Goal: Task Accomplishment & Management: Manage account settings

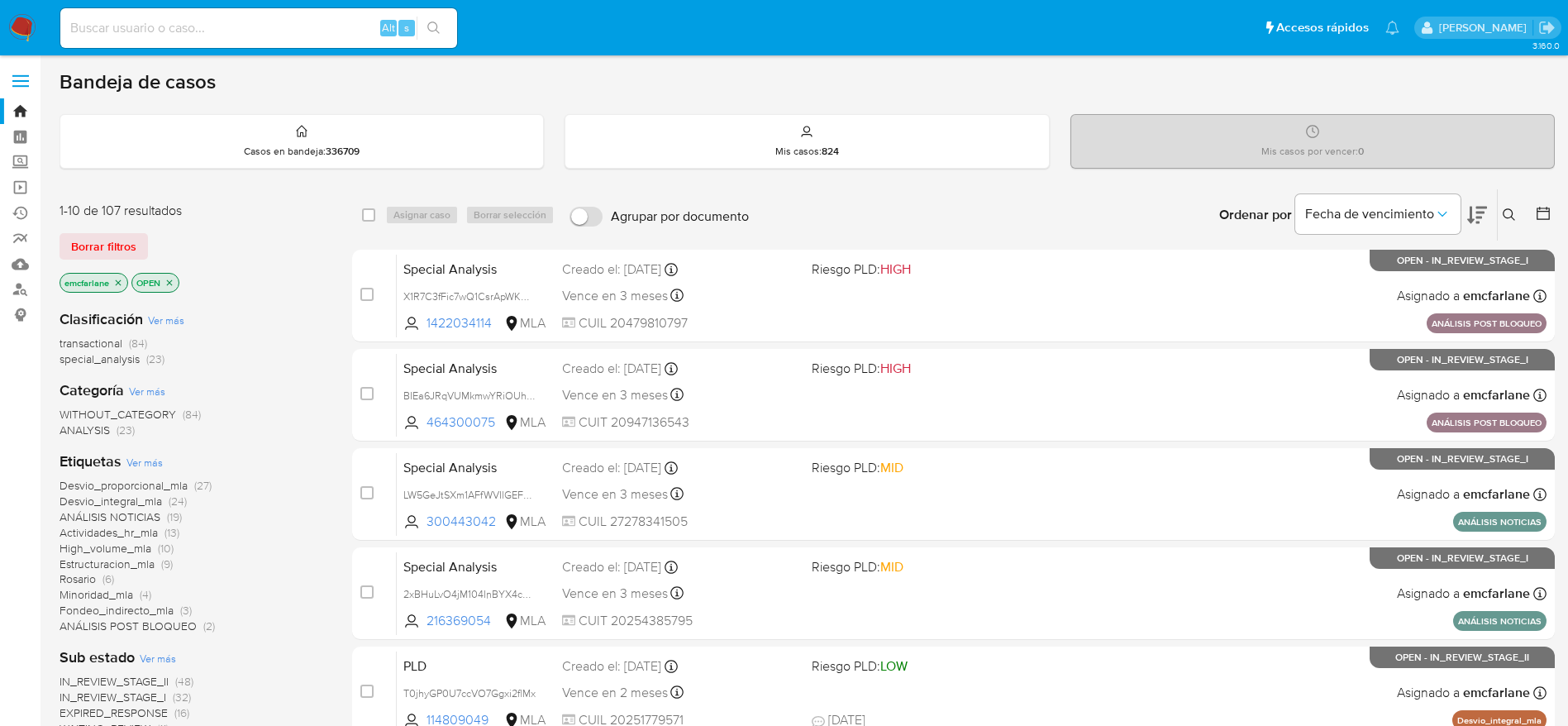
click at [237, 15] on div "Alt s" at bounding box center [259, 28] width 397 height 40
click at [249, 22] on input at bounding box center [259, 28] width 397 height 22
paste input "fQD2KrdI4DJY7lBJLqDzSZLV"
type input "fQD2KrdI4DJY7lBJLqDzSZLV"
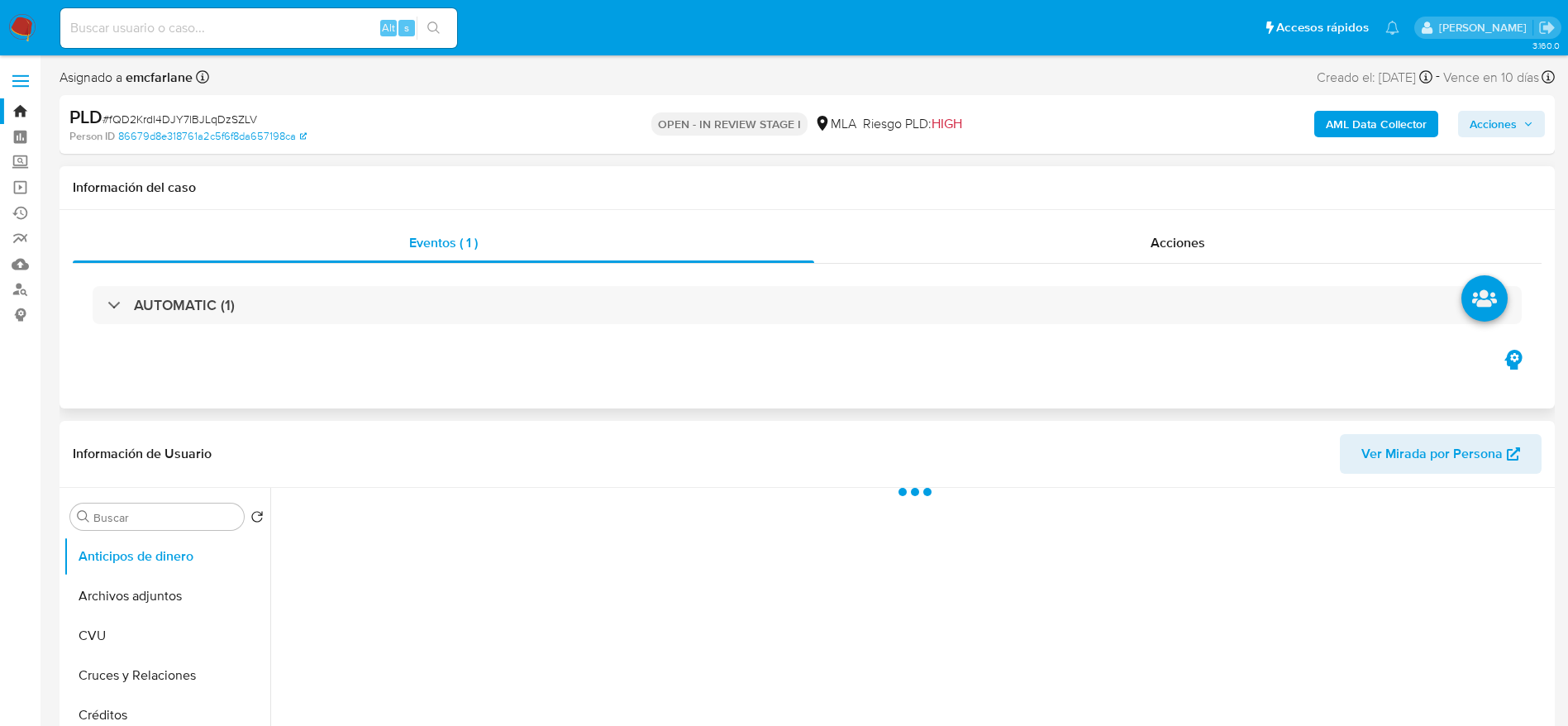
select select "10"
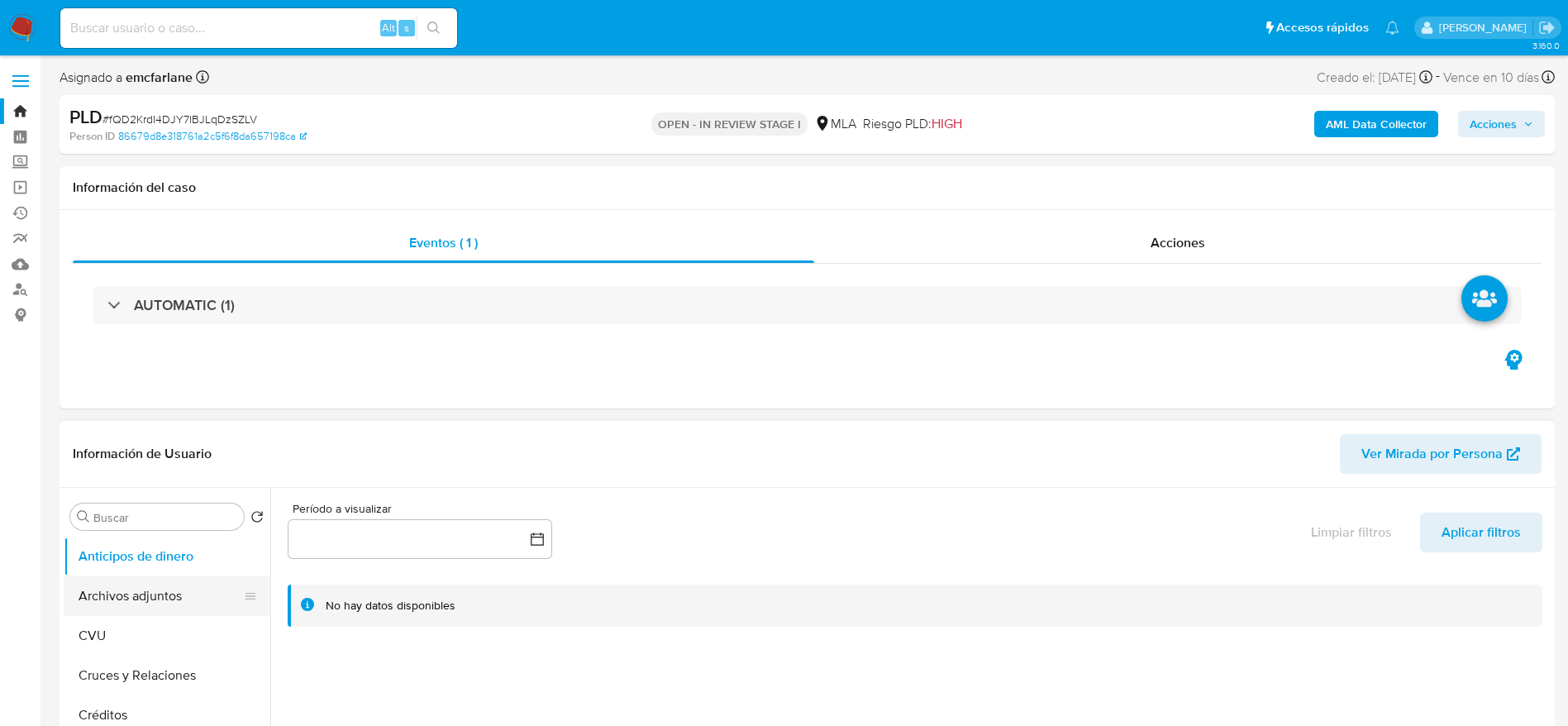
click at [136, 600] on button "Archivos adjuntos" at bounding box center [160, 596] width 193 height 40
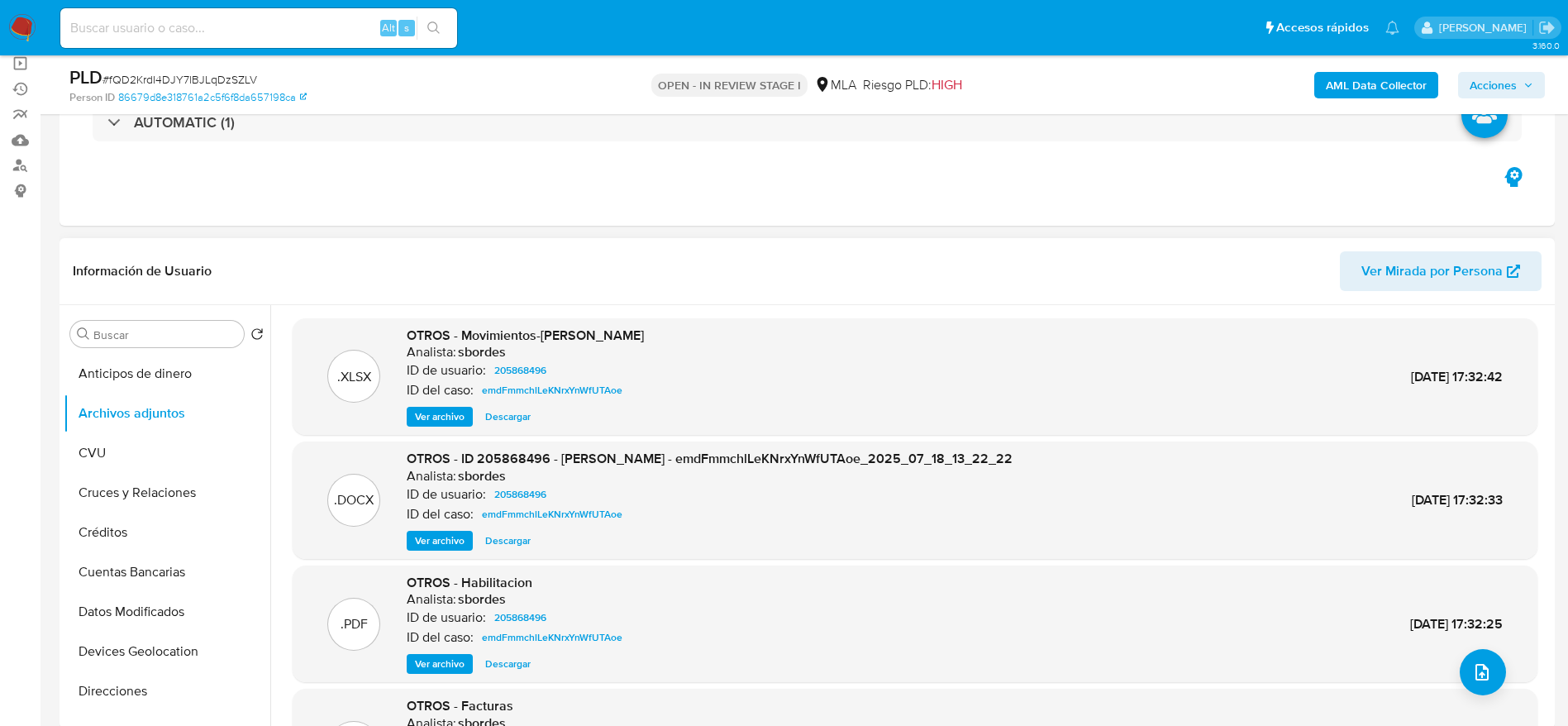
click at [520, 535] on span "Descargar" at bounding box center [508, 541] width 46 height 16
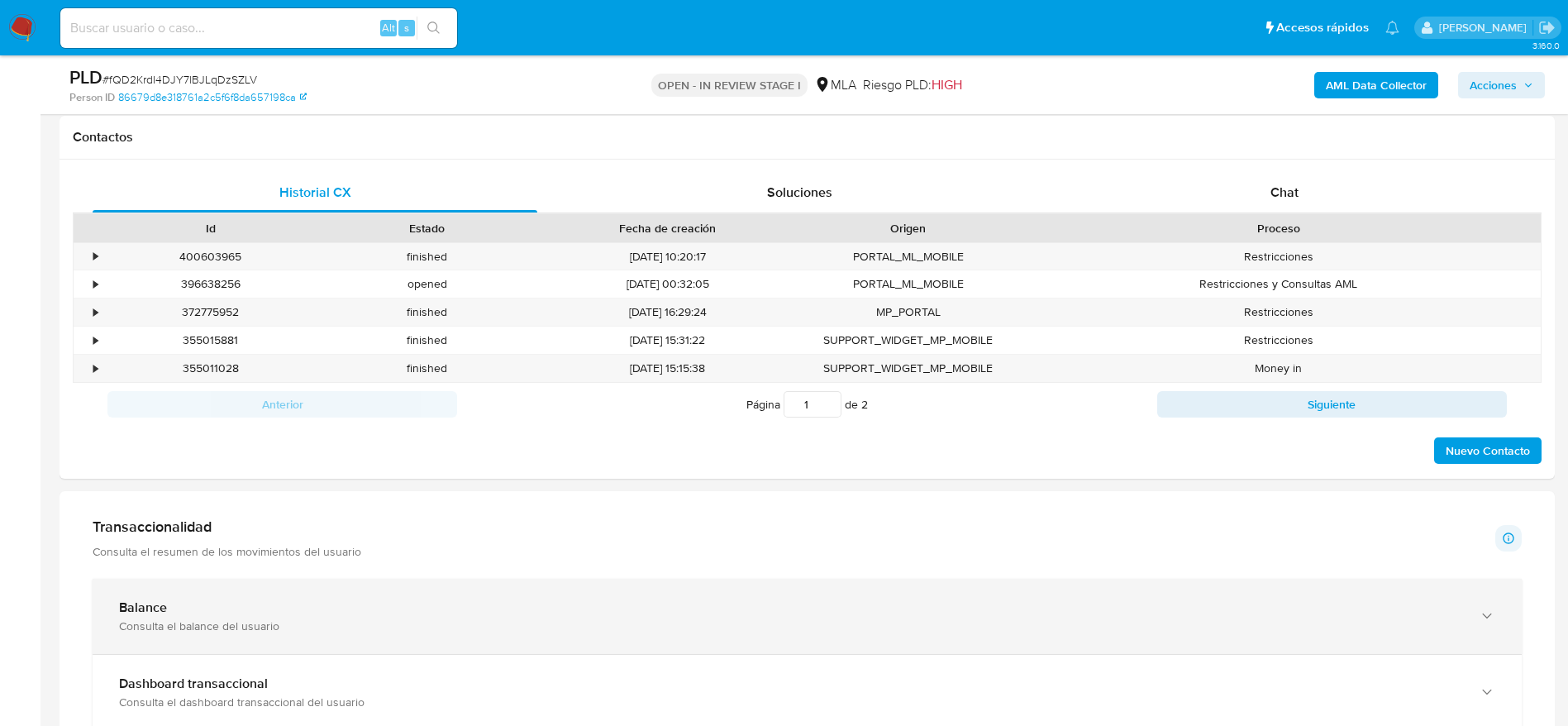
scroll to position [124, 0]
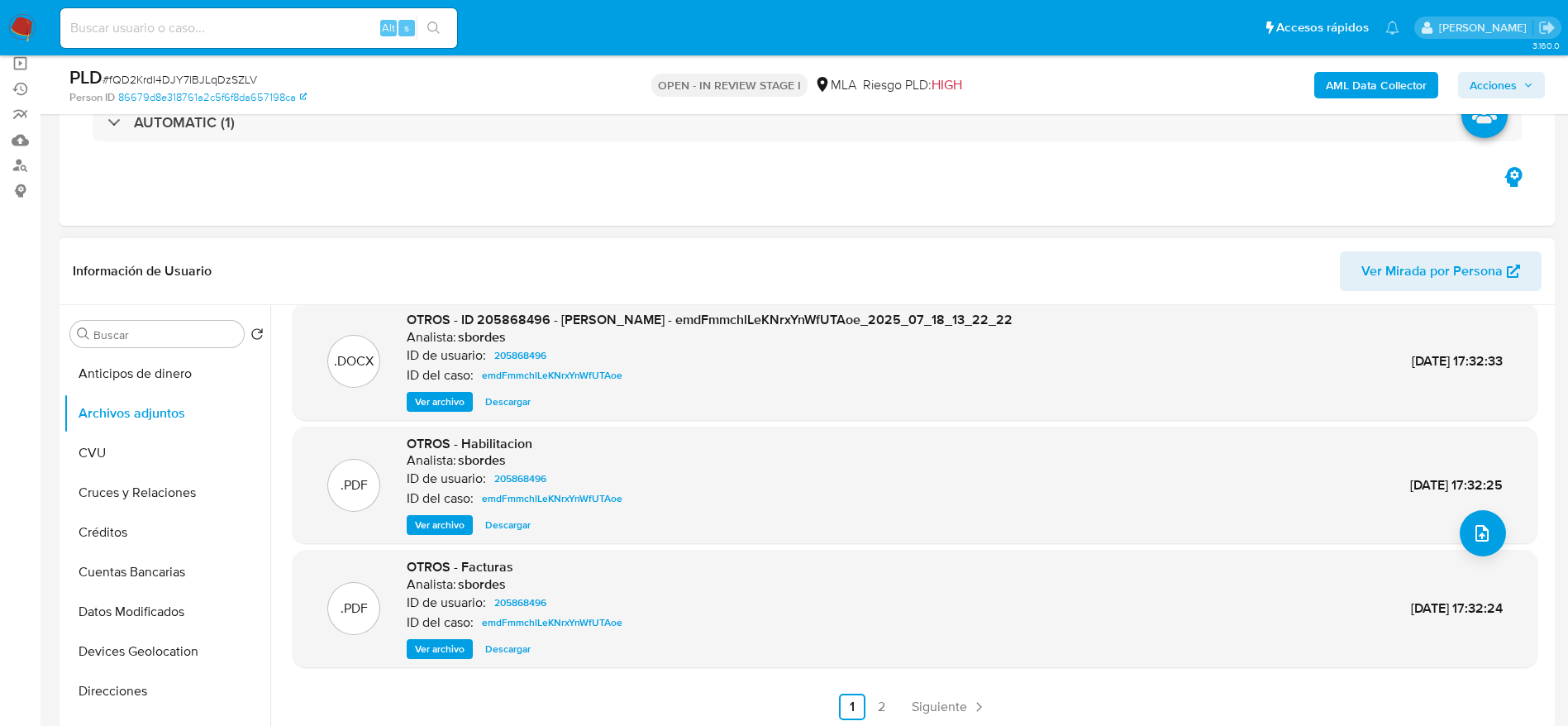
click at [429, 521] on span "Ver archivo" at bounding box center [440, 524] width 50 height 16
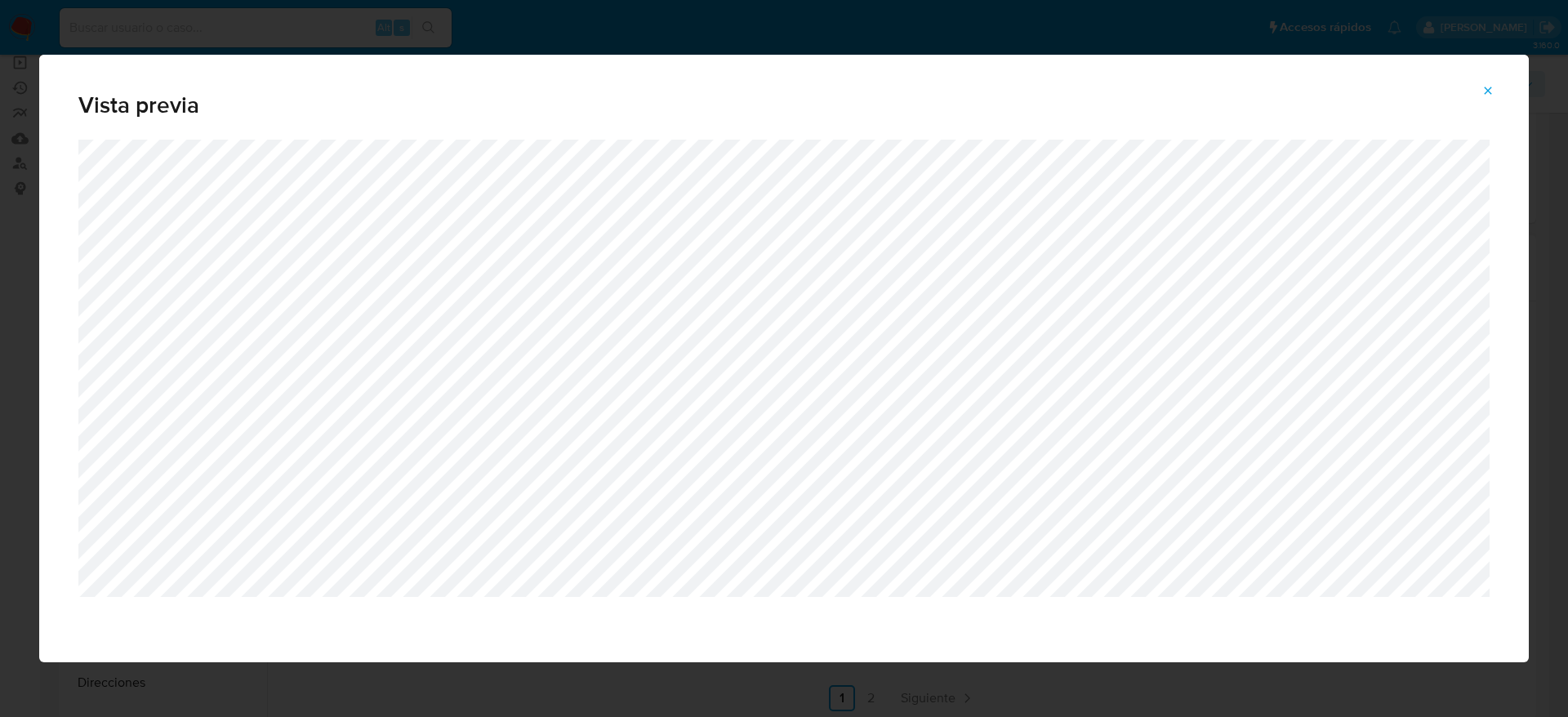
click at [66, 76] on div "Vista previa" at bounding box center [784, 97] width 1490 height 85
click at [1493, 90] on icon "Attachment preview" at bounding box center [1488, 90] width 13 height 13
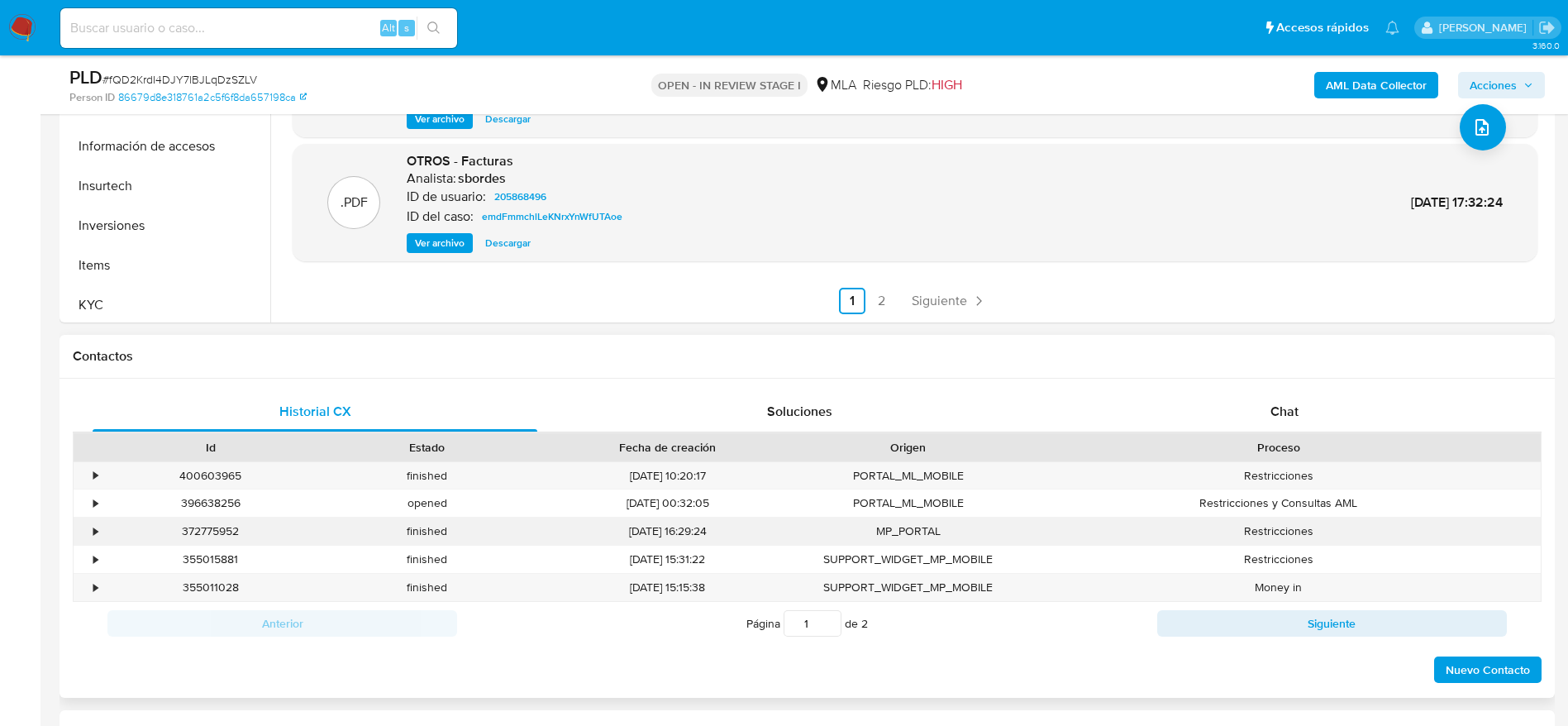
scroll to position [620, 0]
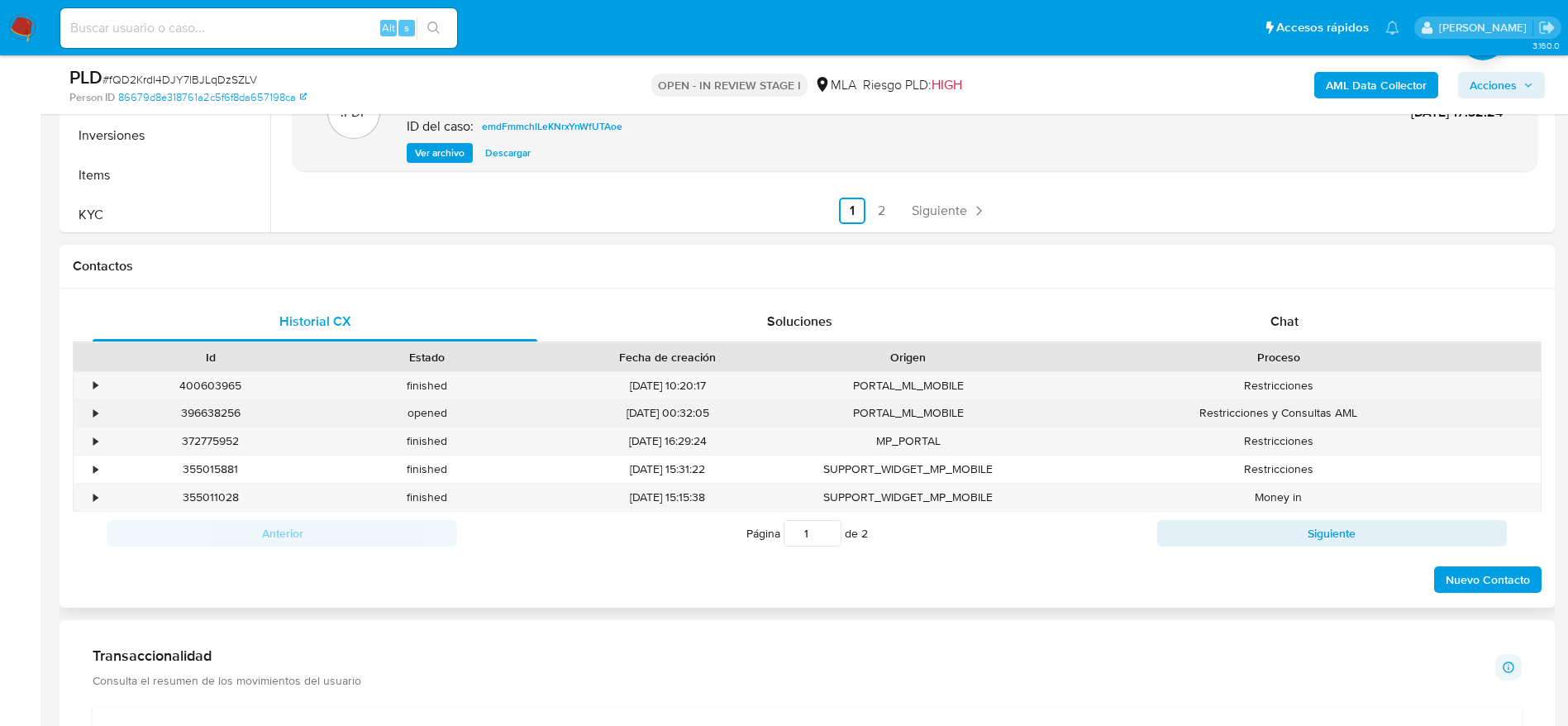
click at [200, 414] on div "396638256" at bounding box center [210, 413] width 216 height 28
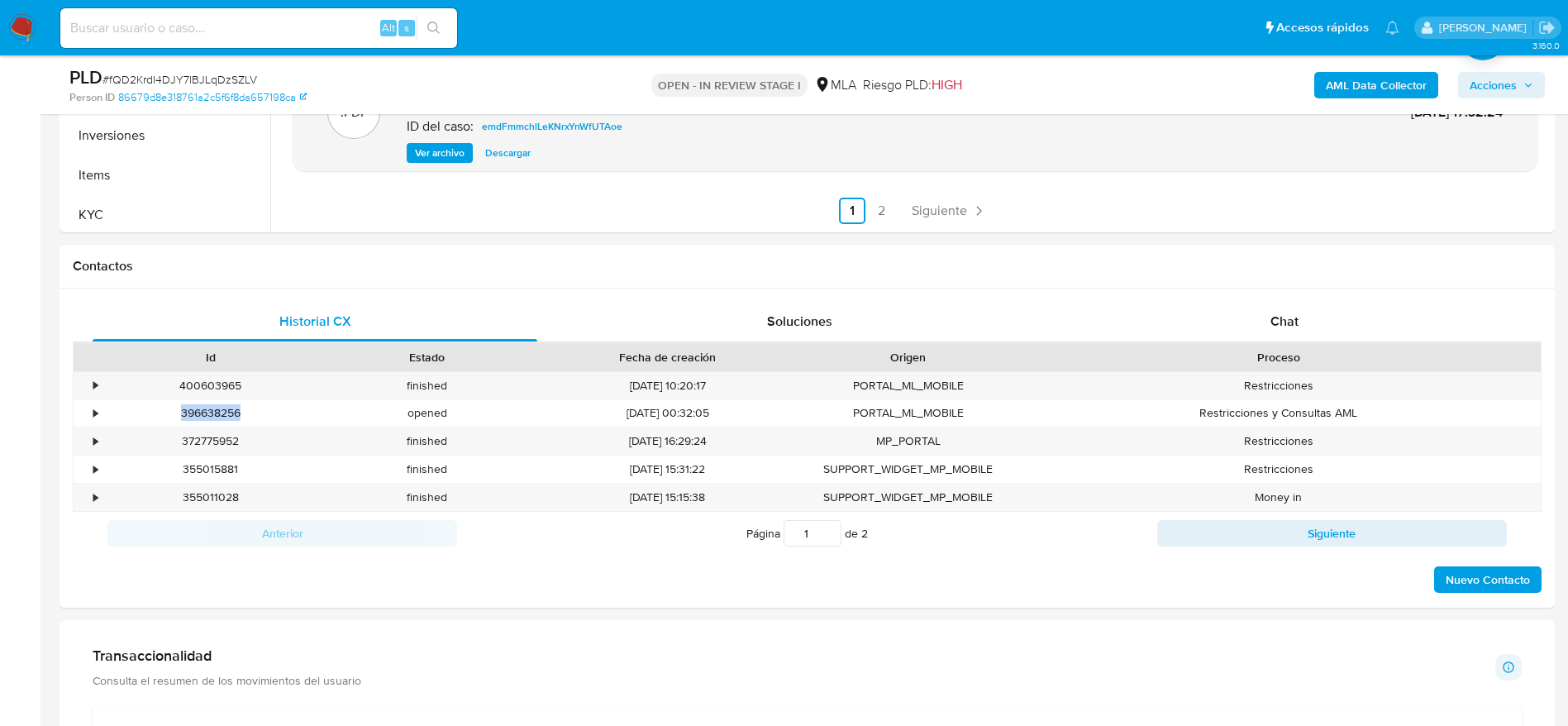
copy div "396638256"
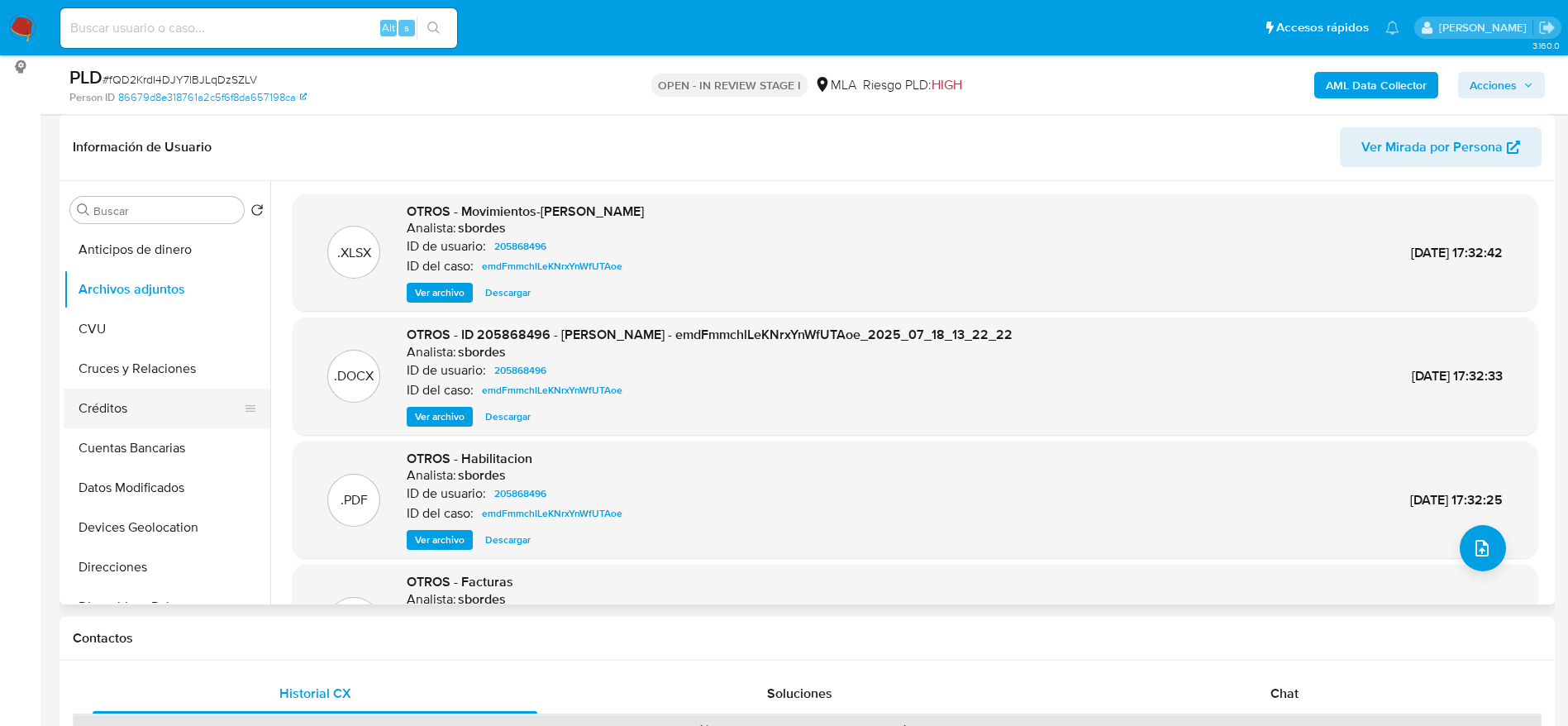
scroll to position [248, 0]
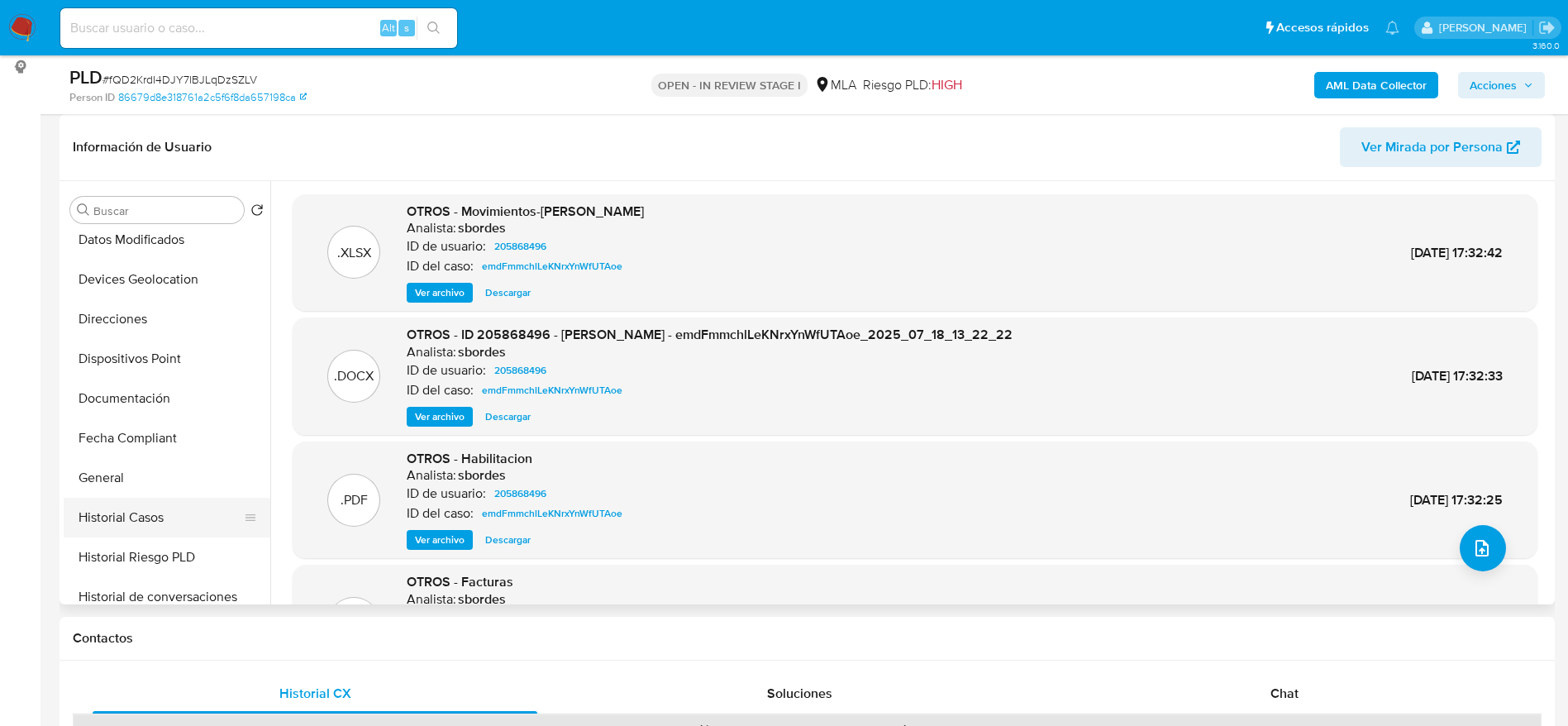
click at [135, 516] on button "Historial Casos" at bounding box center [160, 517] width 193 height 40
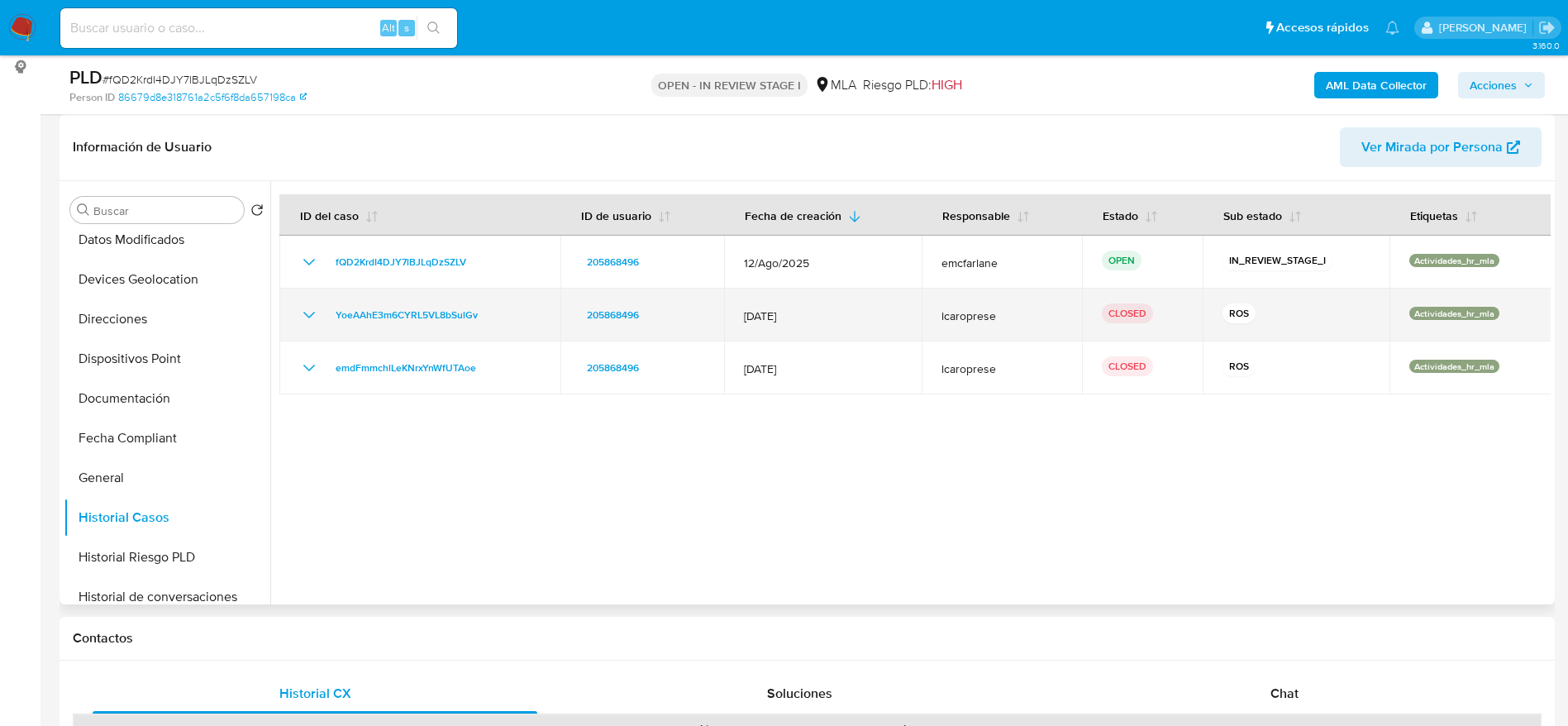
click at [304, 316] on icon "Mostrar/Ocultar" at bounding box center [309, 315] width 20 height 20
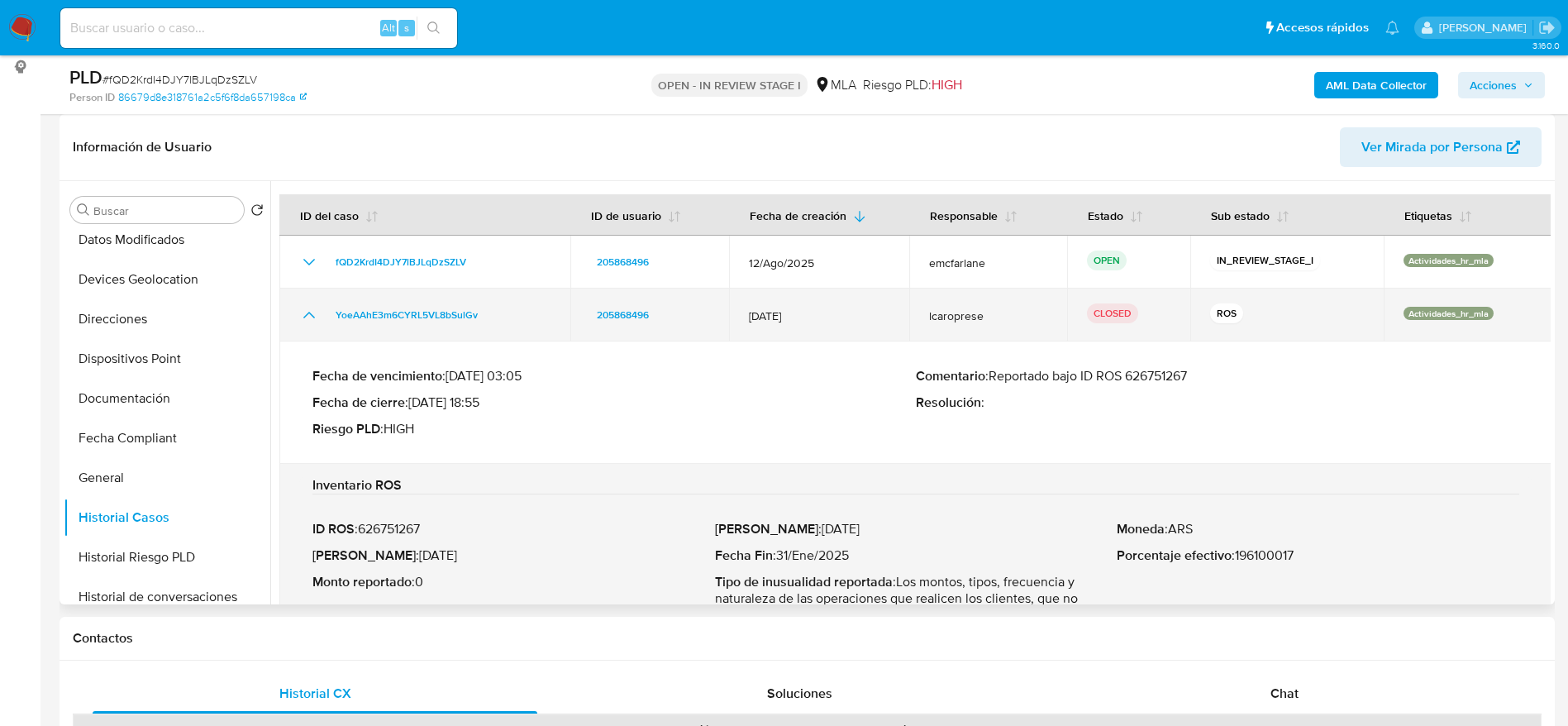
click at [304, 316] on icon "Mostrar/Ocultar" at bounding box center [309, 315] width 20 height 20
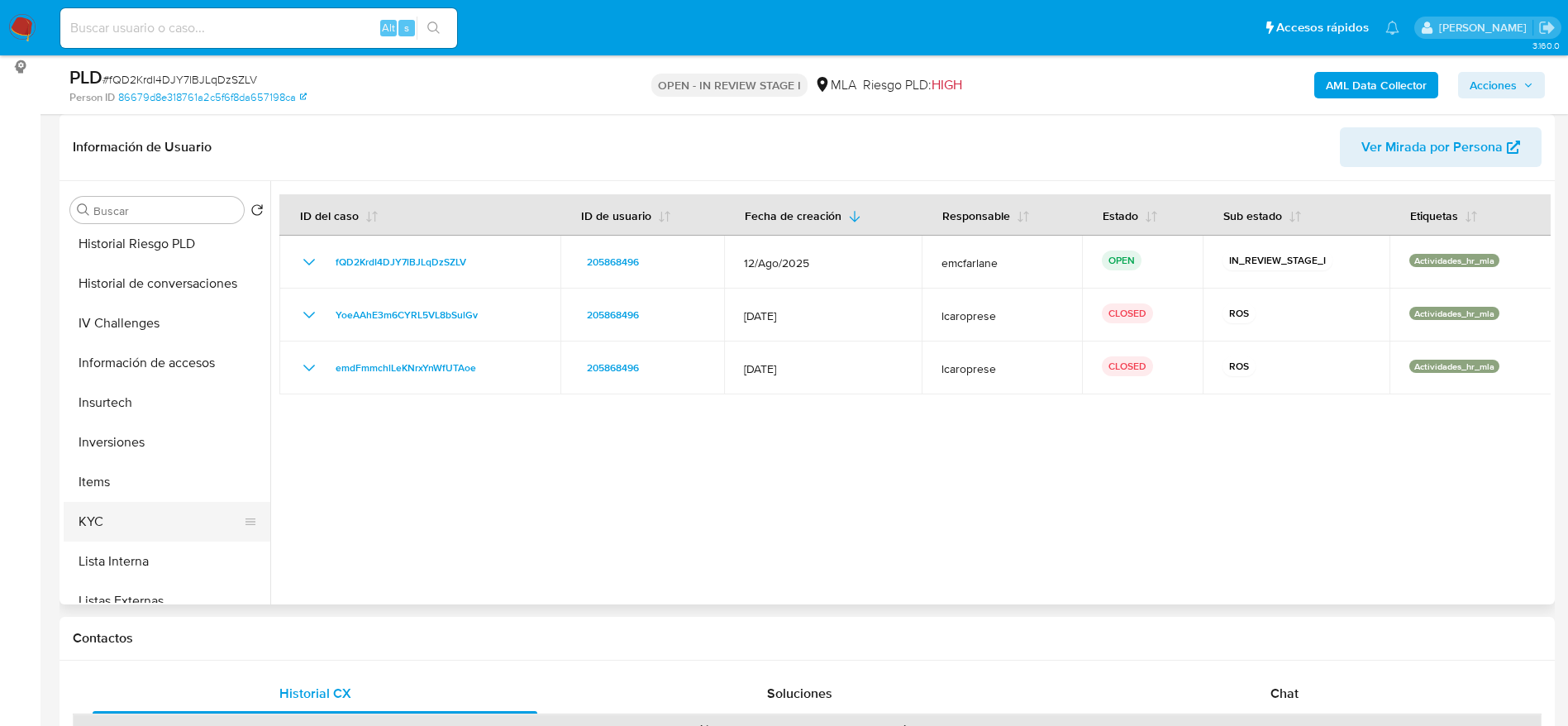
scroll to position [620, 0]
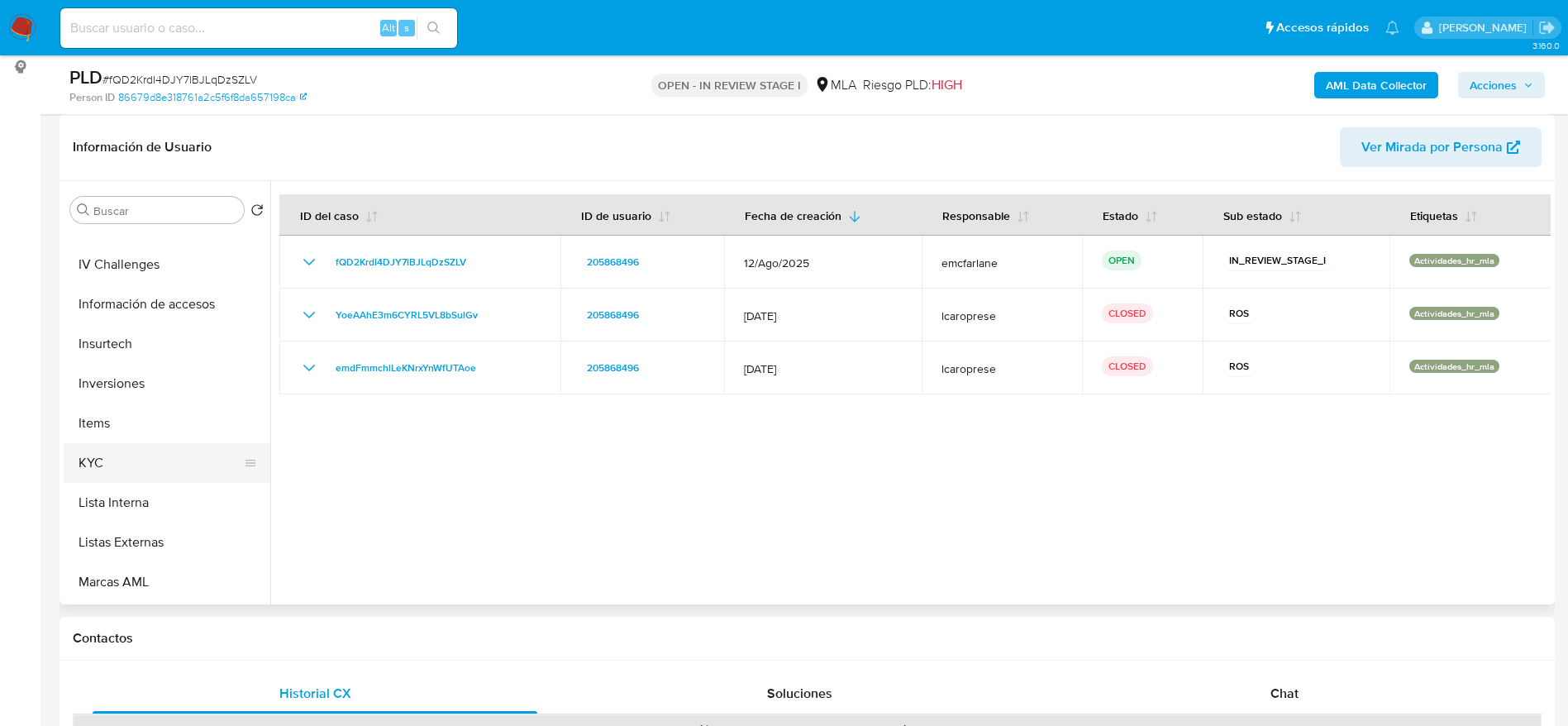
drag, startPoint x: 109, startPoint y: 466, endPoint x: 195, endPoint y: 443, distance: 89.0
click at [109, 466] on button "KYC" at bounding box center [160, 463] width 193 height 40
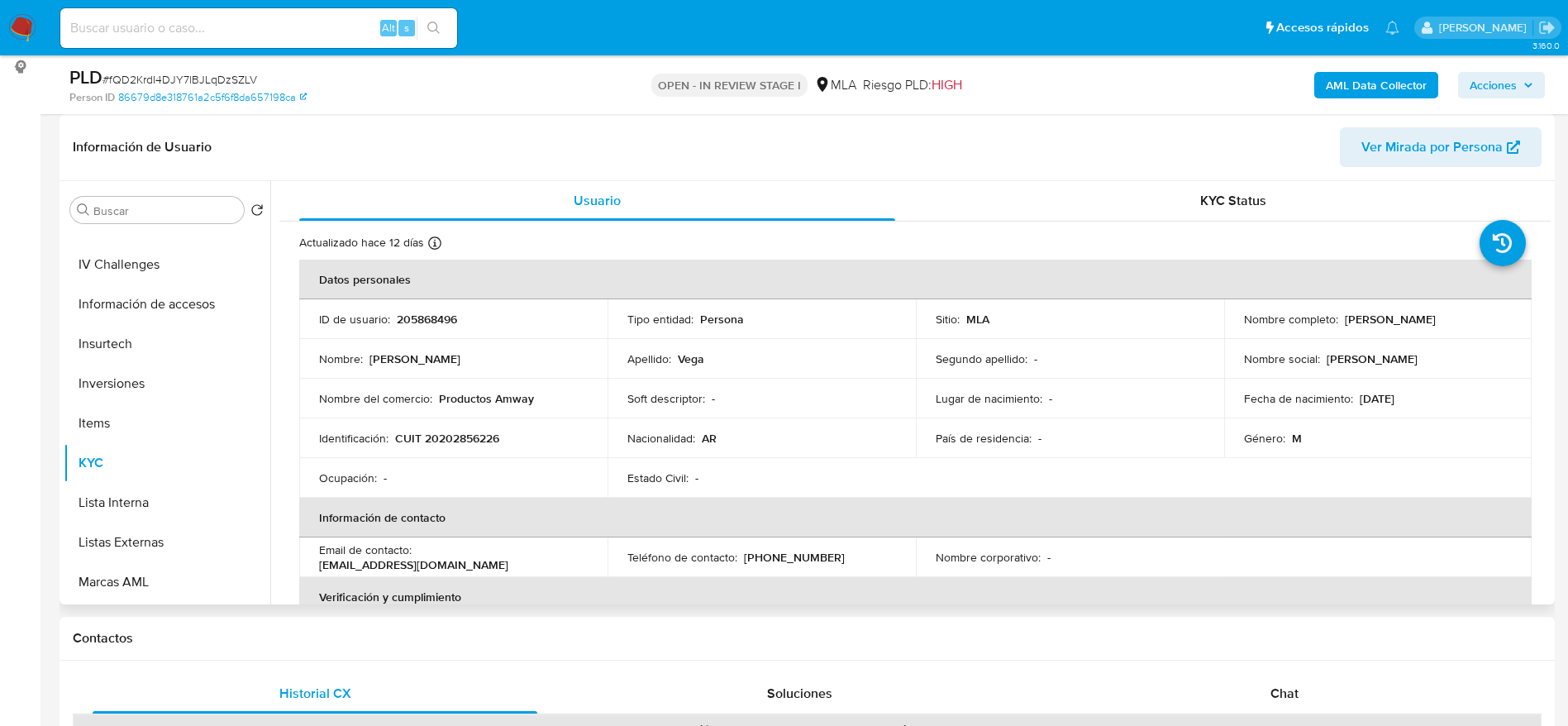
click at [452, 431] on p "CUIT 20202856226" at bounding box center [447, 438] width 104 height 15
copy p "20202856226"
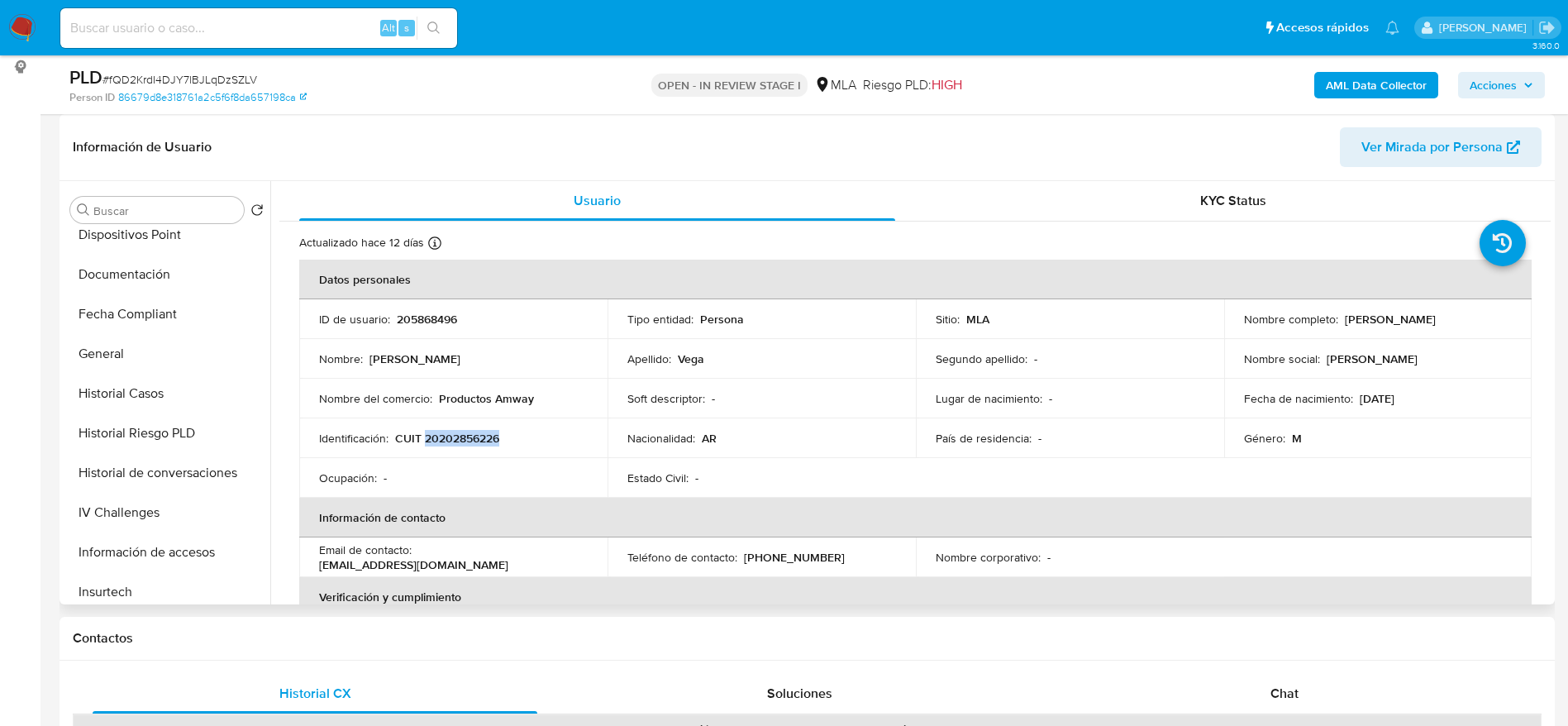
click at [169, 391] on button "Historial Casos" at bounding box center [167, 394] width 207 height 40
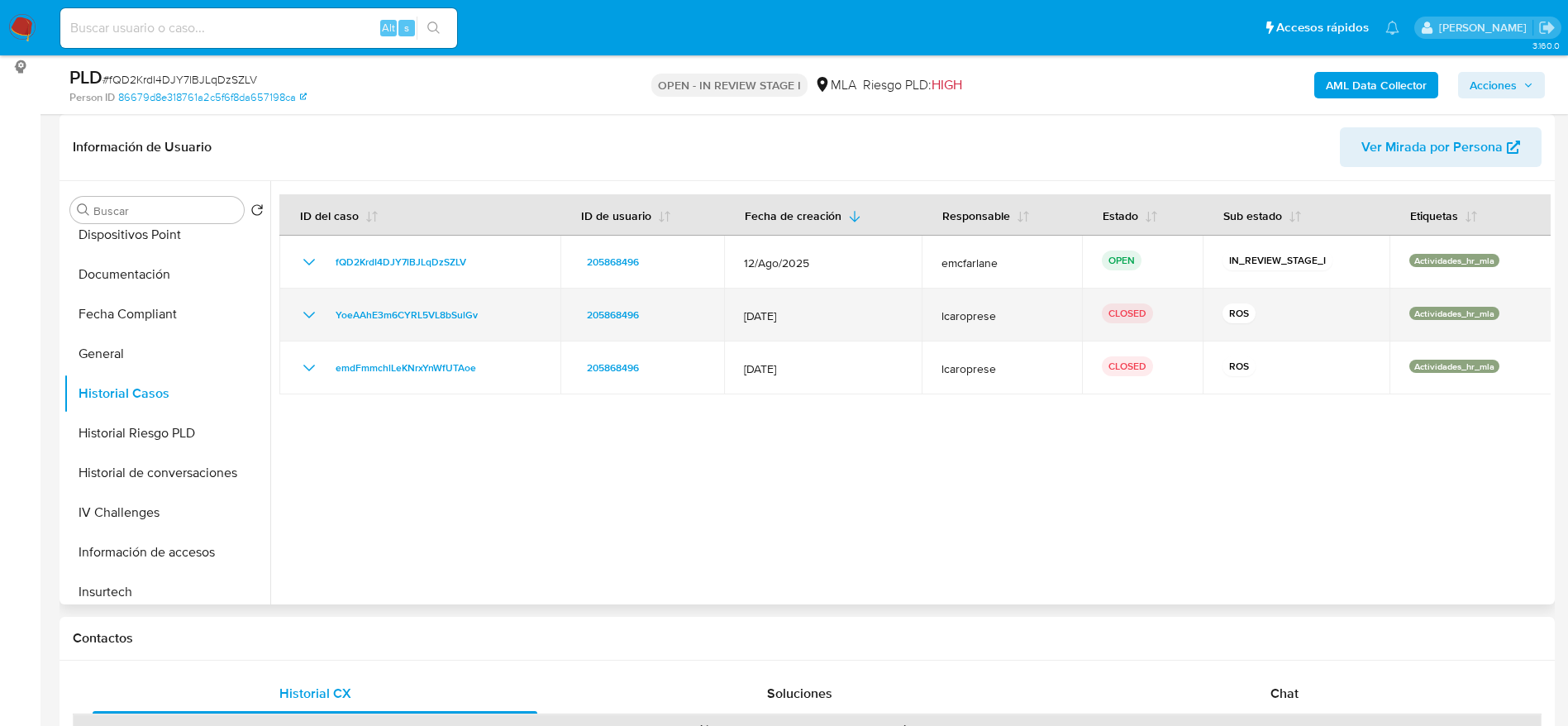
click at [309, 314] on icon "Mostrar/Ocultar" at bounding box center [309, 315] width 20 height 20
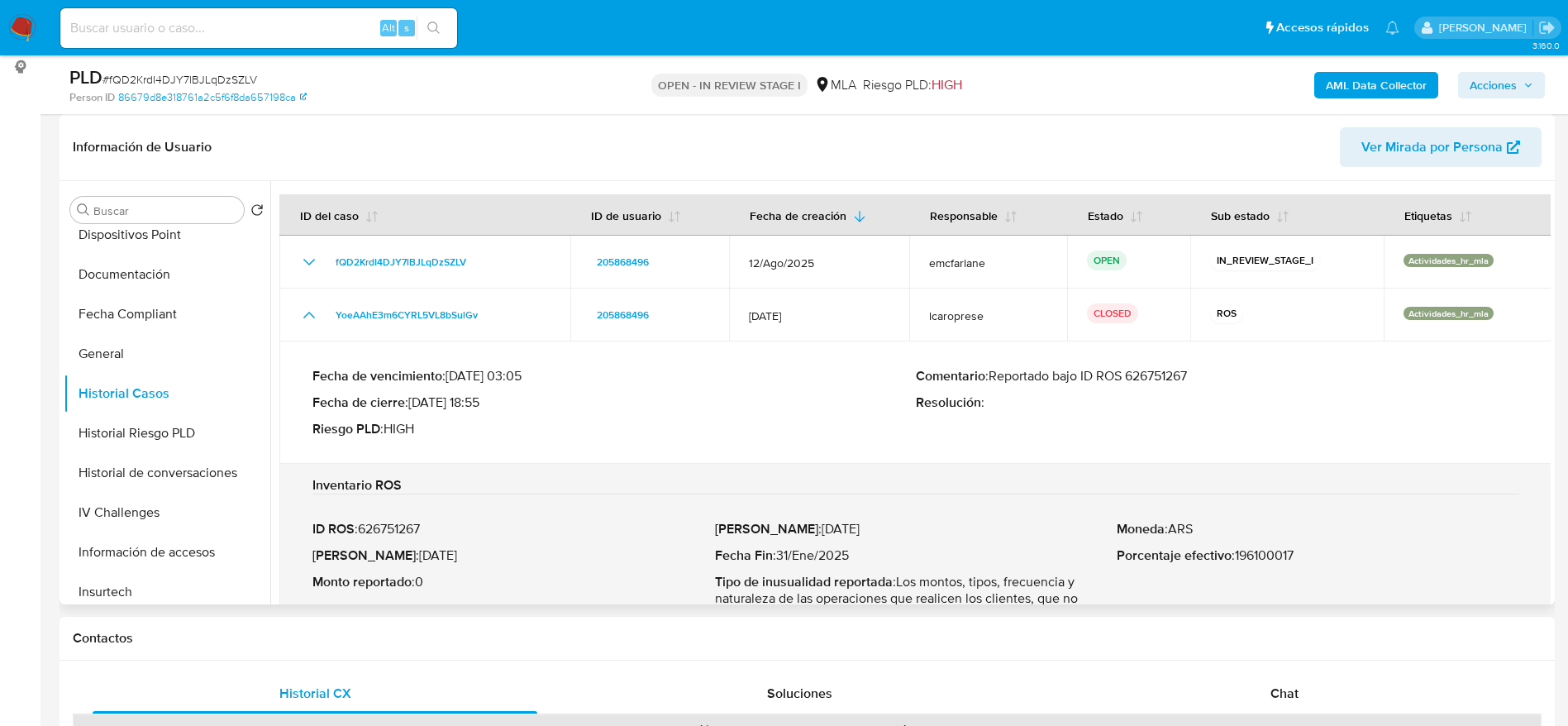
click at [1156, 371] on p "Comentario : Reportado bajo ID ROS 626751267" at bounding box center [1218, 376] width 603 height 16
click at [1158, 371] on p "Comentario : Reportado bajo ID ROS 626751267" at bounding box center [1218, 376] width 603 height 16
click at [128, 24] on input at bounding box center [259, 28] width 397 height 22
paste input "2377312513"
type input "2377312513"
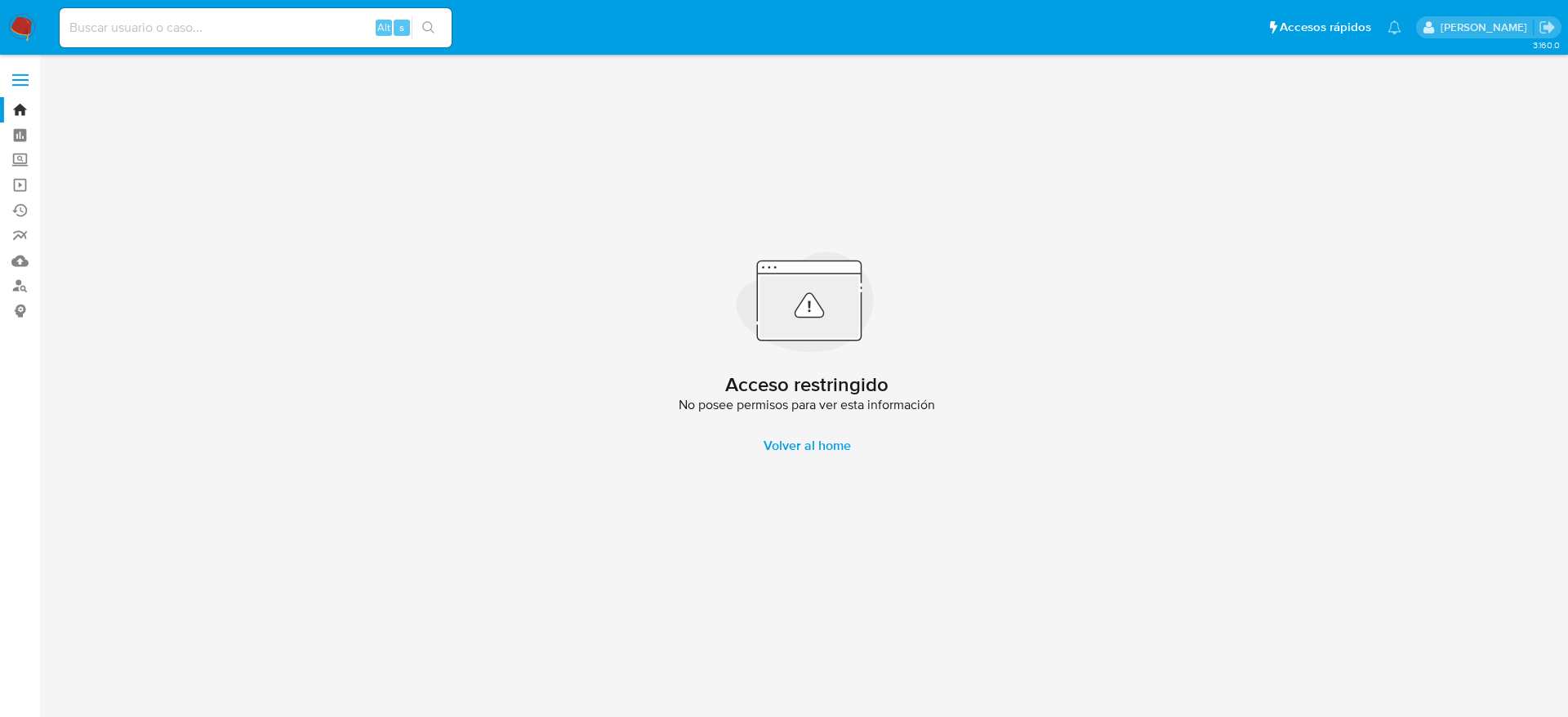
click at [264, 45] on div "Alt s" at bounding box center [256, 28] width 392 height 39
click at [256, 32] on input at bounding box center [256, 27] width 392 height 21
paste input "2377312513"
click at [156, 17] on input "2377312513" at bounding box center [256, 27] width 392 height 21
click at [154, 22] on input "2377312513" at bounding box center [256, 27] width 392 height 21
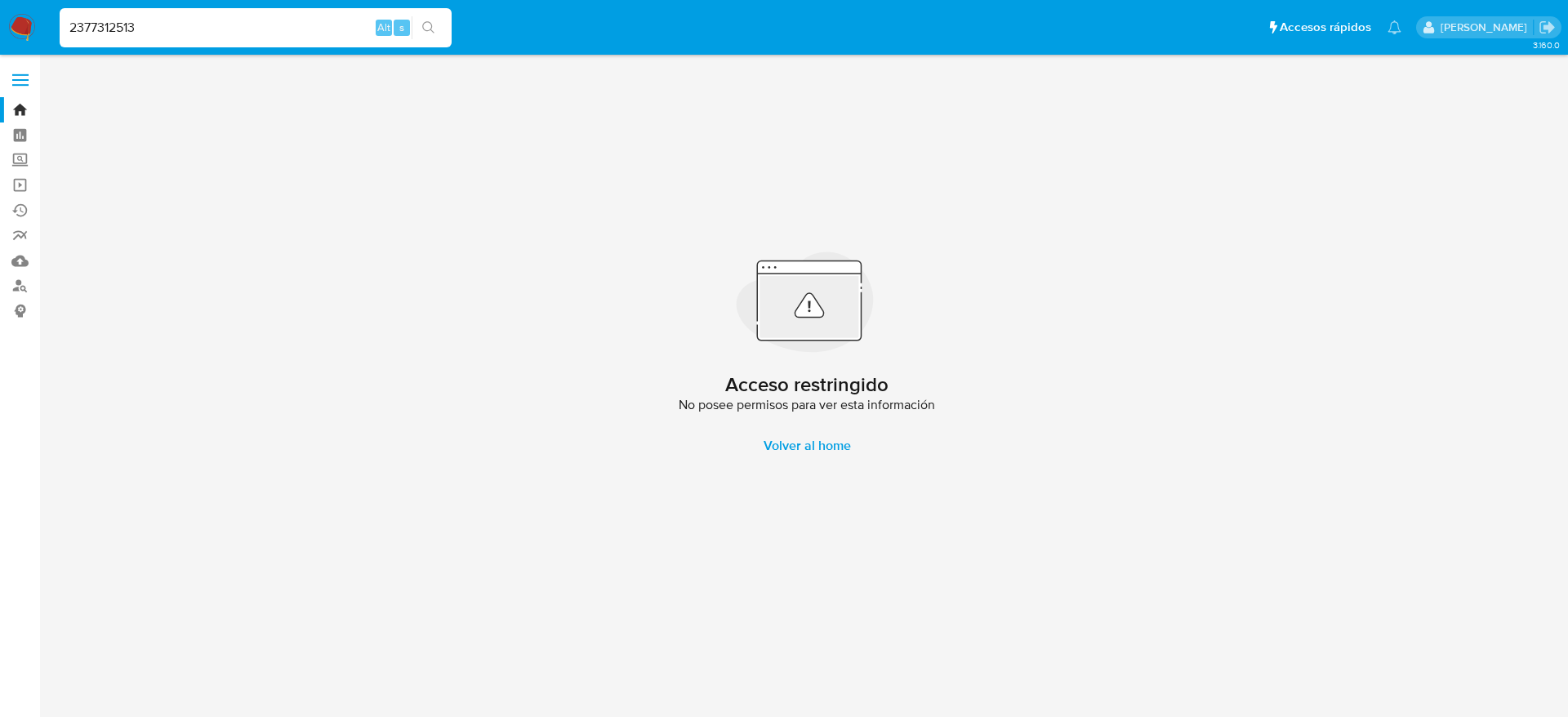
click at [154, 22] on input "2377312513" at bounding box center [256, 27] width 392 height 21
click at [225, 21] on input "2377312513" at bounding box center [256, 27] width 392 height 21
click at [225, 20] on input "2377312513" at bounding box center [256, 27] width 392 height 21
paste input "405765472"
click at [225, 20] on input "405765472" at bounding box center [256, 27] width 392 height 21
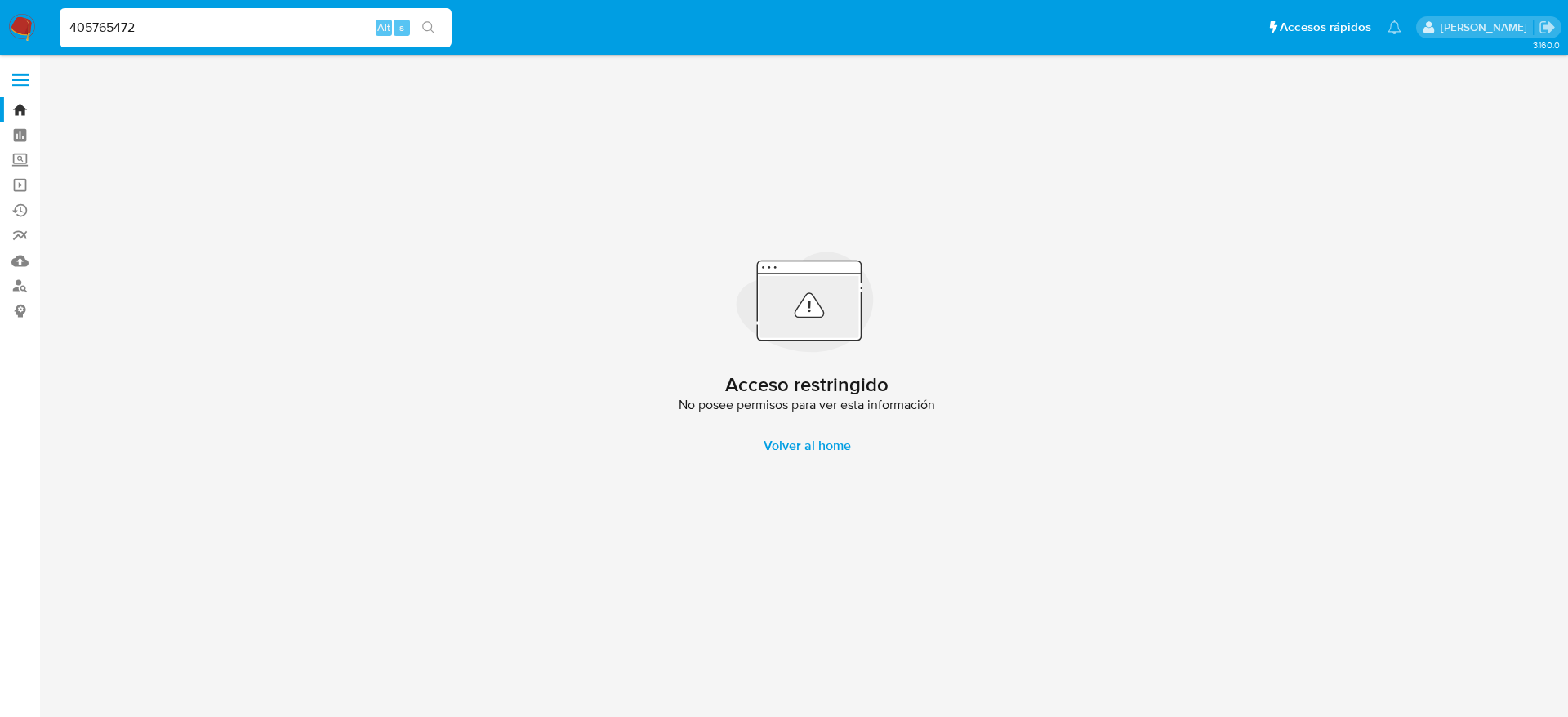
click at [152, 31] on input "405765472" at bounding box center [256, 27] width 392 height 21
click at [152, 30] on input "405765472" at bounding box center [256, 27] width 392 height 21
paste input "2377312513"
type input "2377312513"
click at [13, 19] on img at bounding box center [22, 27] width 28 height 28
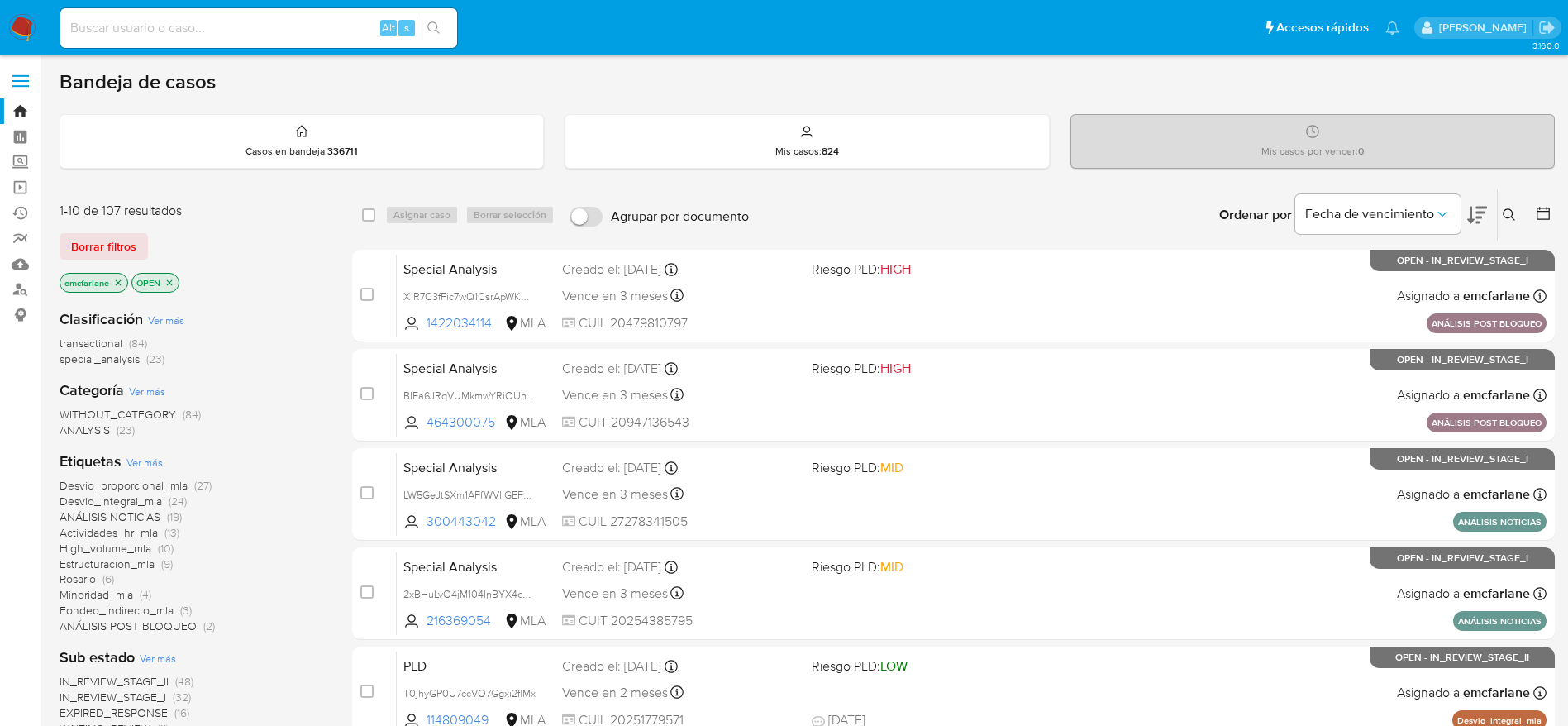
drag, startPoint x: 107, startPoint y: 233, endPoint x: 613, endPoint y: 193, distance: 507.6
click at [107, 235] on span "Borrar filtros" at bounding box center [103, 246] width 66 height 23
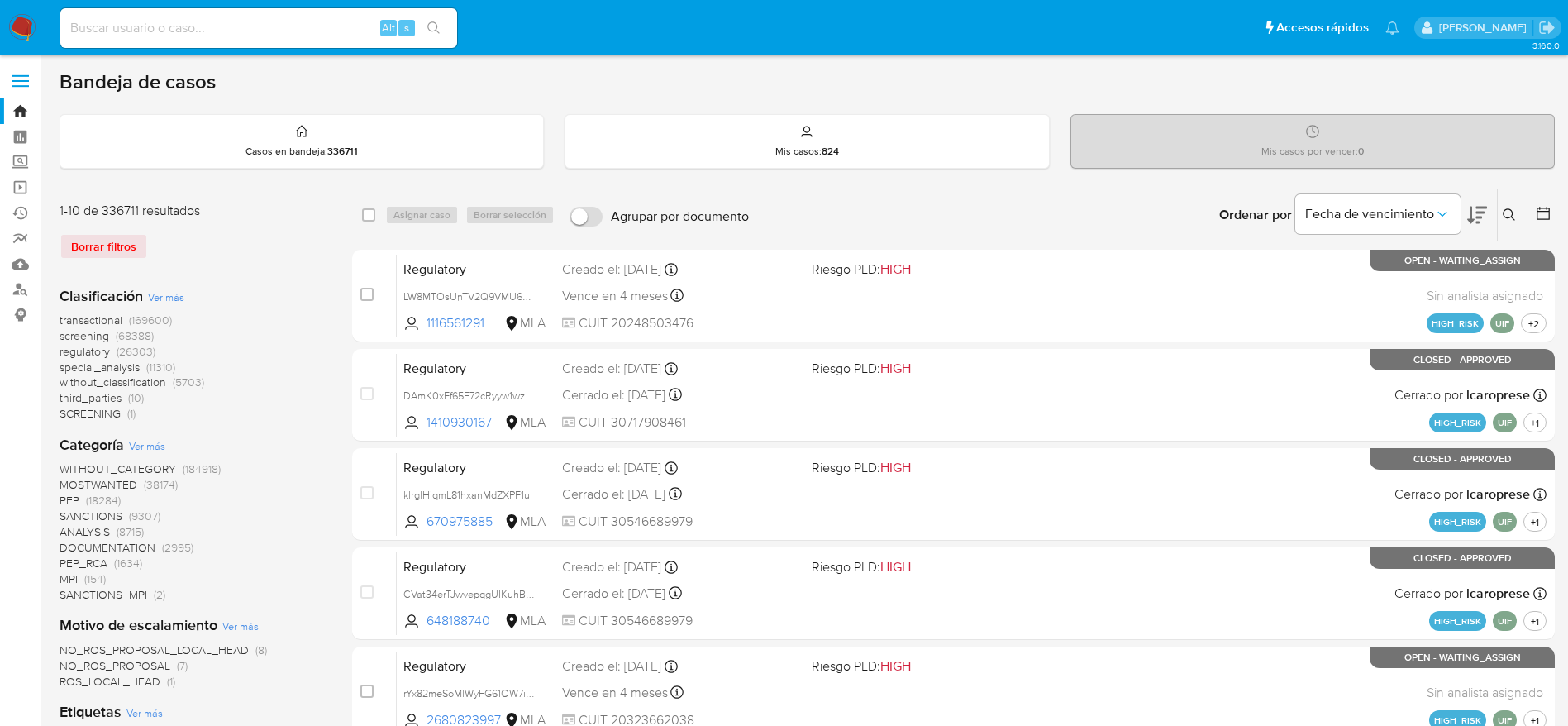
click at [1507, 216] on icon at bounding box center [1509, 215] width 13 height 13
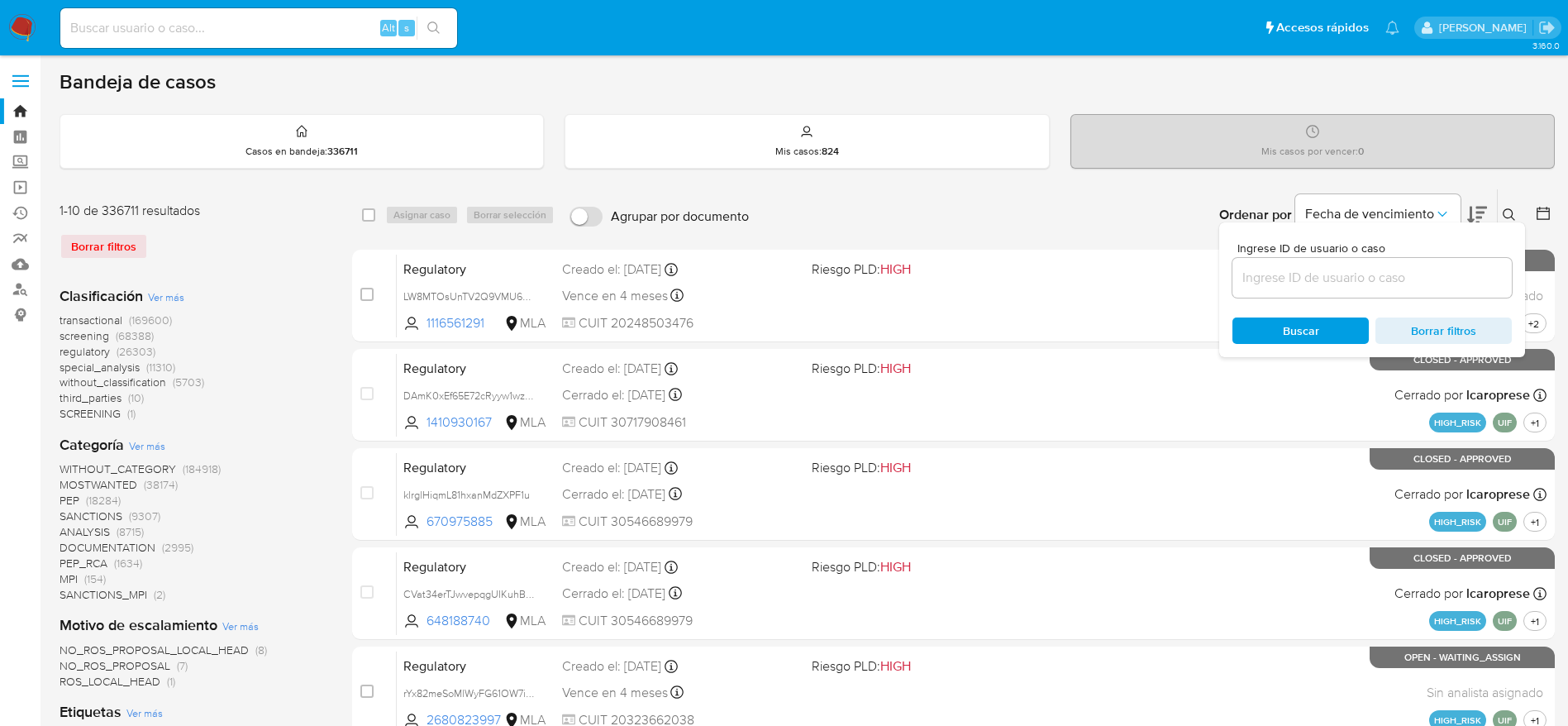
click at [1364, 266] on div at bounding box center [1372, 278] width 279 height 40
click at [1359, 281] on input at bounding box center [1372, 278] width 279 height 22
paste input "yEWDIIb5geiMoqb7Lo9nZJmh"
type input "yEWDIIb5geiMoqb7Lo9nZJmh"
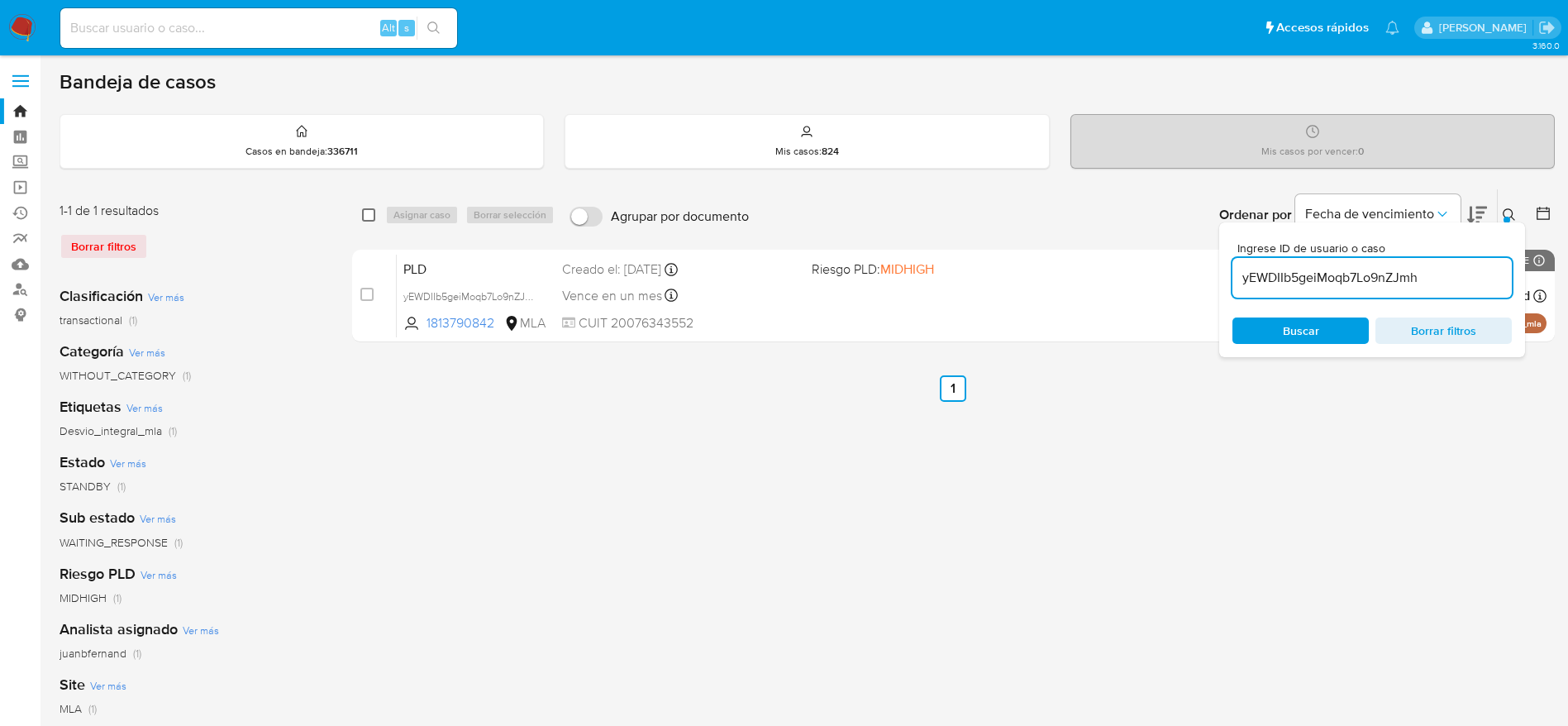
click at [365, 219] on input "checkbox" at bounding box center [368, 215] width 13 height 13
checkbox input "true"
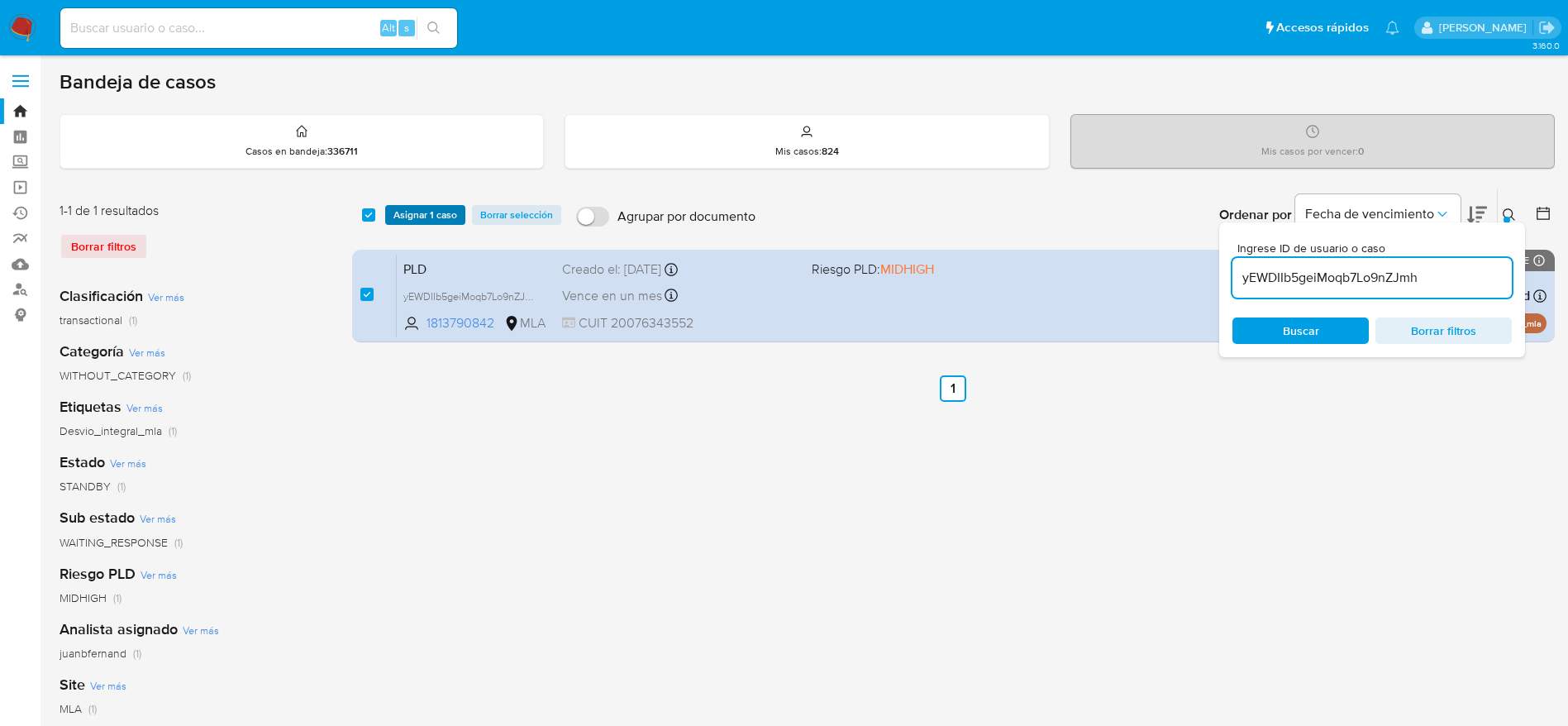
click at [403, 214] on span "Asignar 1 caso" at bounding box center [426, 215] width 64 height 16
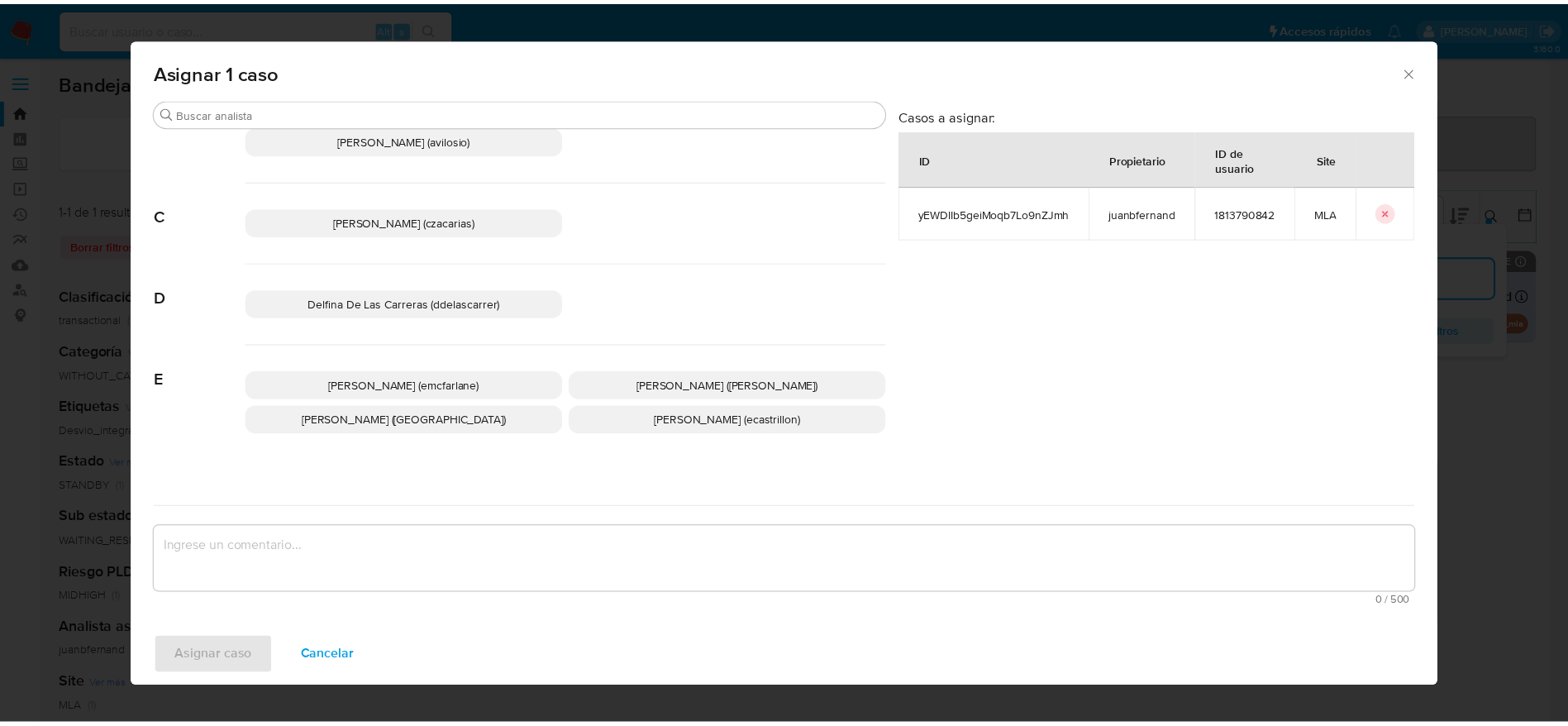
scroll to position [248, 0]
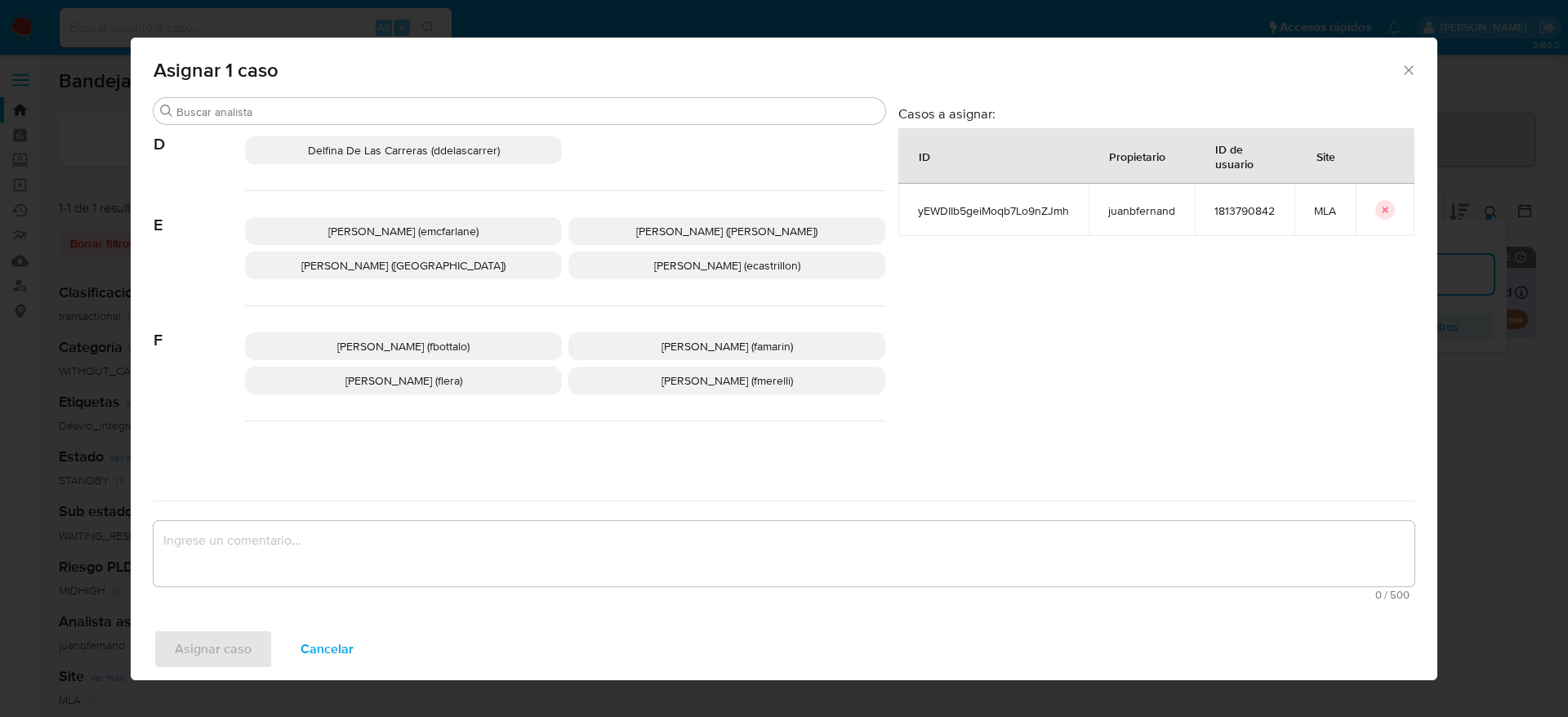
click at [407, 232] on span "Elaine Mc Farlane (emcfarlane)" at bounding box center [404, 231] width 150 height 16
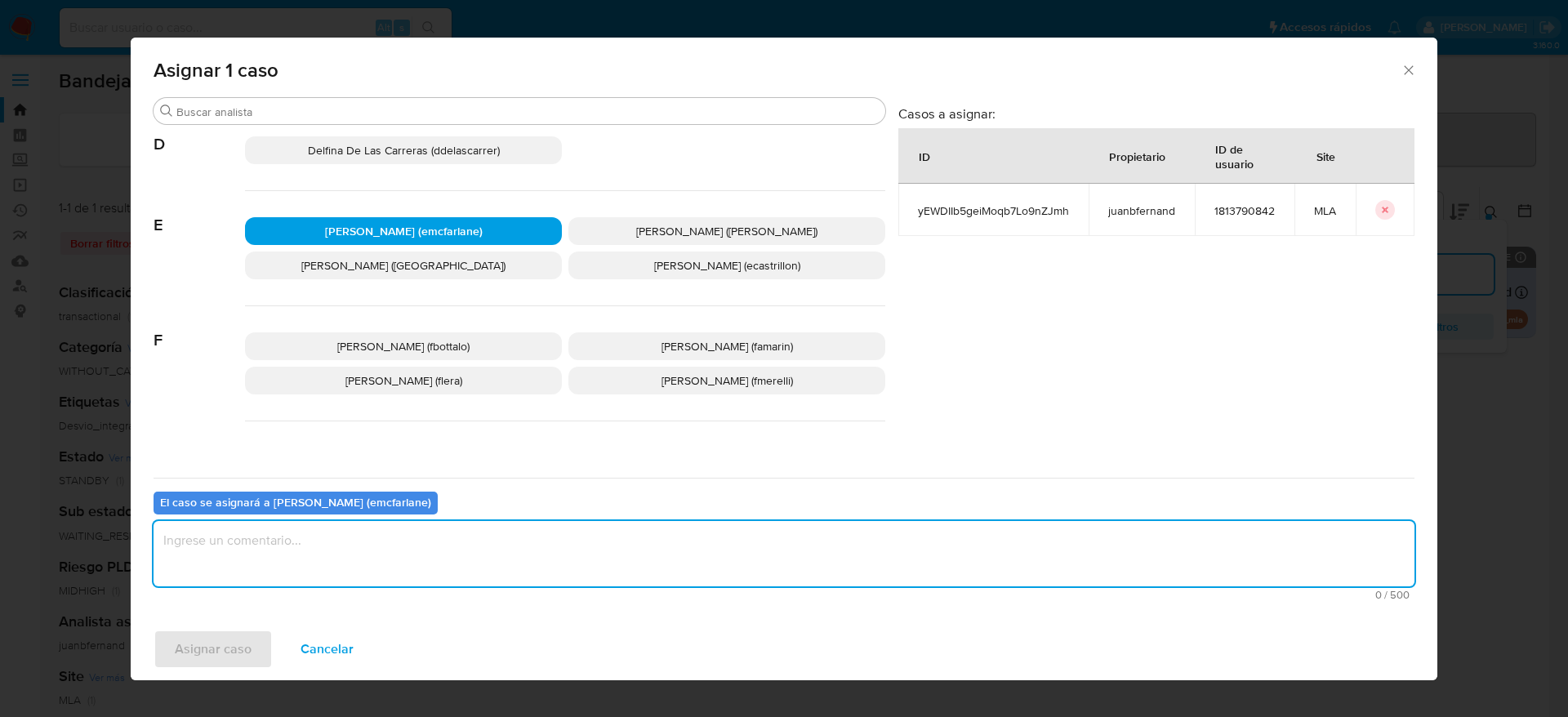
click at [309, 563] on textarea "assign-modal" at bounding box center [784, 554] width 1261 height 66
click at [222, 657] on span "Asignar caso" at bounding box center [213, 649] width 77 height 36
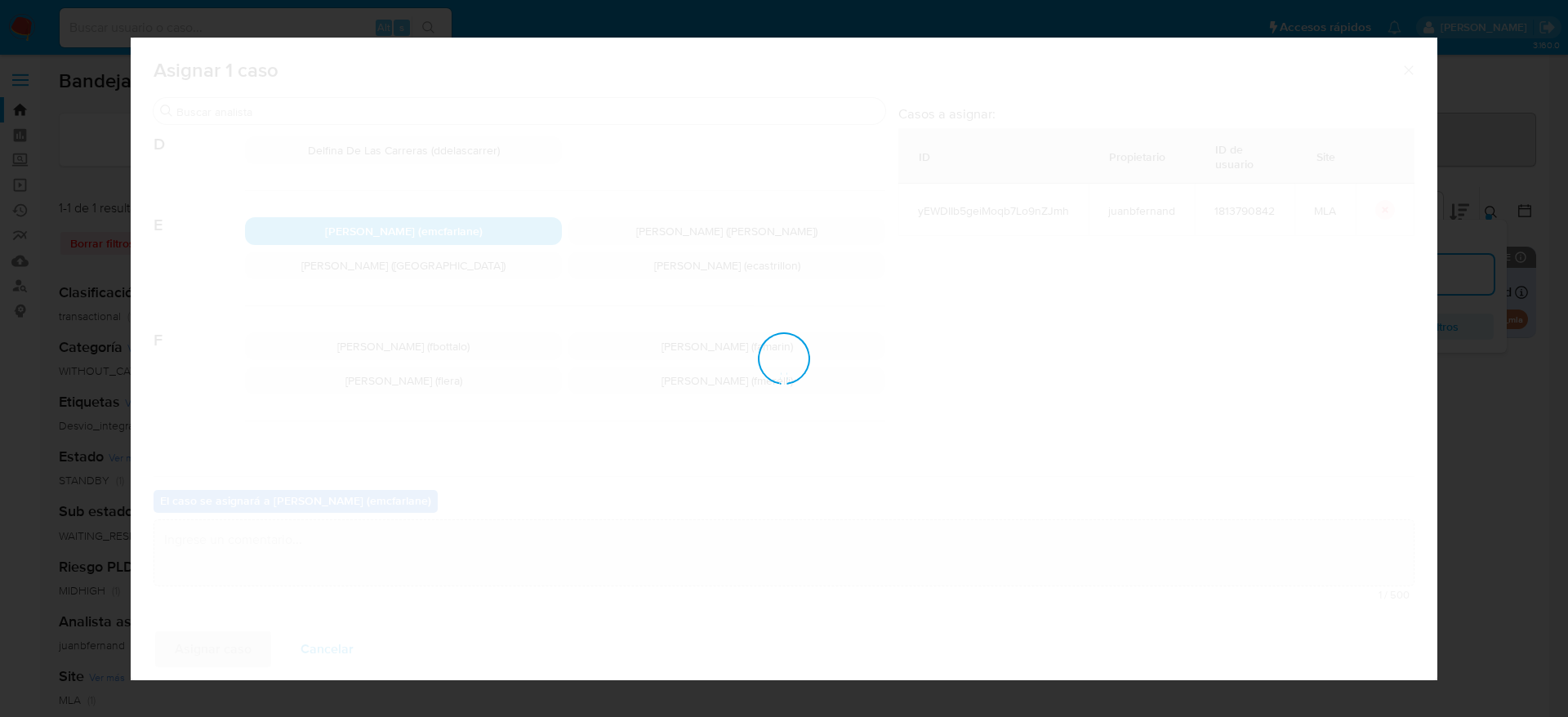
checkbox input "false"
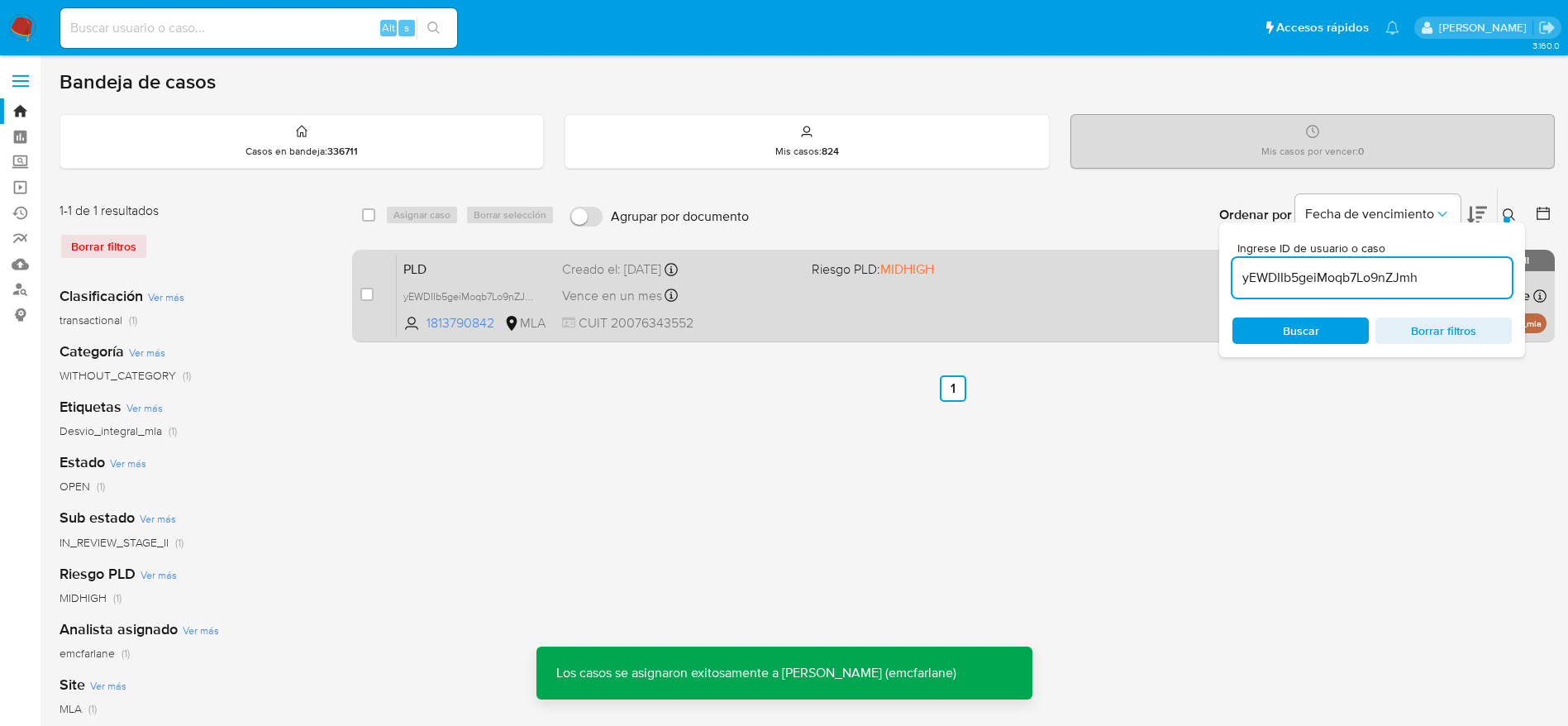
click at [768, 310] on div "PLD yEWDIIb5geiMoqb7Lo9nZJmh 1813790842 MLA Riesgo PLD: MIDHIGH Creado el: 12/0…" at bounding box center [971, 295] width 1150 height 84
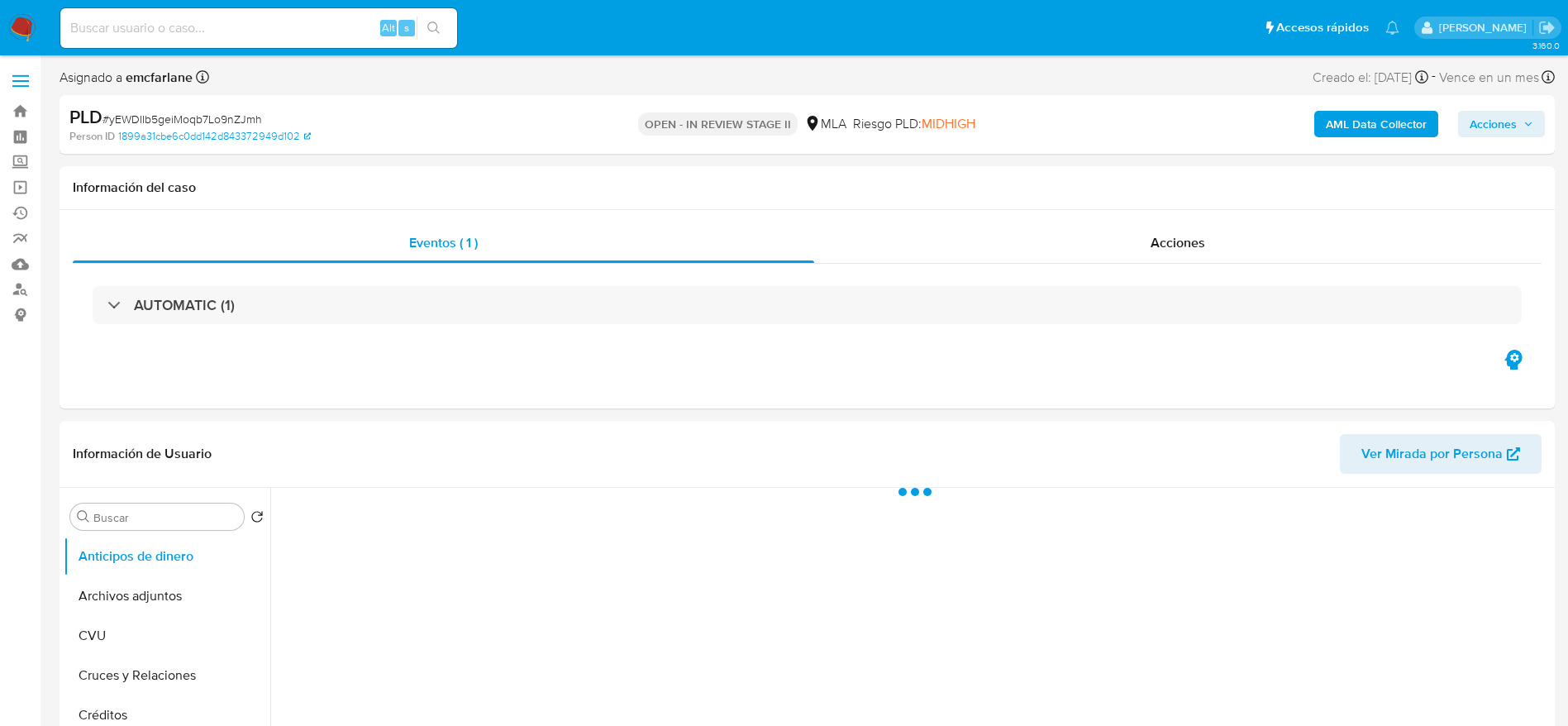
select select "10"
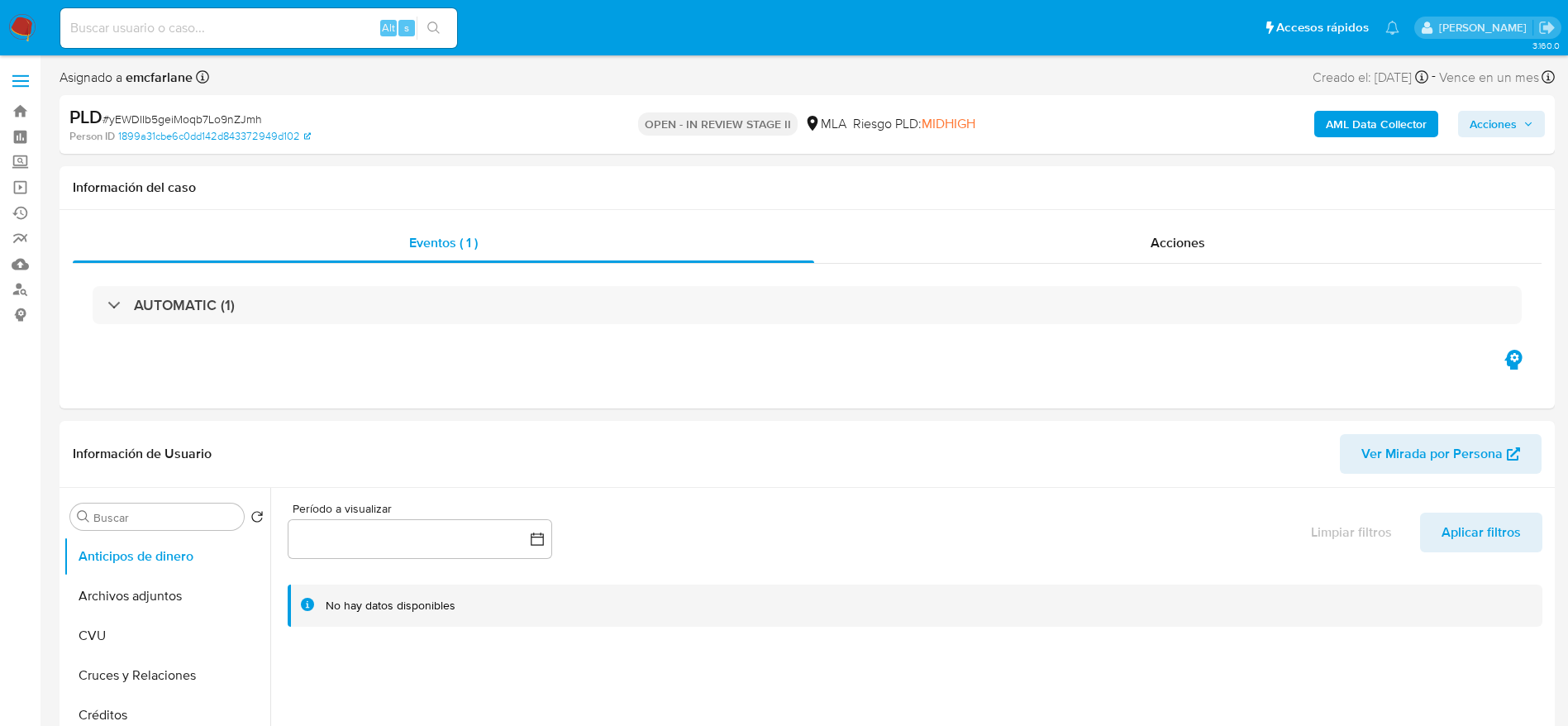
click at [1500, 117] on span "Acciones" at bounding box center [1493, 124] width 47 height 27
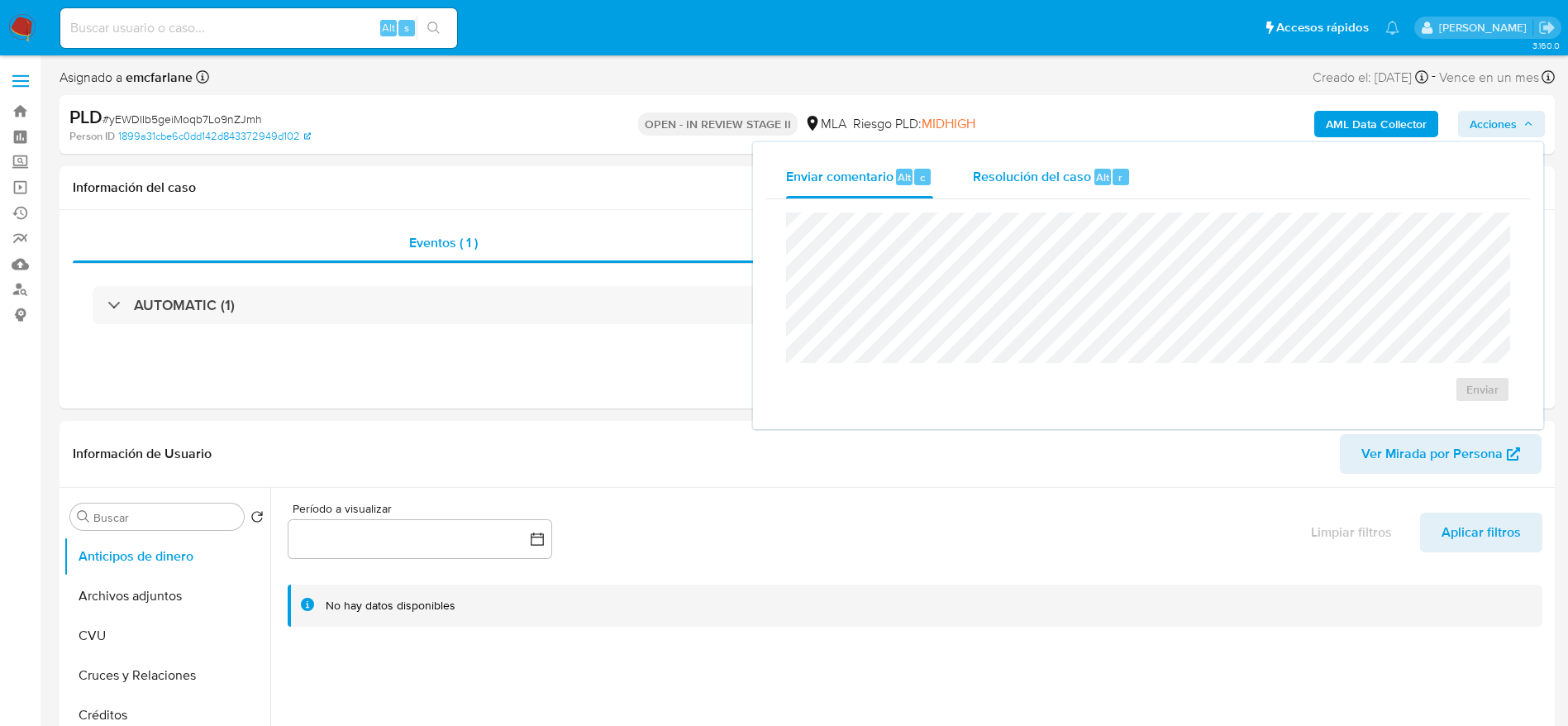
drag, startPoint x: 1101, startPoint y: 176, endPoint x: 1113, endPoint y: 205, distance: 31.4
click at [1101, 177] on span "Alt" at bounding box center [1103, 178] width 13 height 16
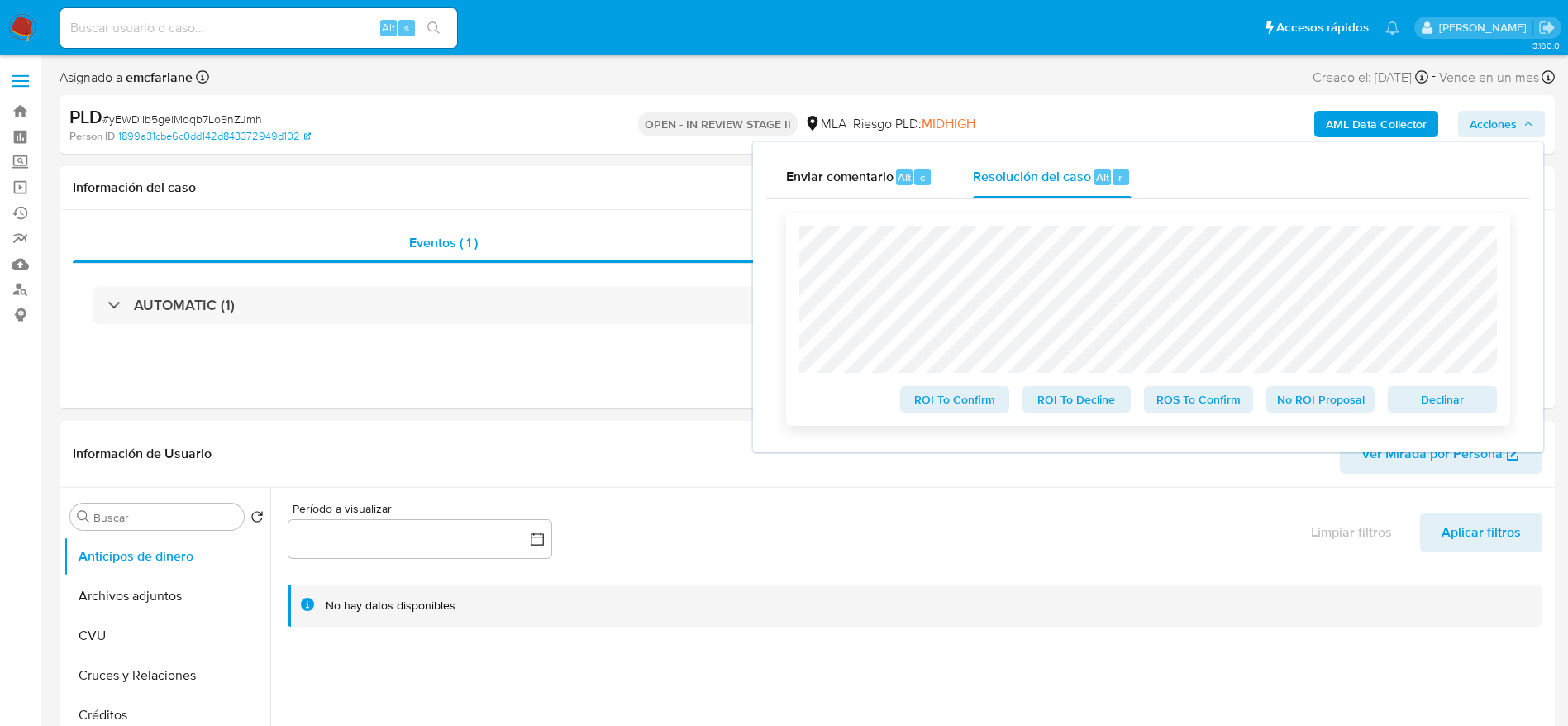
click at [1435, 405] on span "Declinar" at bounding box center [1443, 399] width 86 height 23
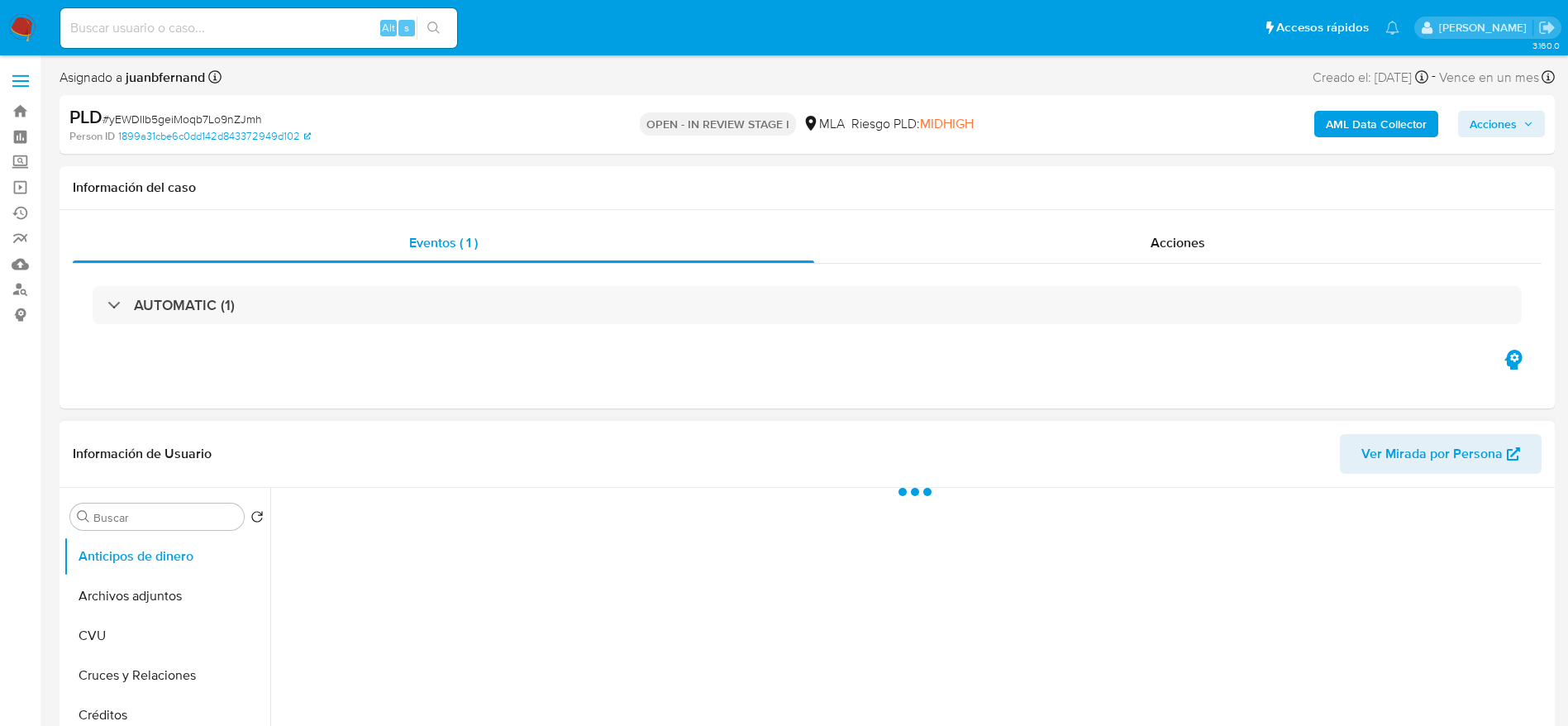
select select "10"
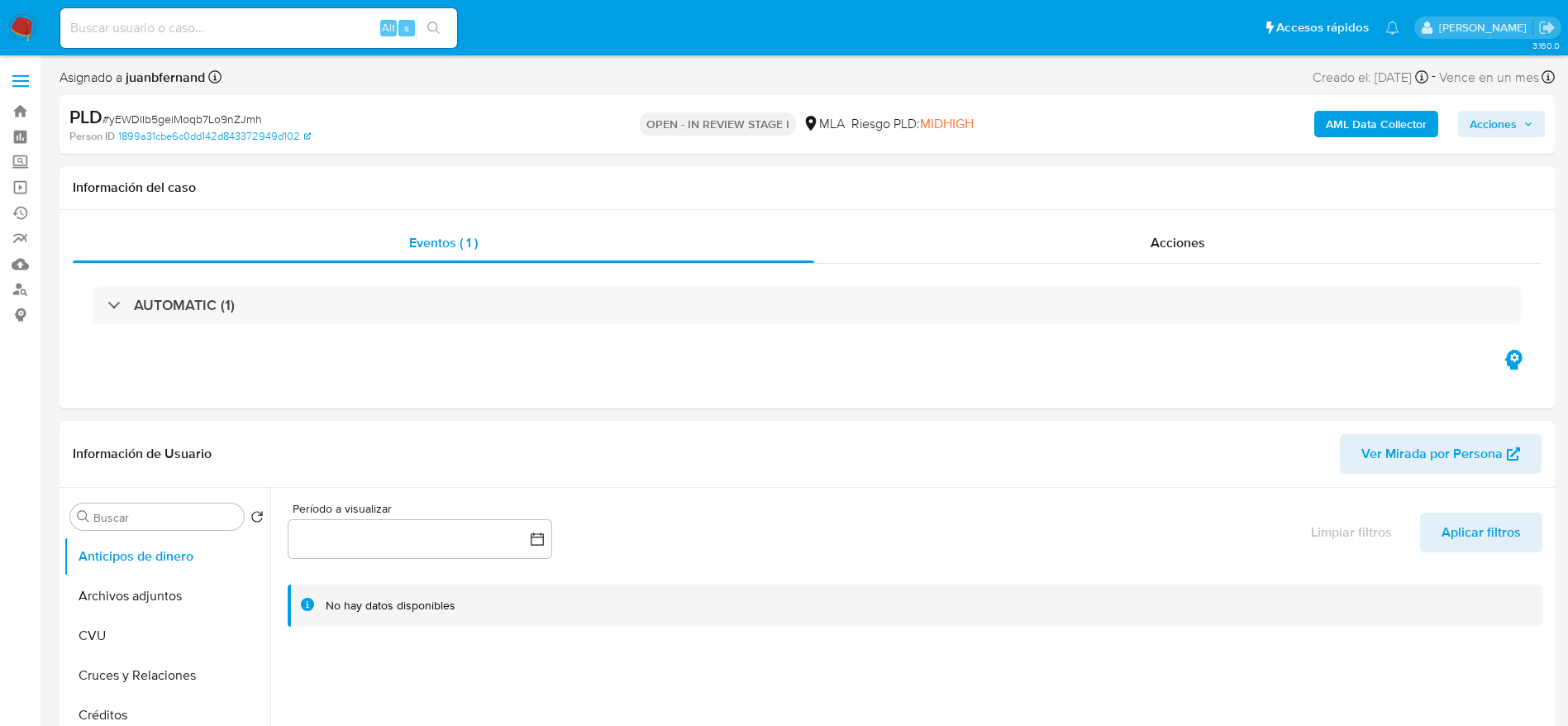
click at [18, 32] on img at bounding box center [22, 28] width 28 height 28
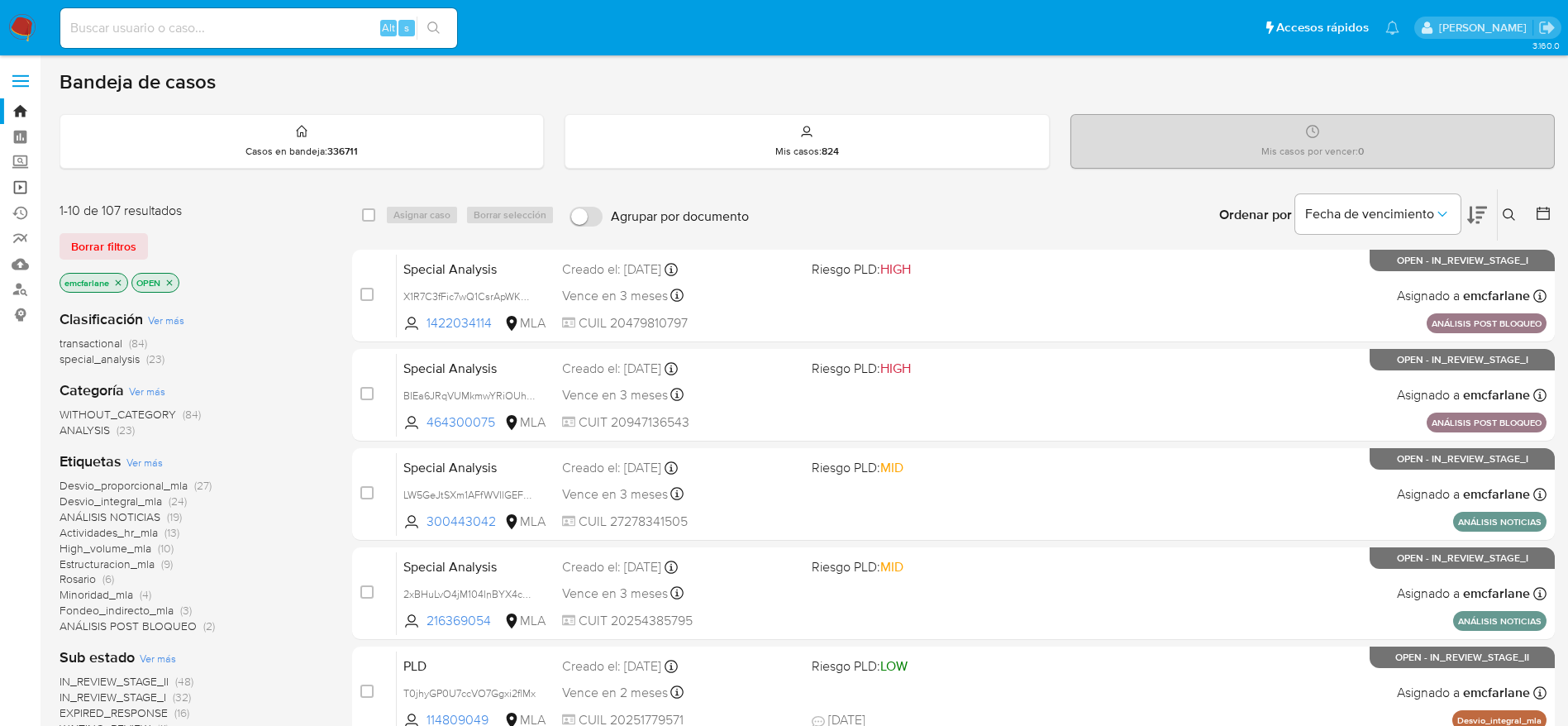
click at [17, 193] on link "Operaciones masivas" at bounding box center [98, 187] width 197 height 26
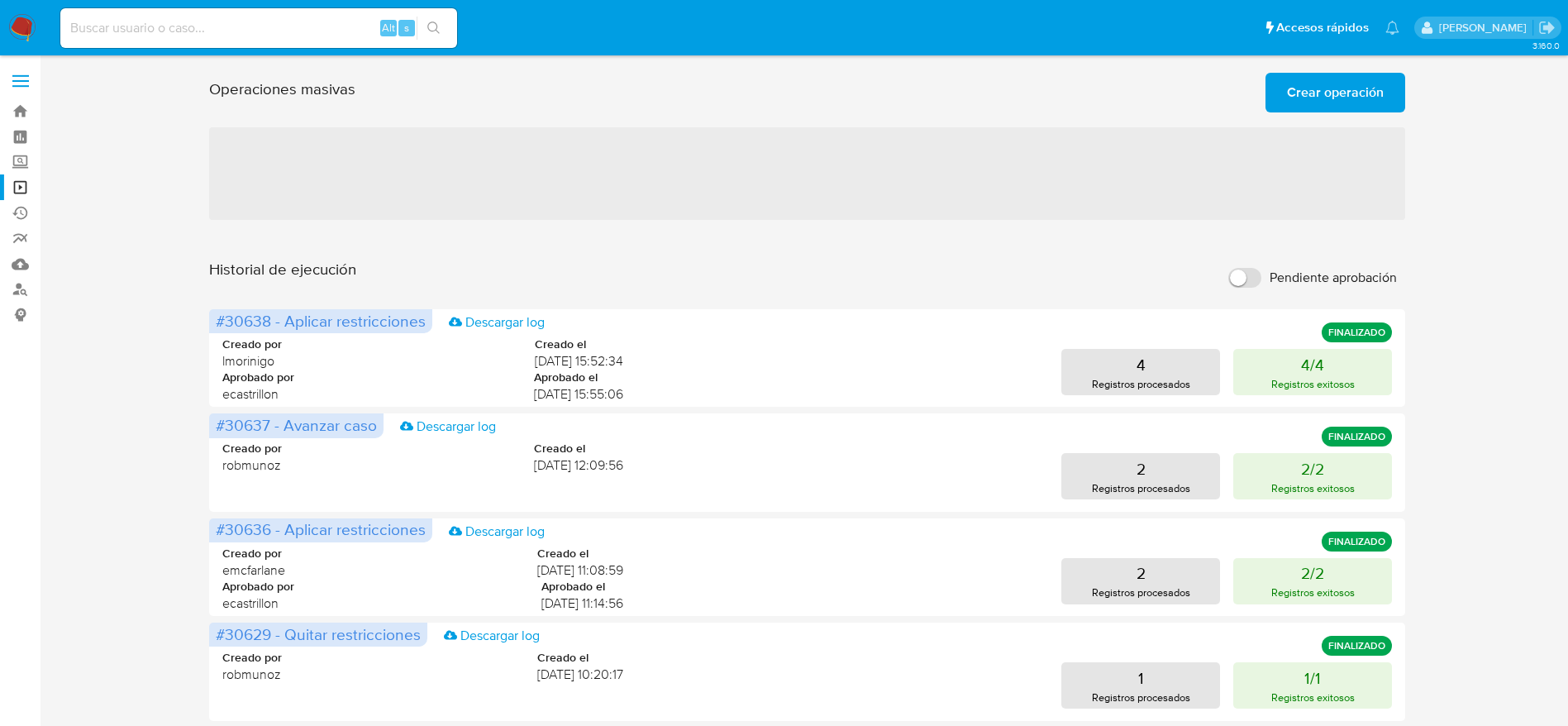
click at [1324, 89] on span "Crear operación" at bounding box center [1335, 92] width 97 height 36
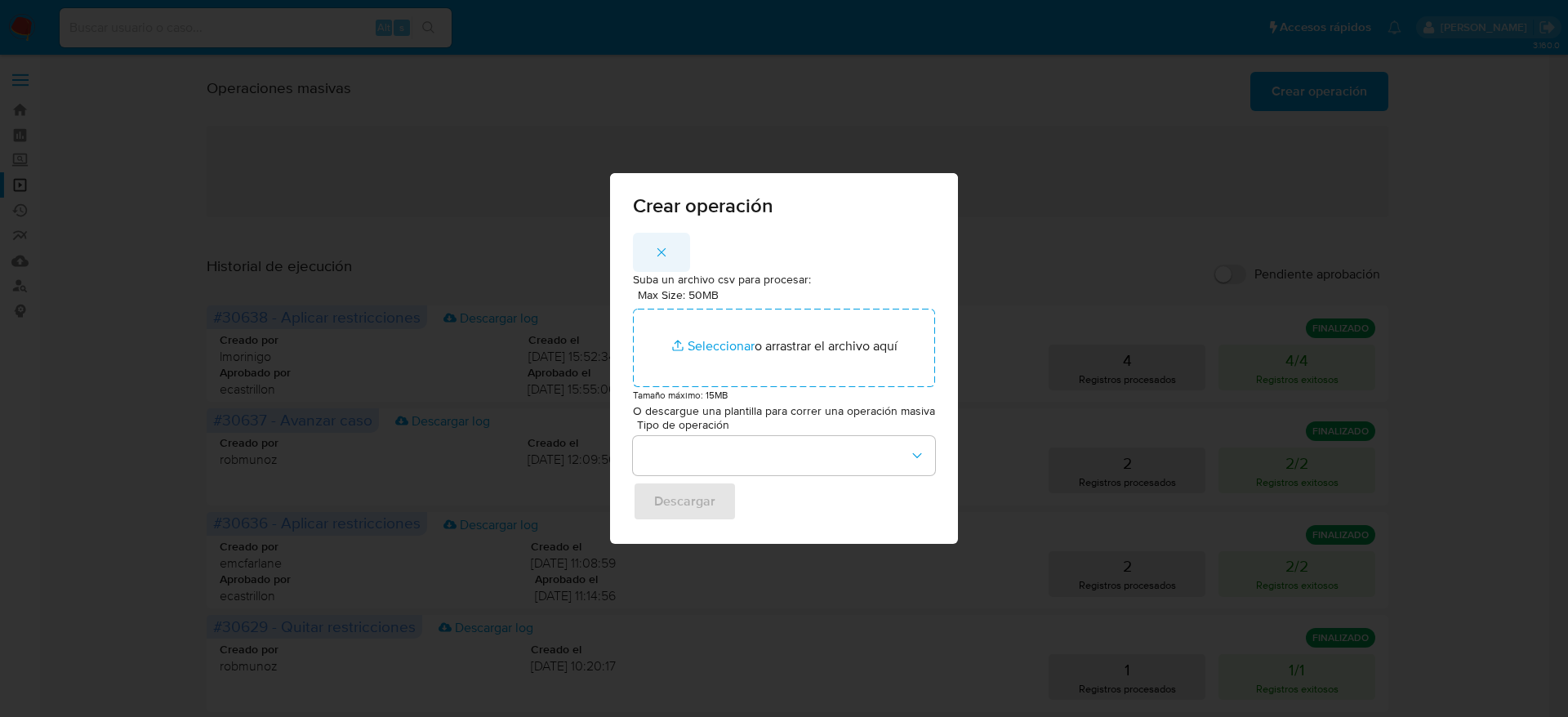
click at [660, 260] on span "button" at bounding box center [661, 252] width 14 height 36
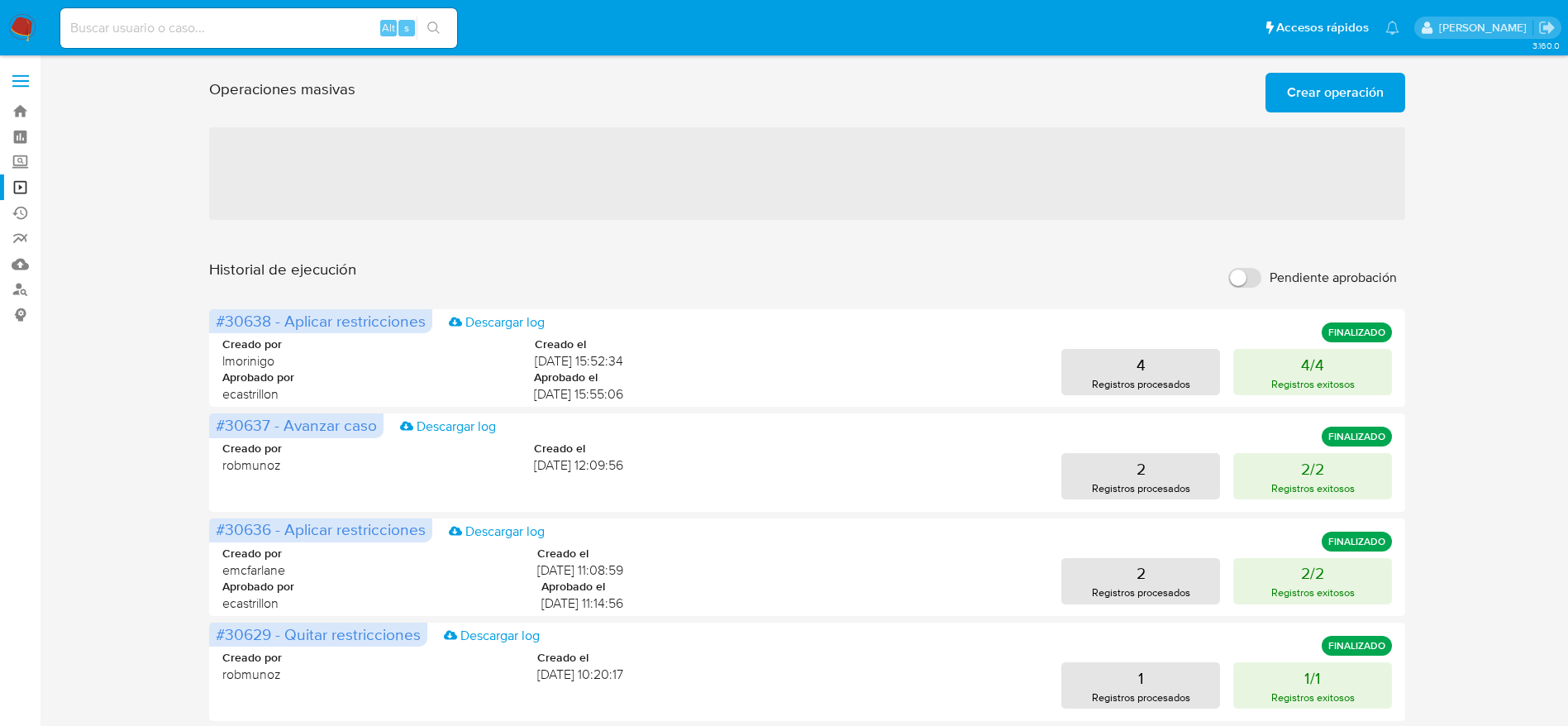
click at [1349, 81] on span "Crear operación" at bounding box center [1335, 92] width 97 height 36
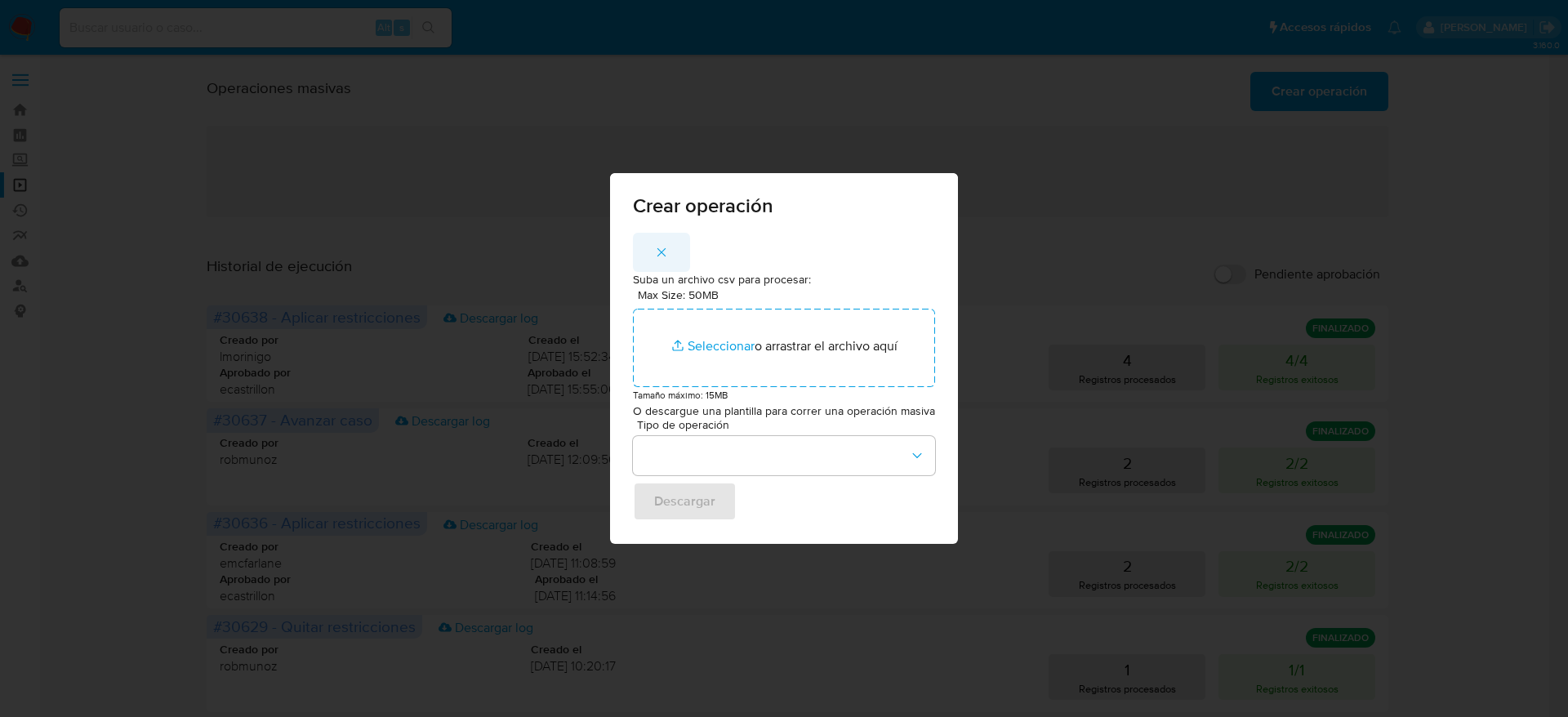
click at [663, 250] on icon "button" at bounding box center [661, 252] width 14 height 14
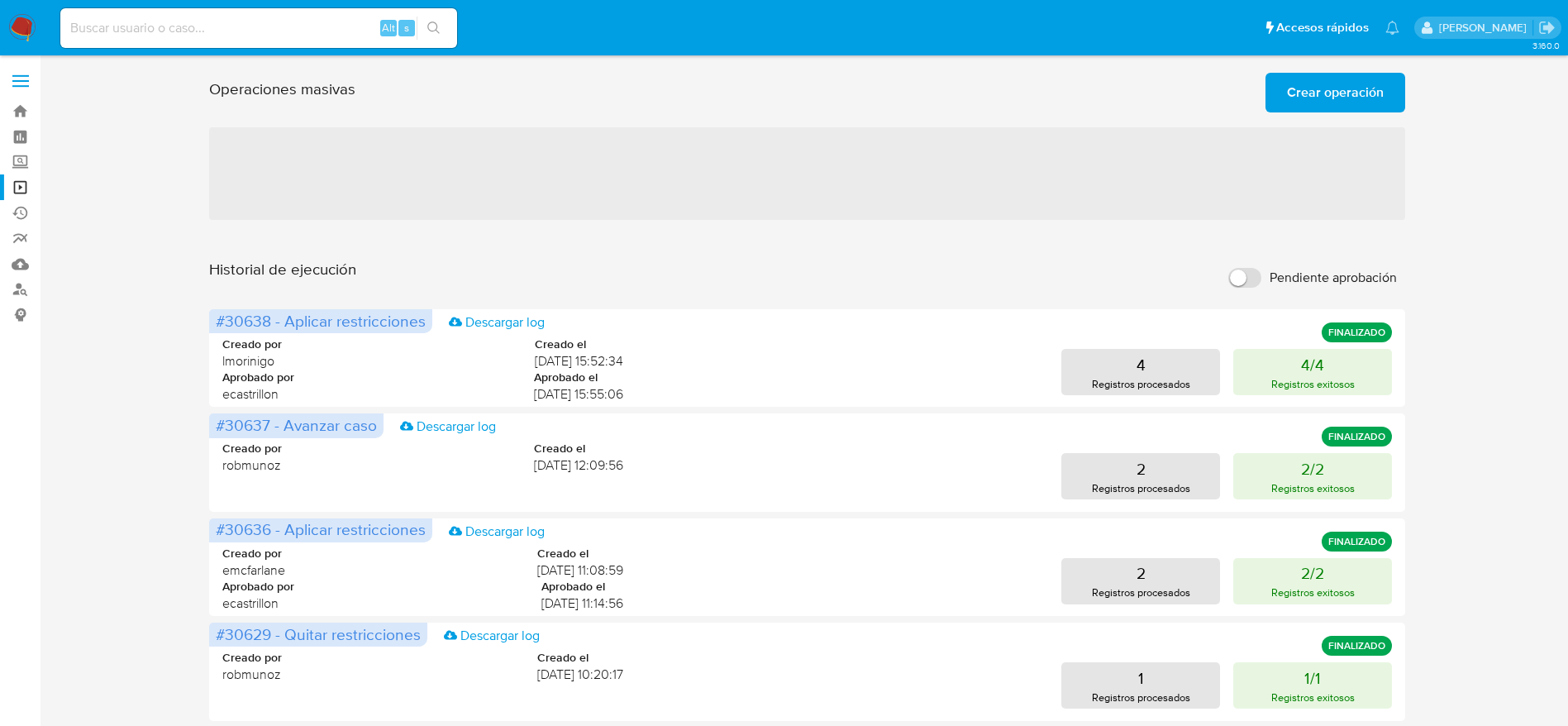
click at [1290, 71] on div "Operaciones masivas Crear operación Sólo puede haber hasta un máximo de 5 opera…" at bounding box center [808, 90] width 1196 height 47
click at [1291, 74] on span "Crear operación" at bounding box center [1335, 92] width 97 height 36
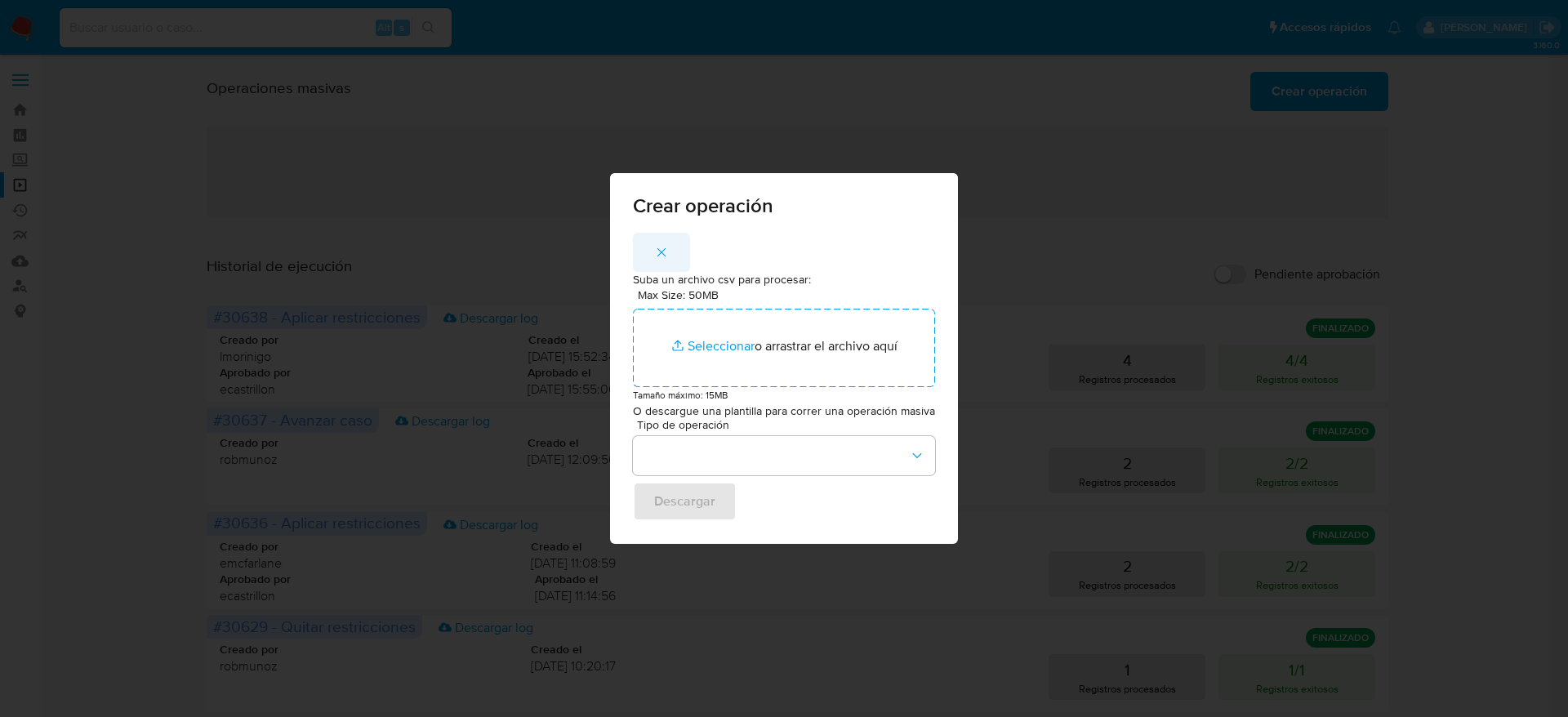
click at [661, 244] on span "button" at bounding box center [661, 252] width 14 height 36
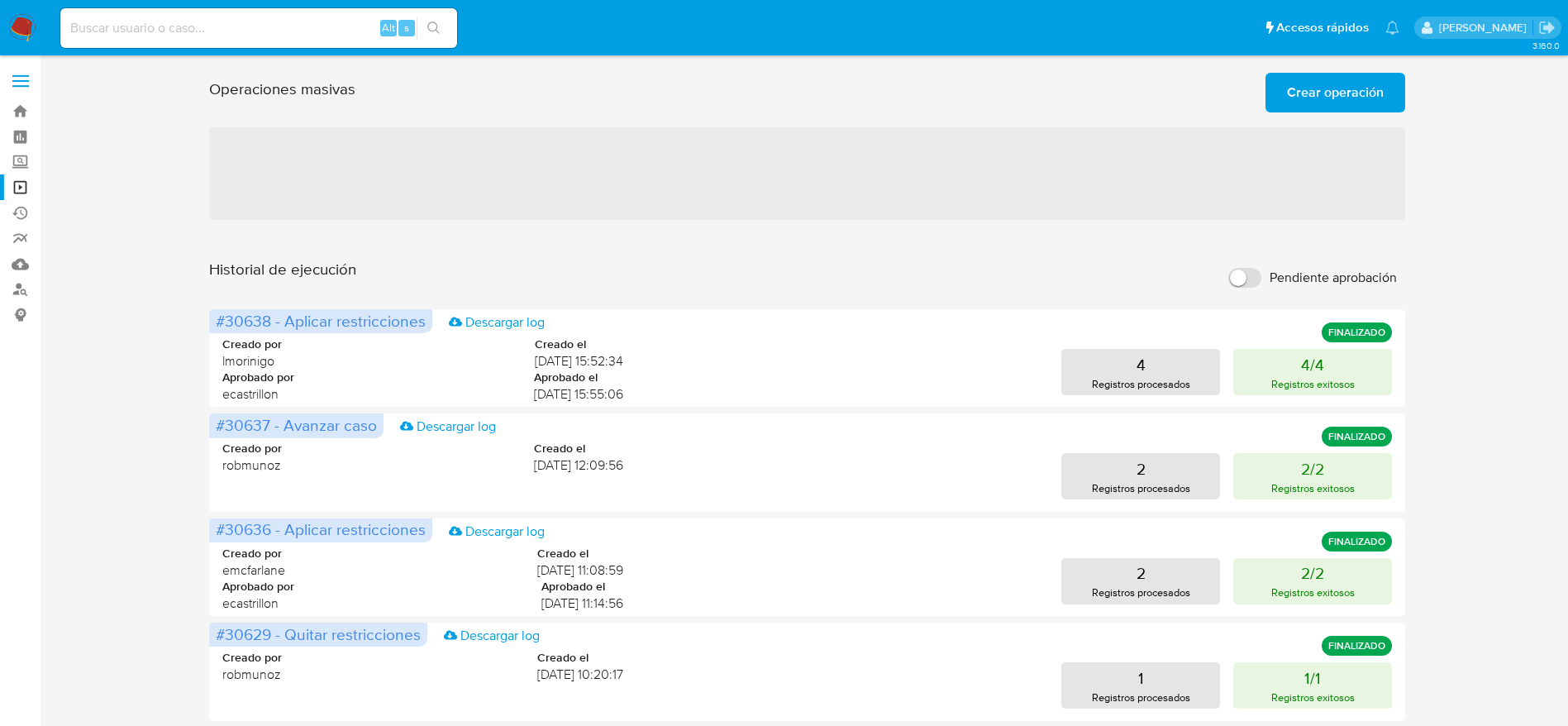
click at [1331, 82] on span "Crear operación" at bounding box center [1335, 92] width 97 height 36
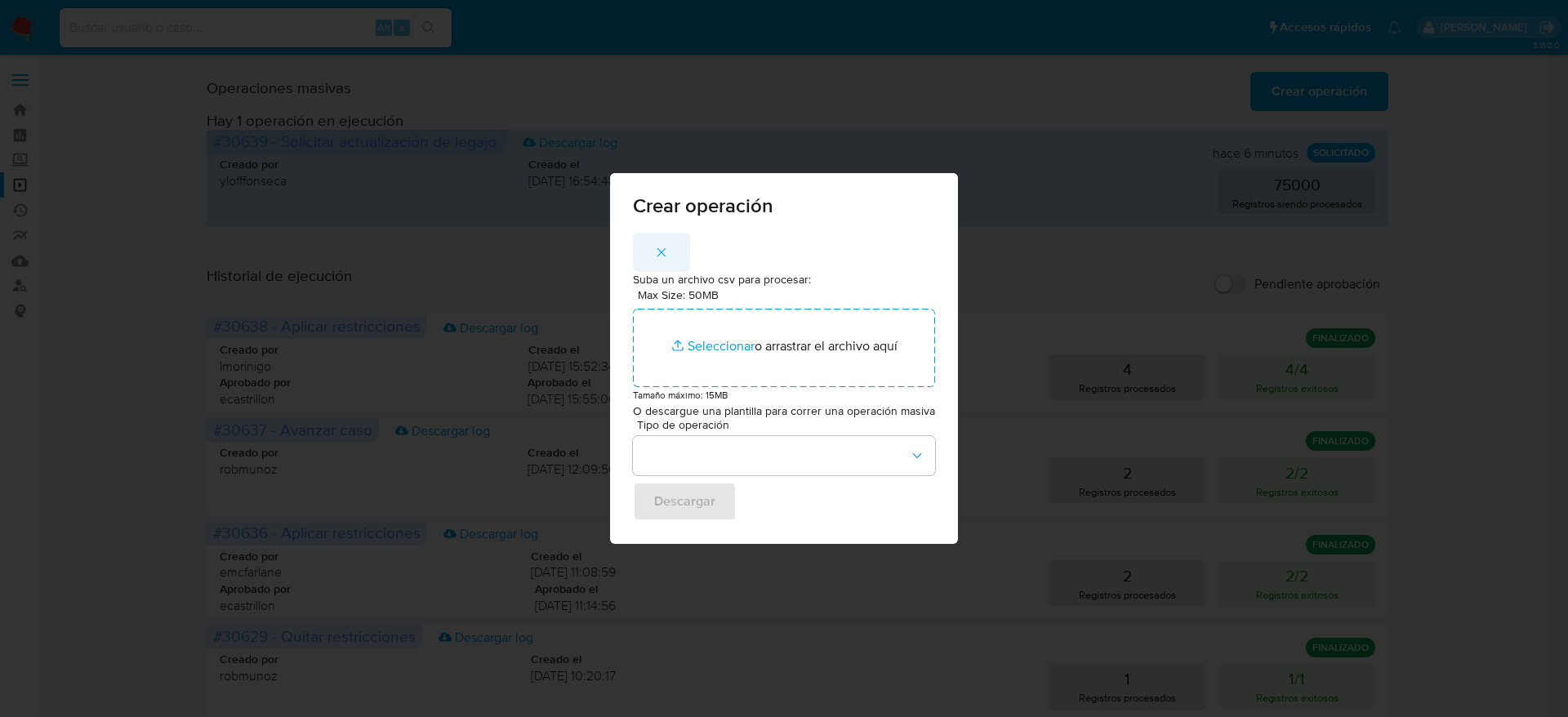
click at [661, 256] on icon "button" at bounding box center [661, 252] width 14 height 14
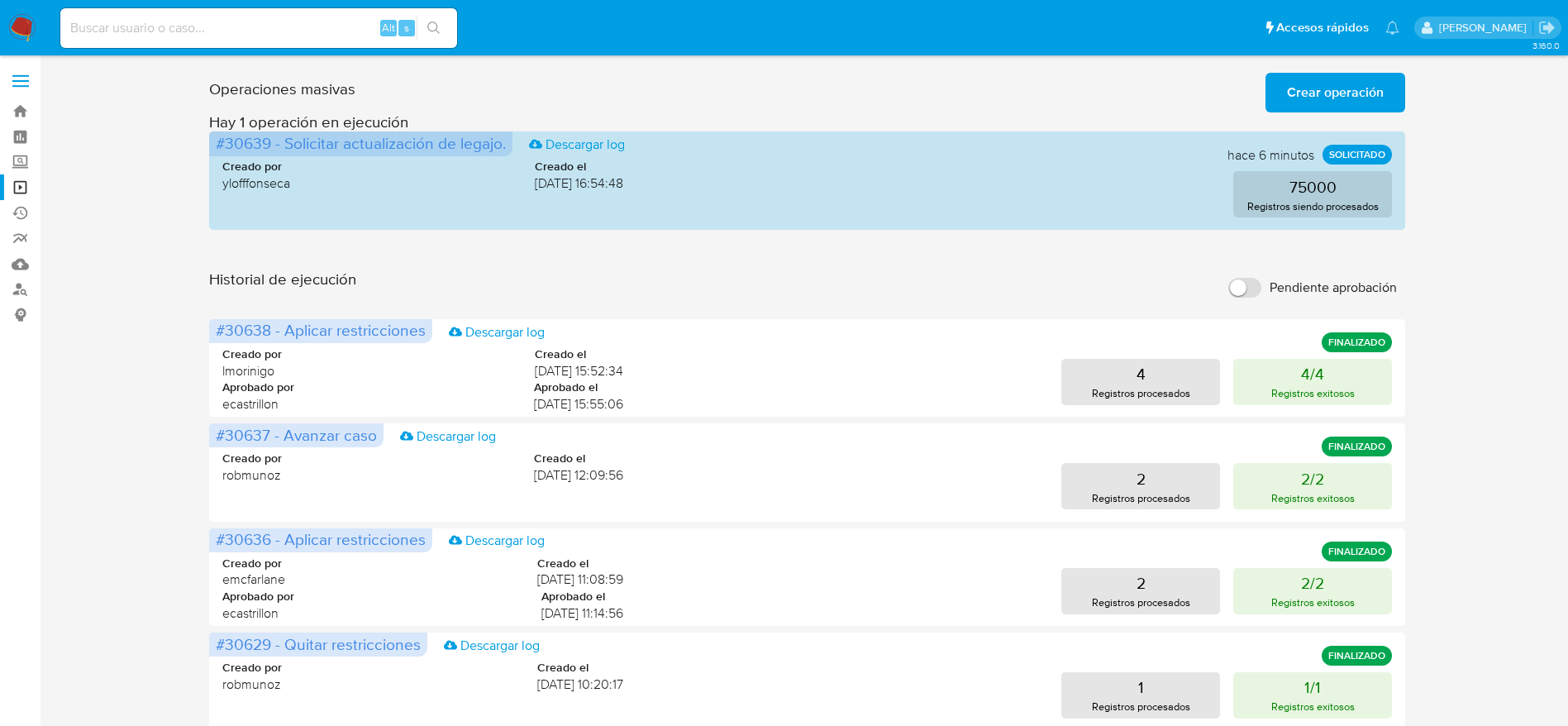
click at [1288, 100] on span "Crear operación" at bounding box center [1335, 92] width 97 height 36
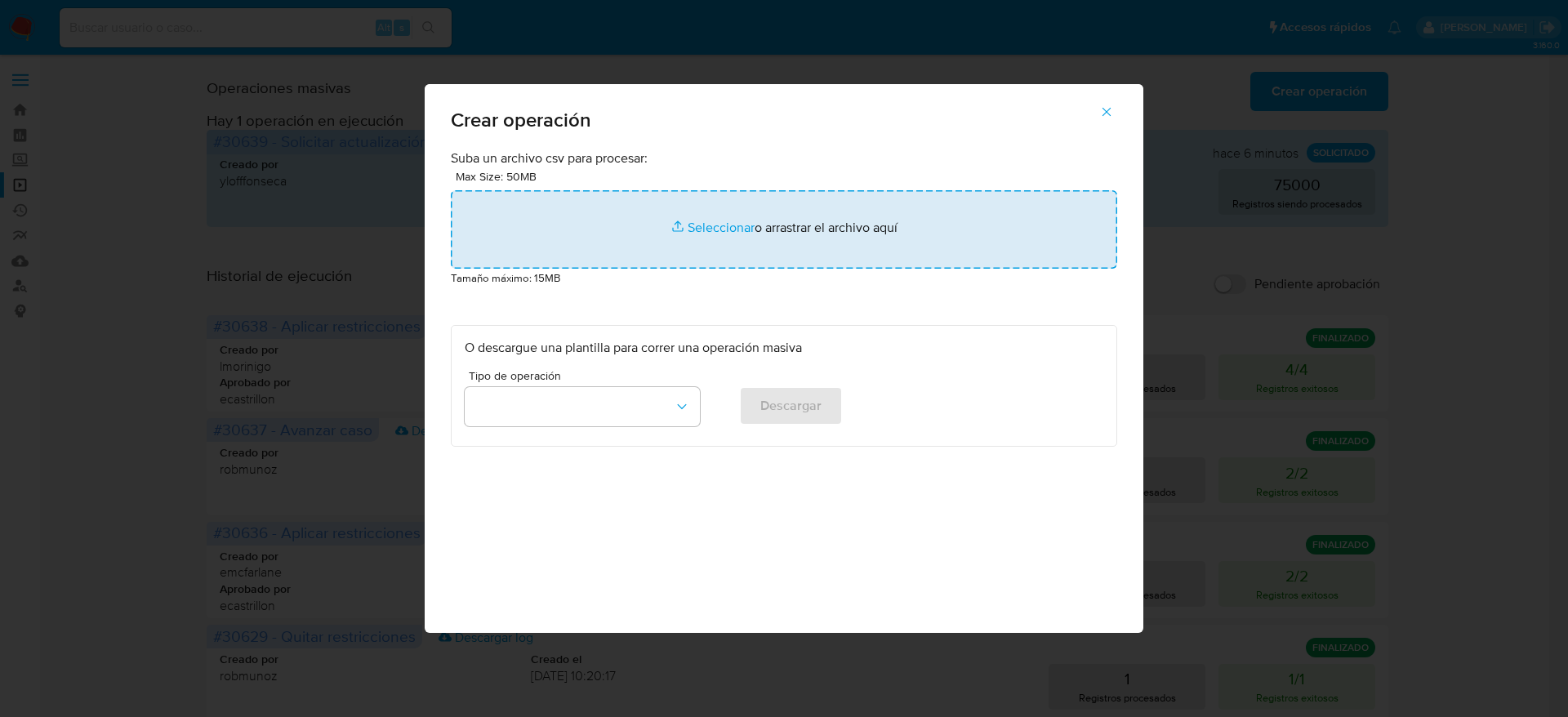
click at [692, 227] on input "file" at bounding box center [784, 229] width 667 height 78
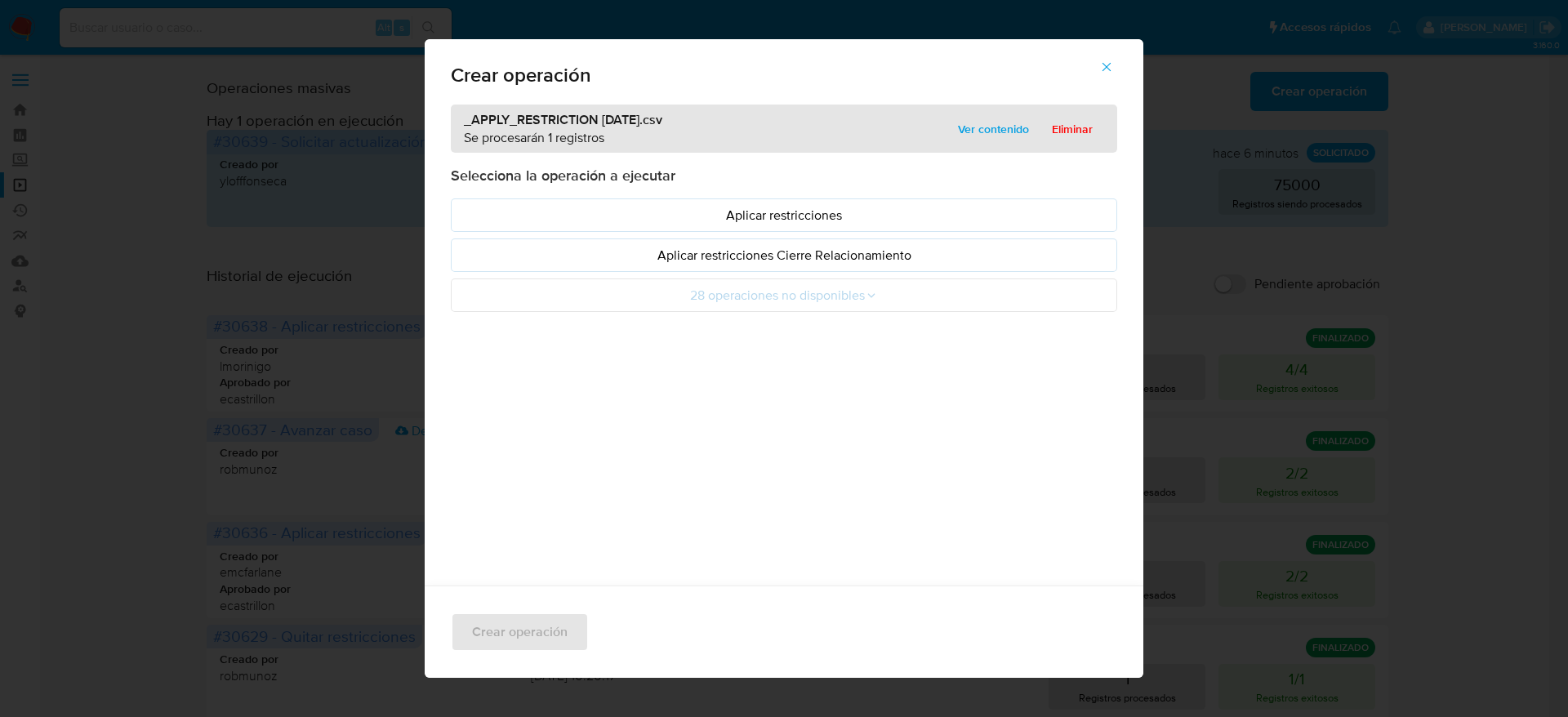
click at [996, 118] on span "Ver contenido" at bounding box center [993, 129] width 71 height 23
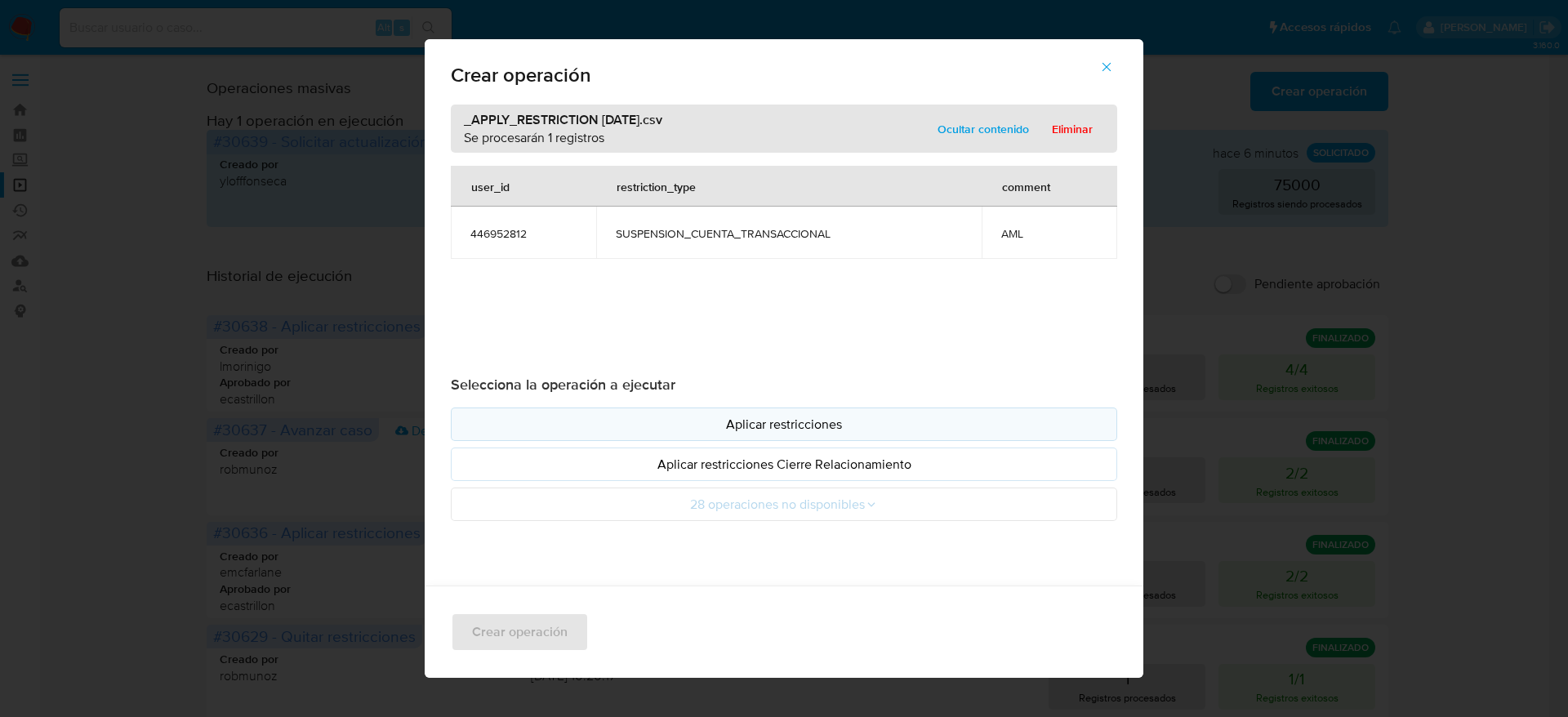
click at [777, 432] on p "Aplicar restricciones" at bounding box center [784, 424] width 639 height 19
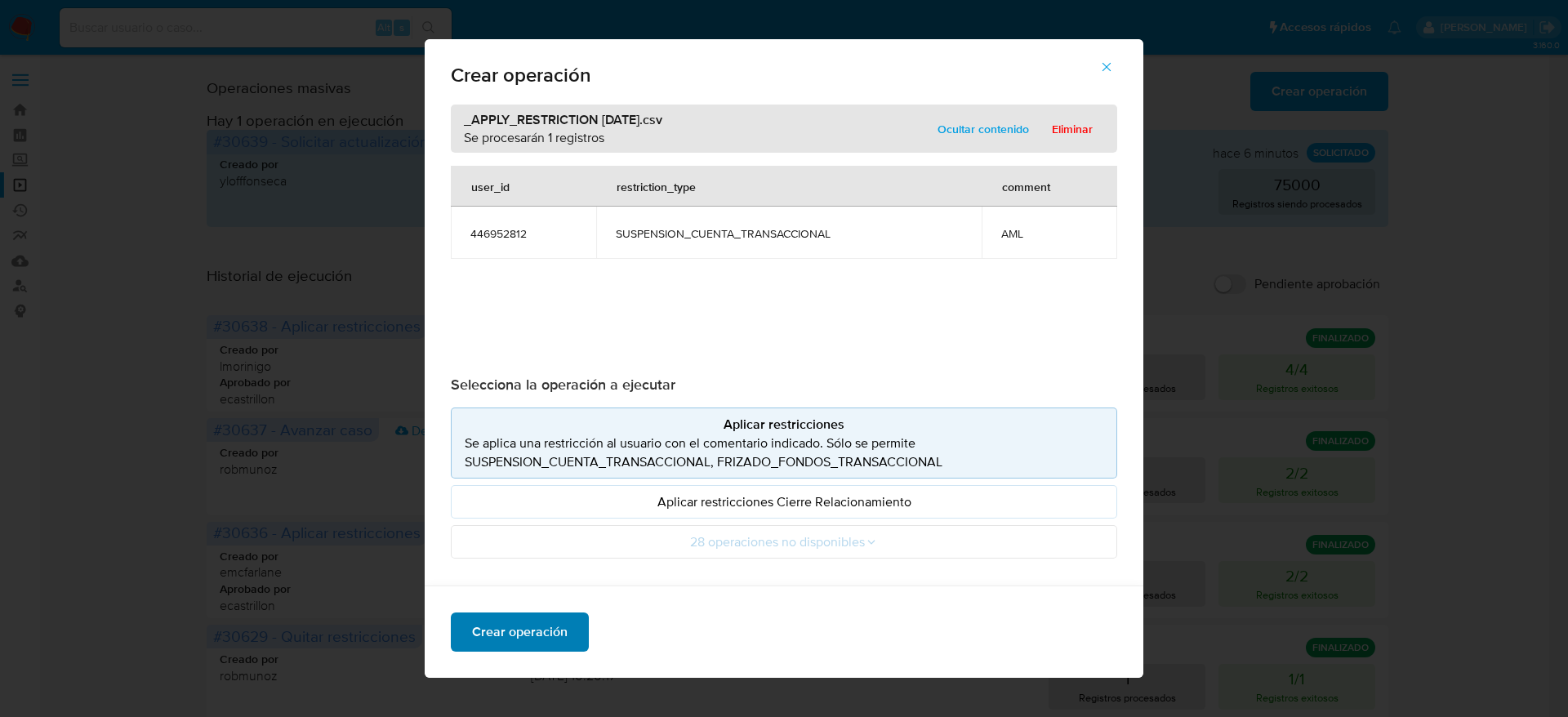
click at [489, 637] on span "Crear operación" at bounding box center [520, 632] width 95 height 36
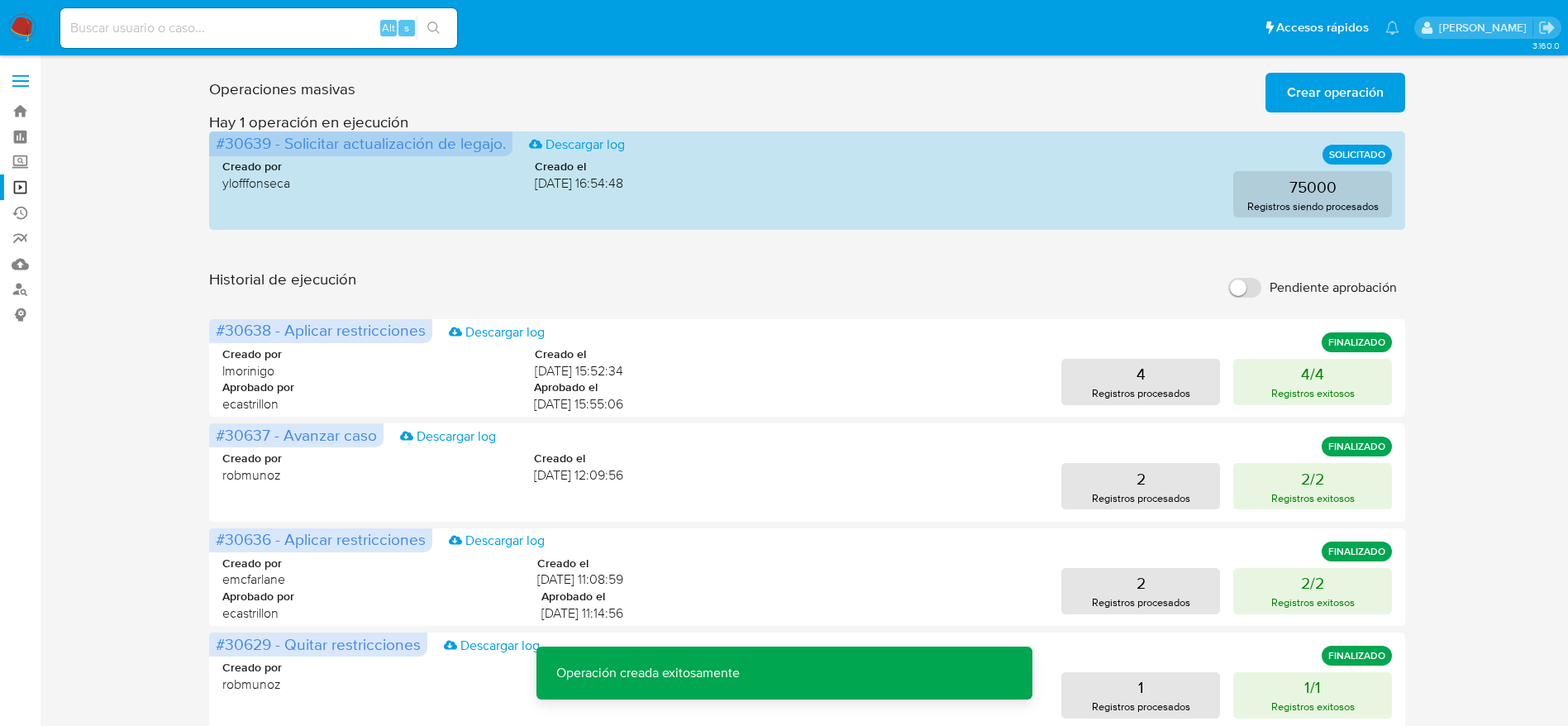
click at [1313, 97] on span "Crear operación" at bounding box center [1335, 92] width 97 height 36
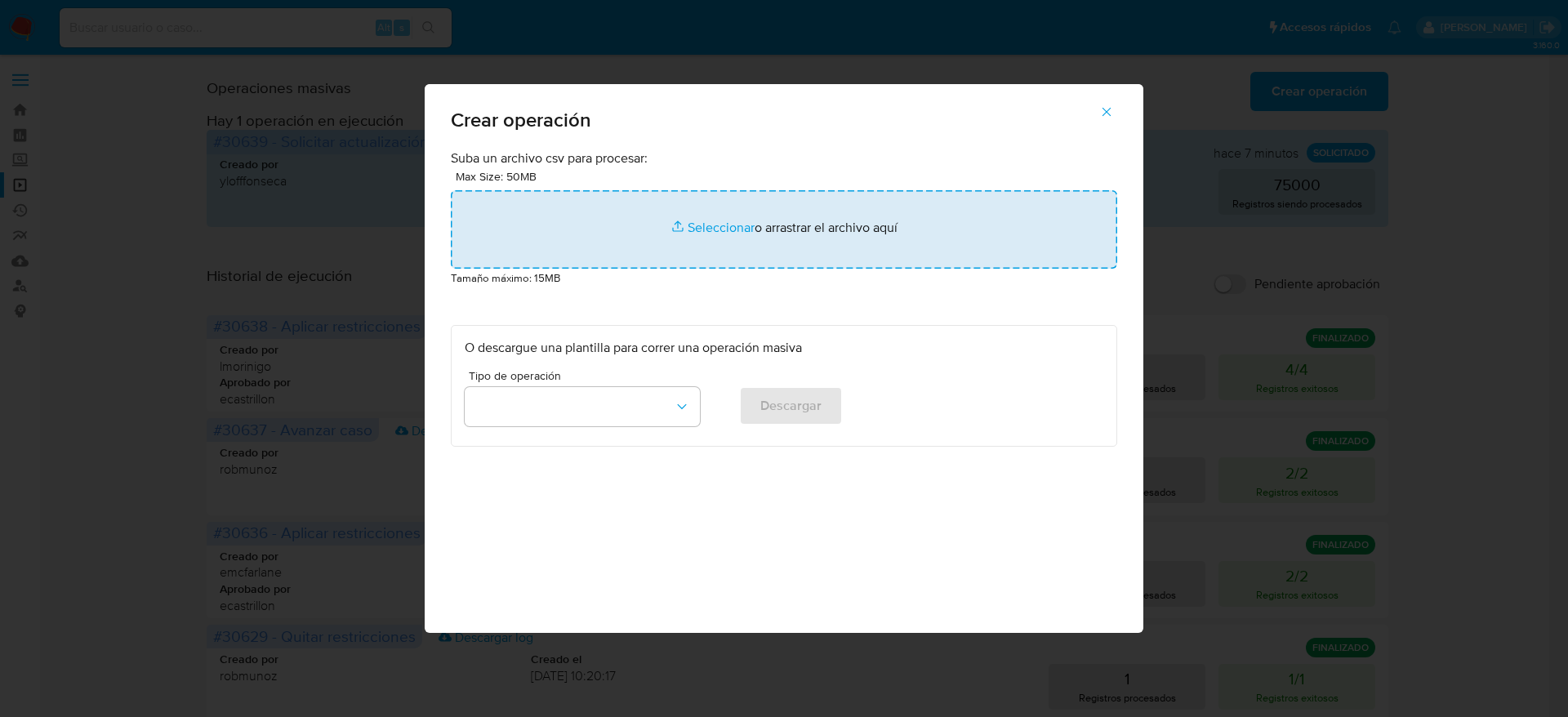
click at [651, 244] on input "file" at bounding box center [784, 229] width 667 height 78
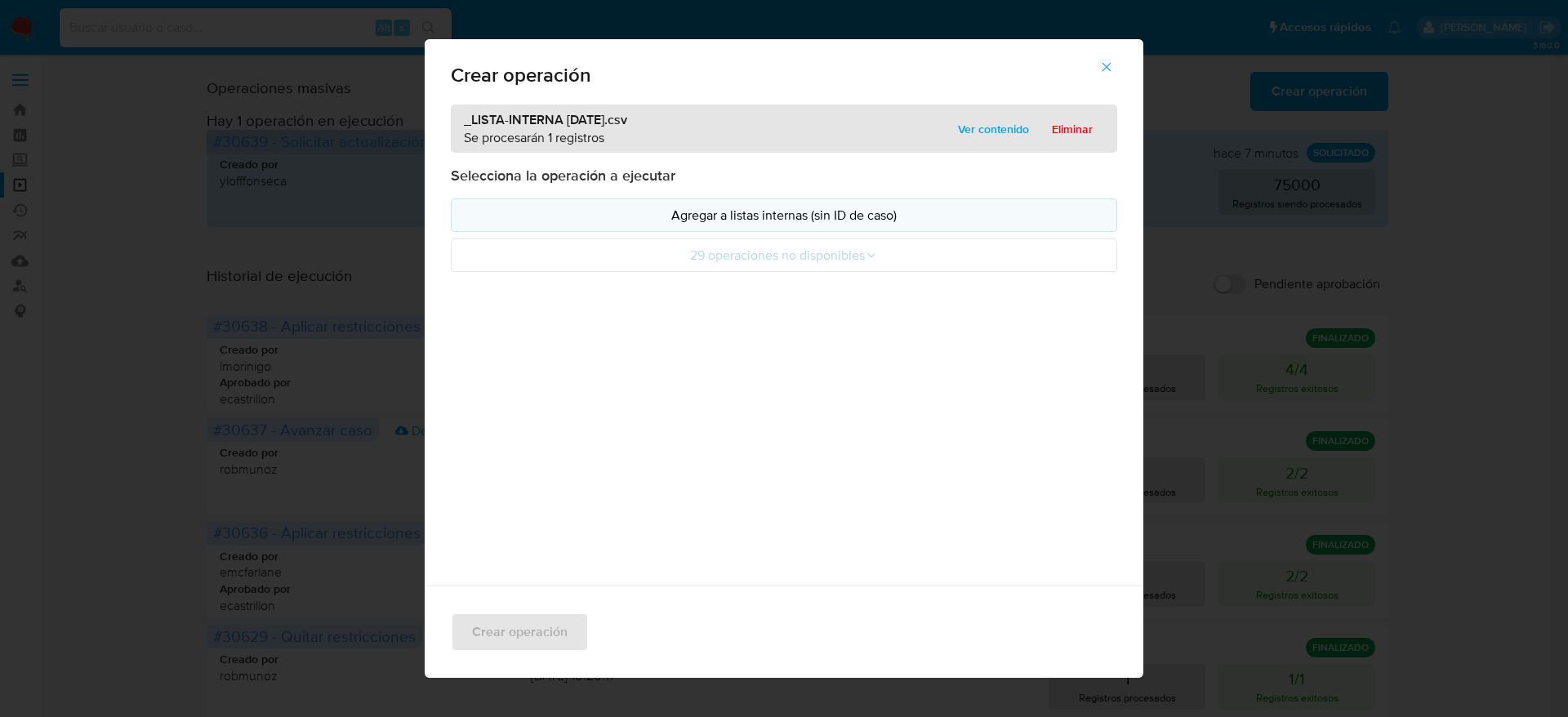
click at [772, 206] on p "Agregar a listas internas (sin ID de caso)" at bounding box center [784, 215] width 639 height 19
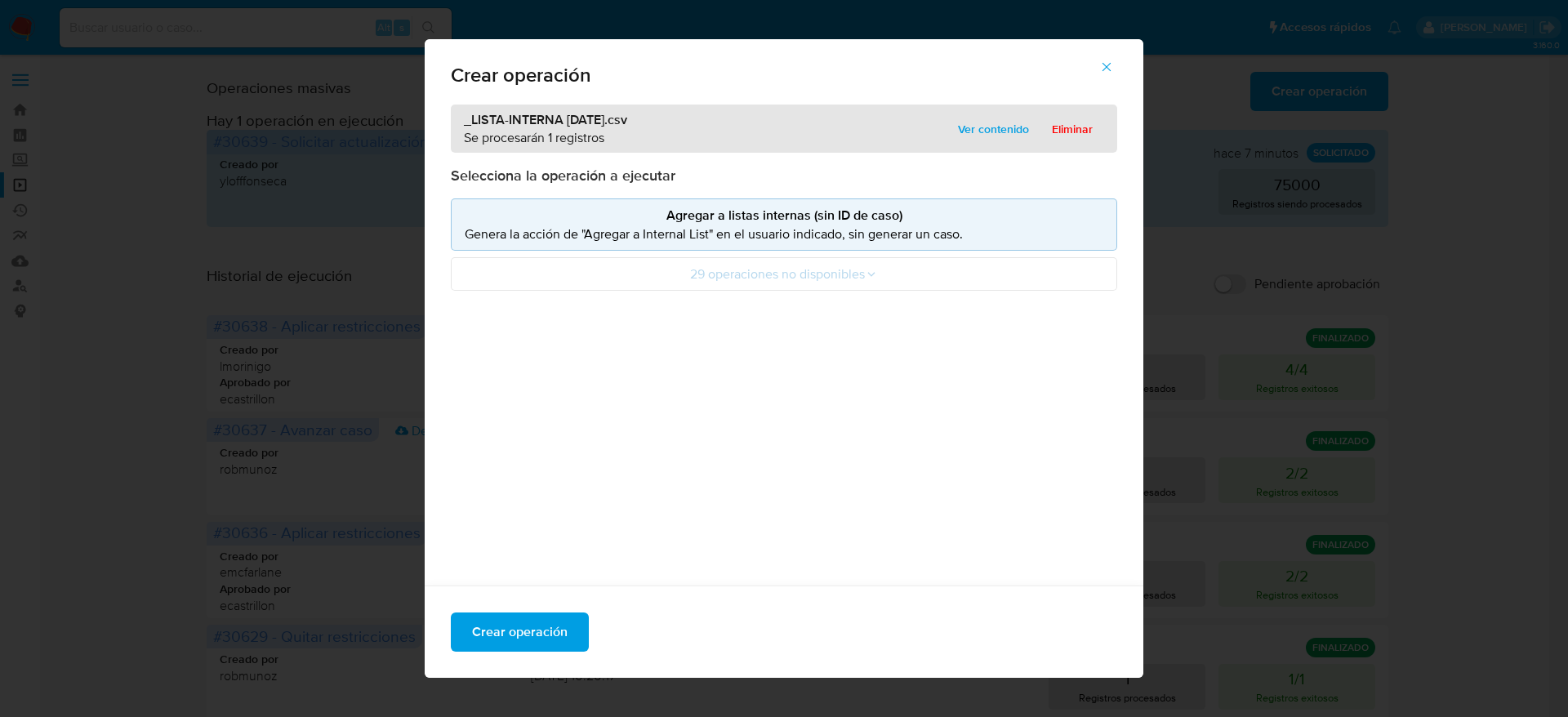
click at [961, 146] on div "_LISTA-INTERNA 19-09-2025.csv Se procesarán 1 registros Ver contenido Eliminar" at bounding box center [784, 129] width 667 height 49
click at [969, 118] on span "Ver contenido" at bounding box center [993, 129] width 71 height 23
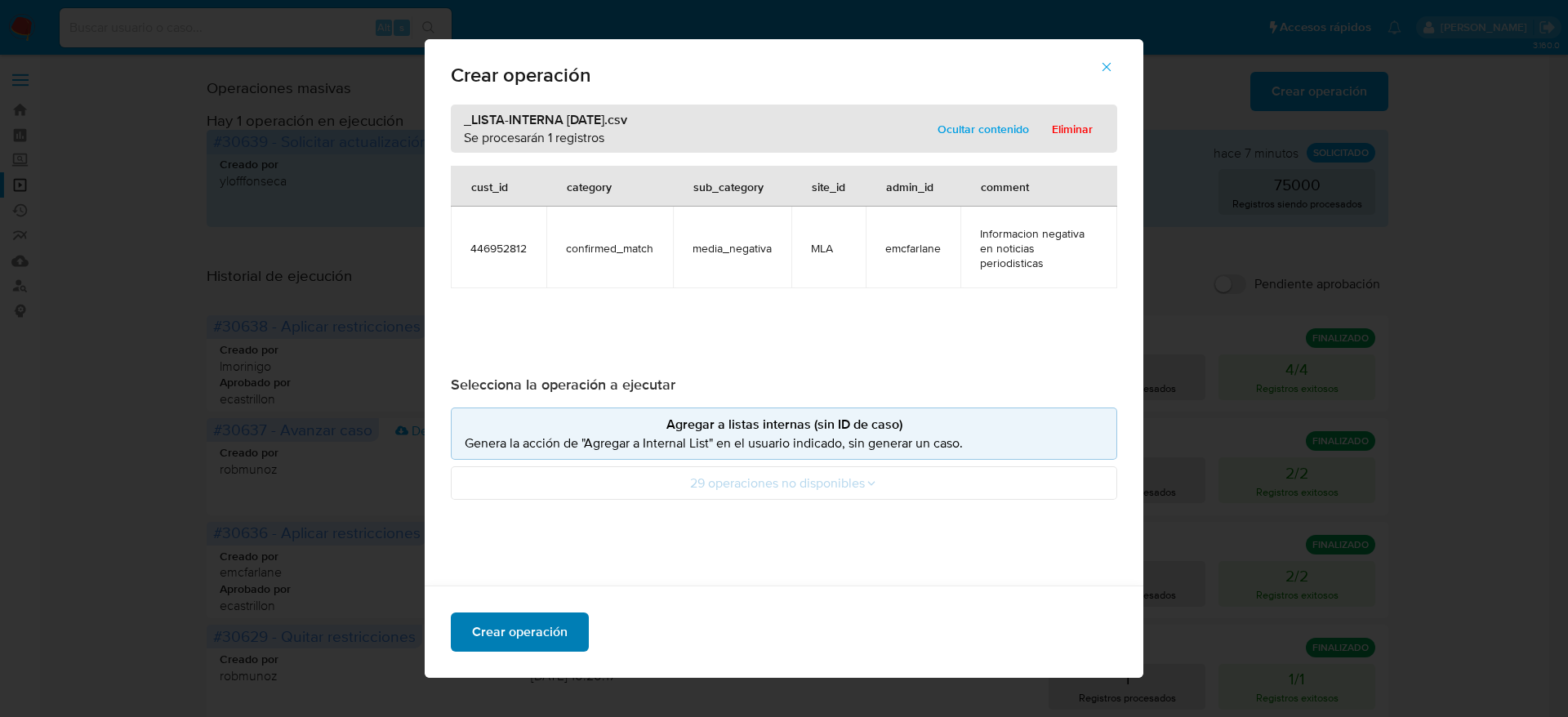
click at [518, 634] on span "Crear operación" at bounding box center [520, 632] width 95 height 36
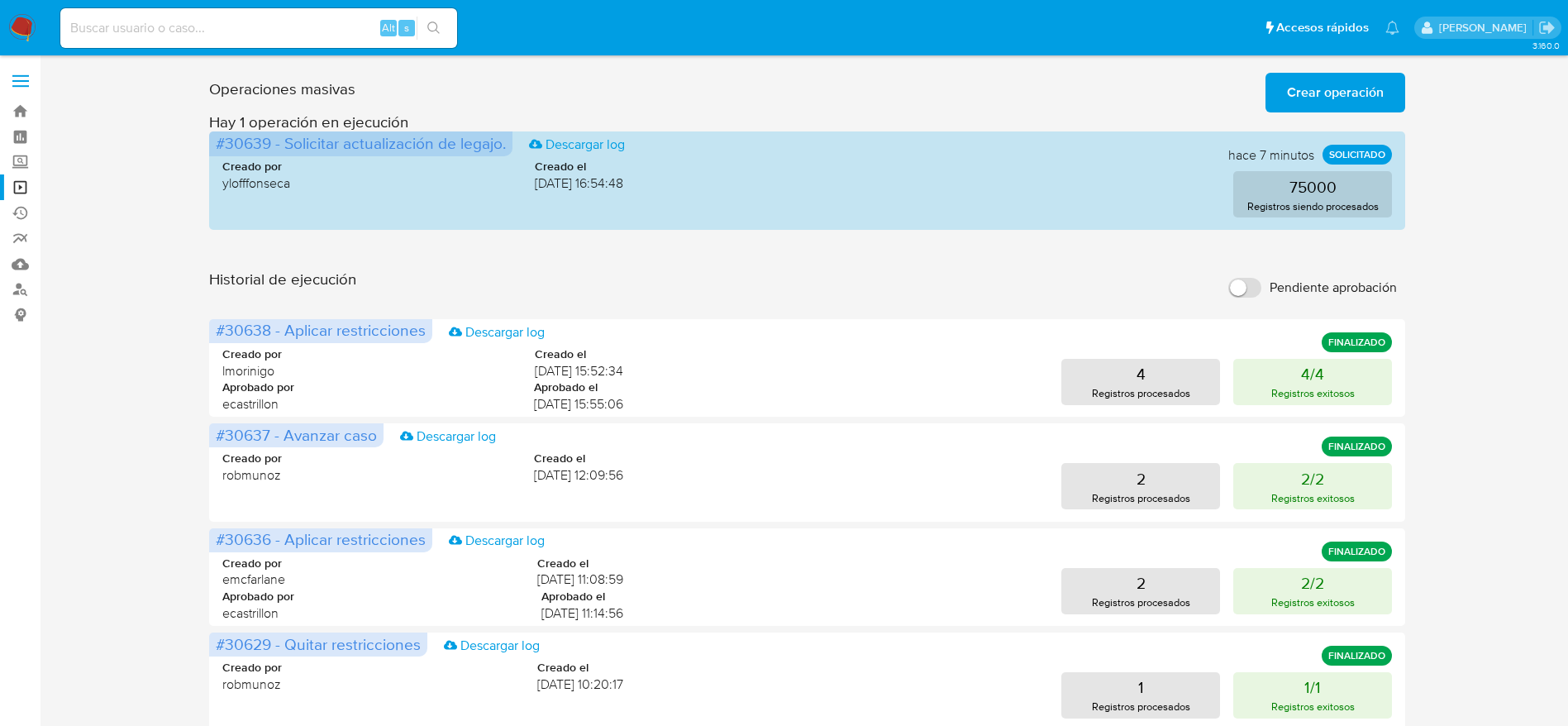
click at [256, 28] on input at bounding box center [259, 28] width 397 height 22
paste input "313419051"
type input "313419051"
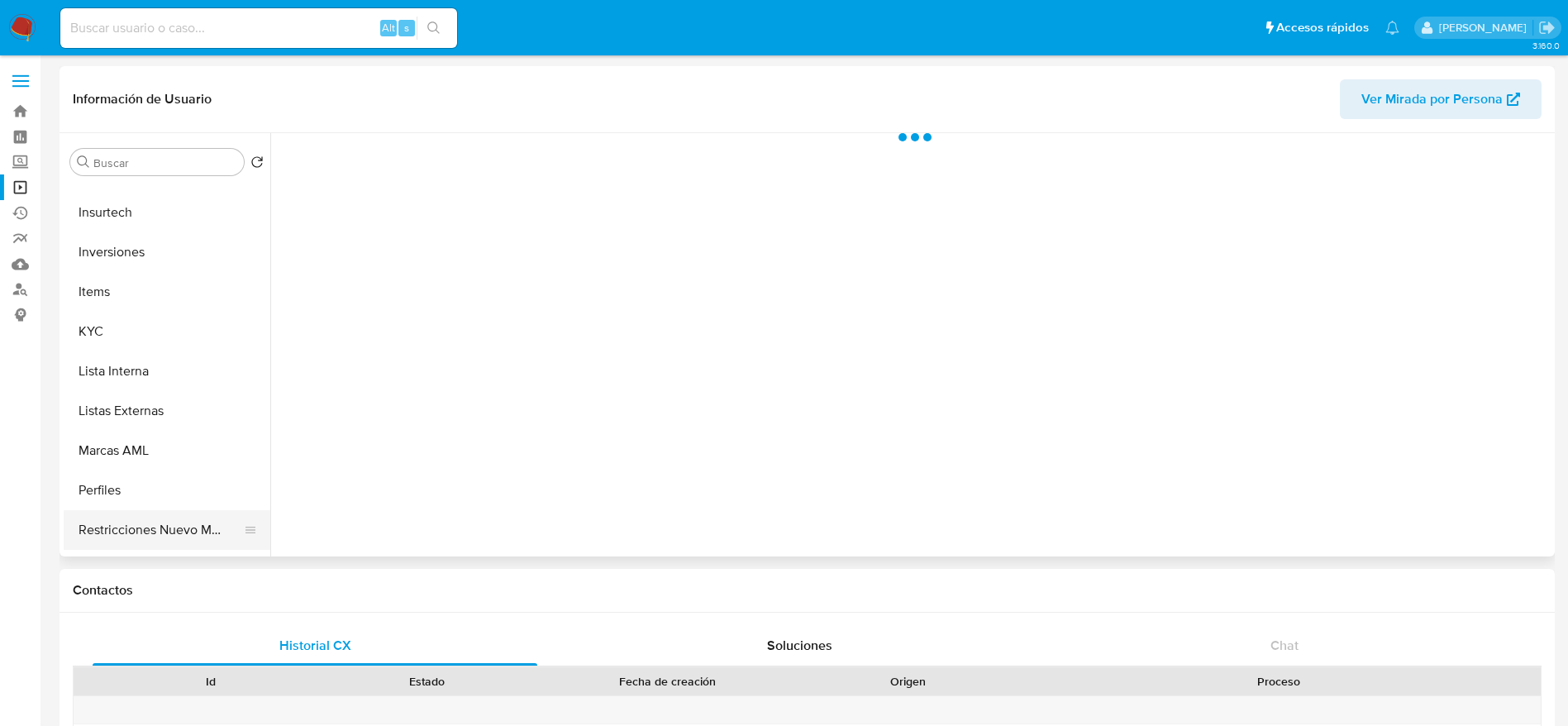
scroll to position [779, 0]
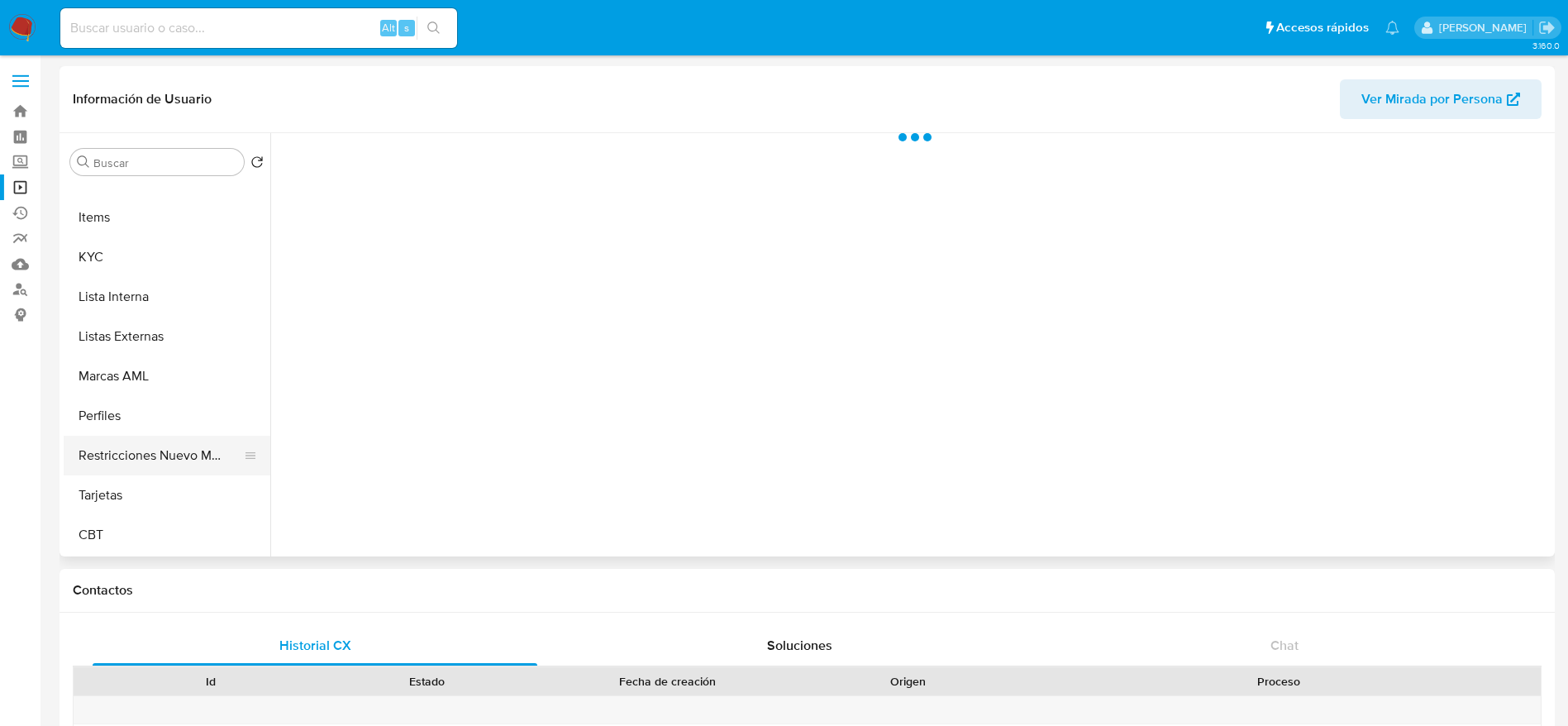
click at [149, 458] on button "Restricciones Nuevo Mundo" at bounding box center [160, 455] width 193 height 40
select select "10"
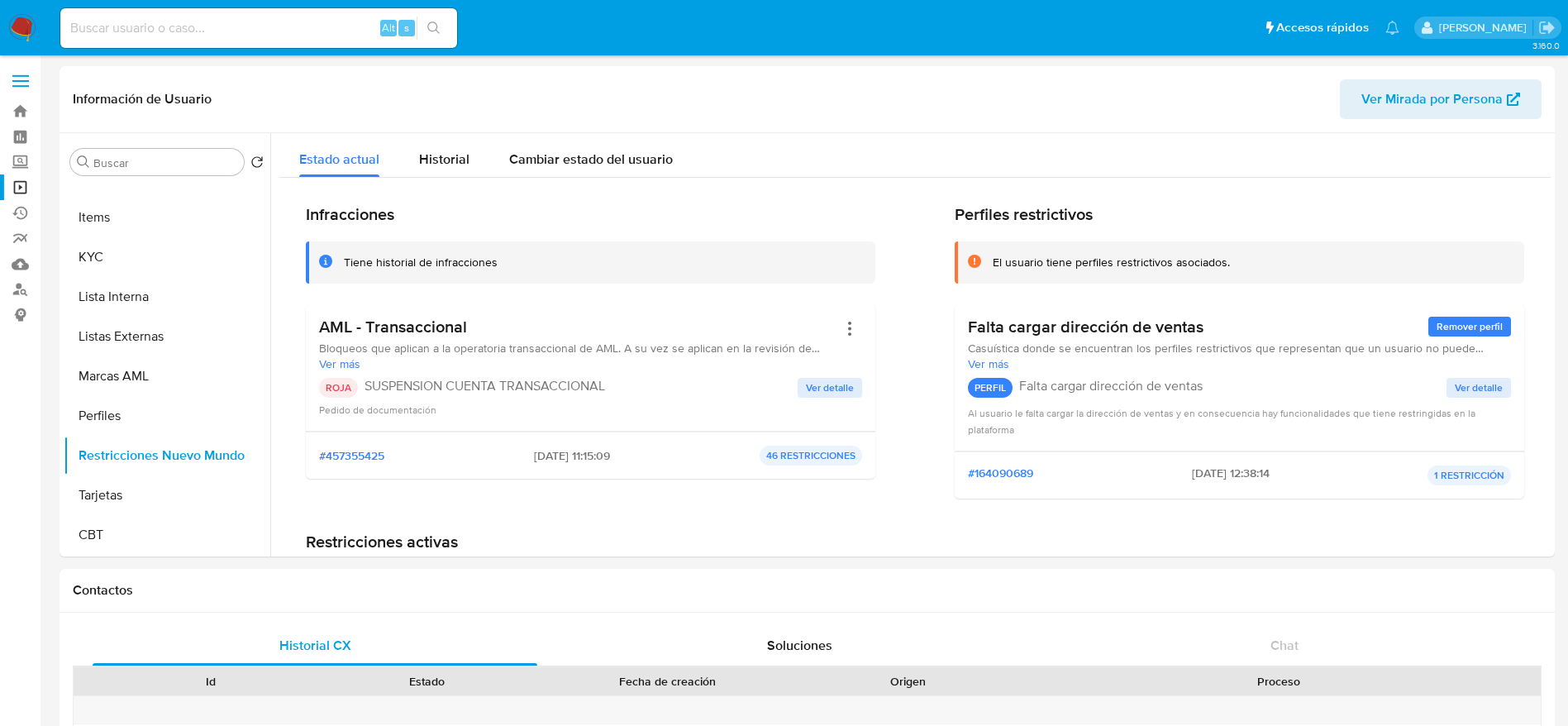
click at [291, 3] on nav "Pausado Ver notificaciones Alt s Accesos rápidos Presiona las siguientes teclas…" at bounding box center [784, 28] width 1568 height 55
click at [264, 38] on div "Alt s" at bounding box center [259, 28] width 397 height 40
click at [264, 39] on div "Alt s" at bounding box center [259, 28] width 397 height 40
click at [244, 24] on input at bounding box center [259, 28] width 397 height 22
paste input "165022832"
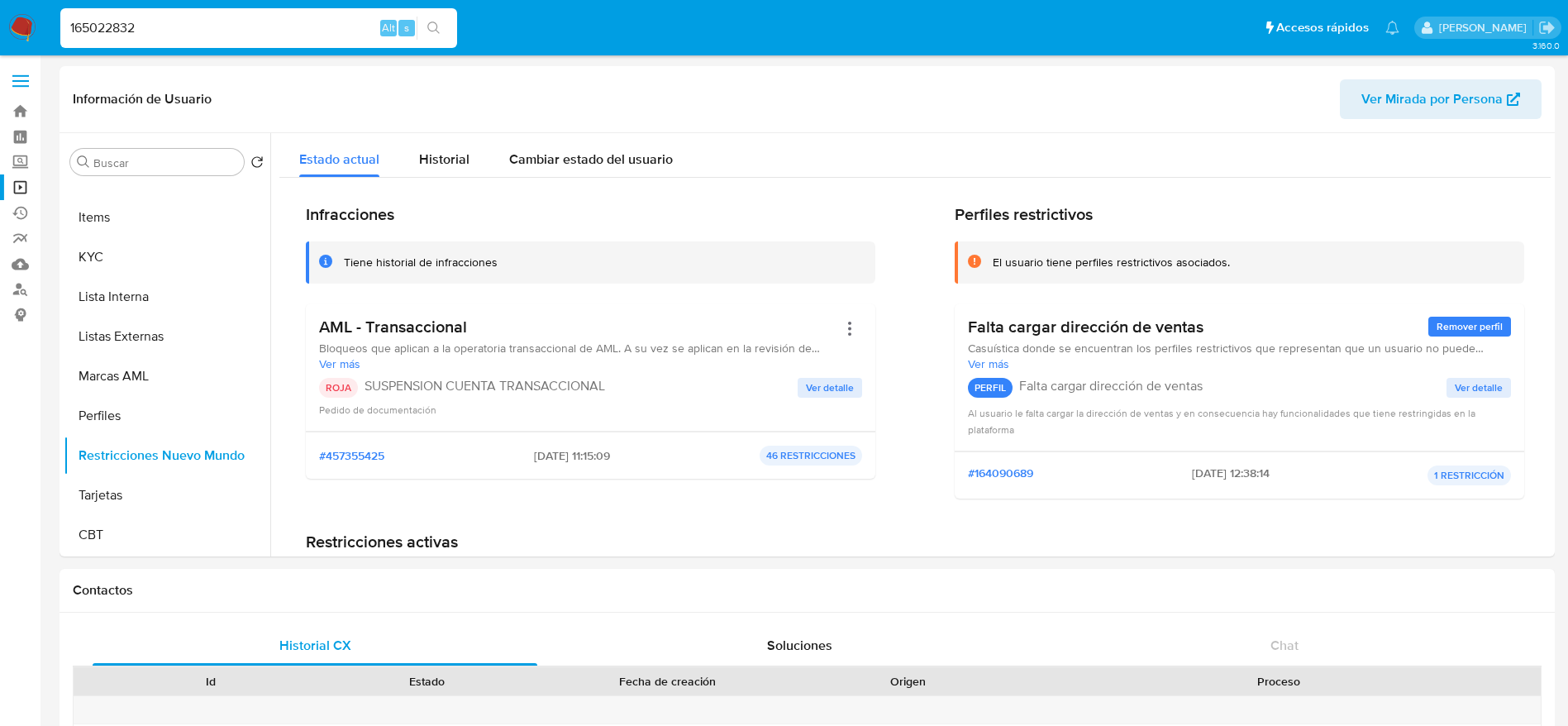
type input "165022832"
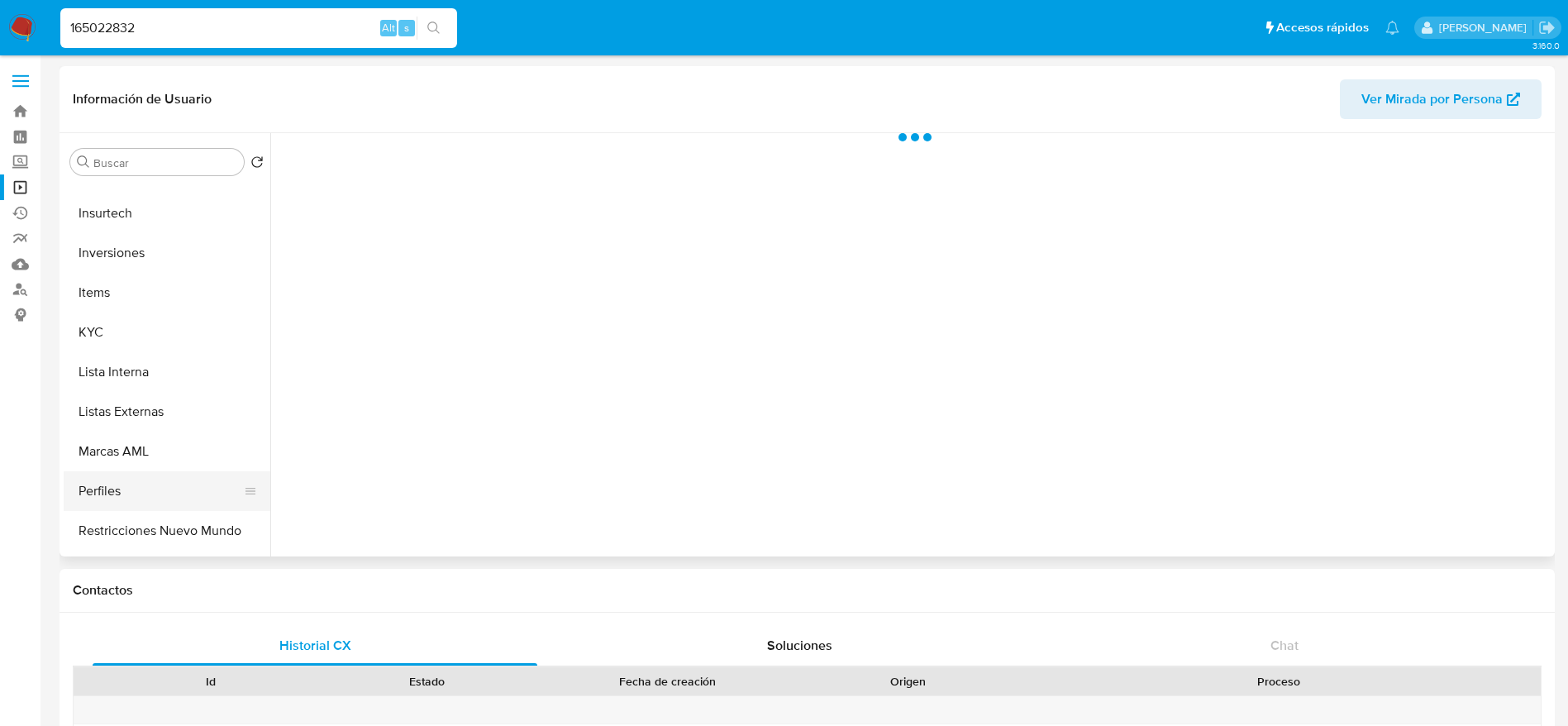
scroll to position [744, 0]
click at [164, 510] on button "Tarjetas" at bounding box center [167, 529] width 207 height 40
select select "10"
drag, startPoint x: 172, startPoint y: 488, endPoint x: 765, endPoint y: 13, distance: 759.8
click at [172, 489] on button "Restricciones Nuevo Mundo" at bounding box center [160, 490] width 193 height 40
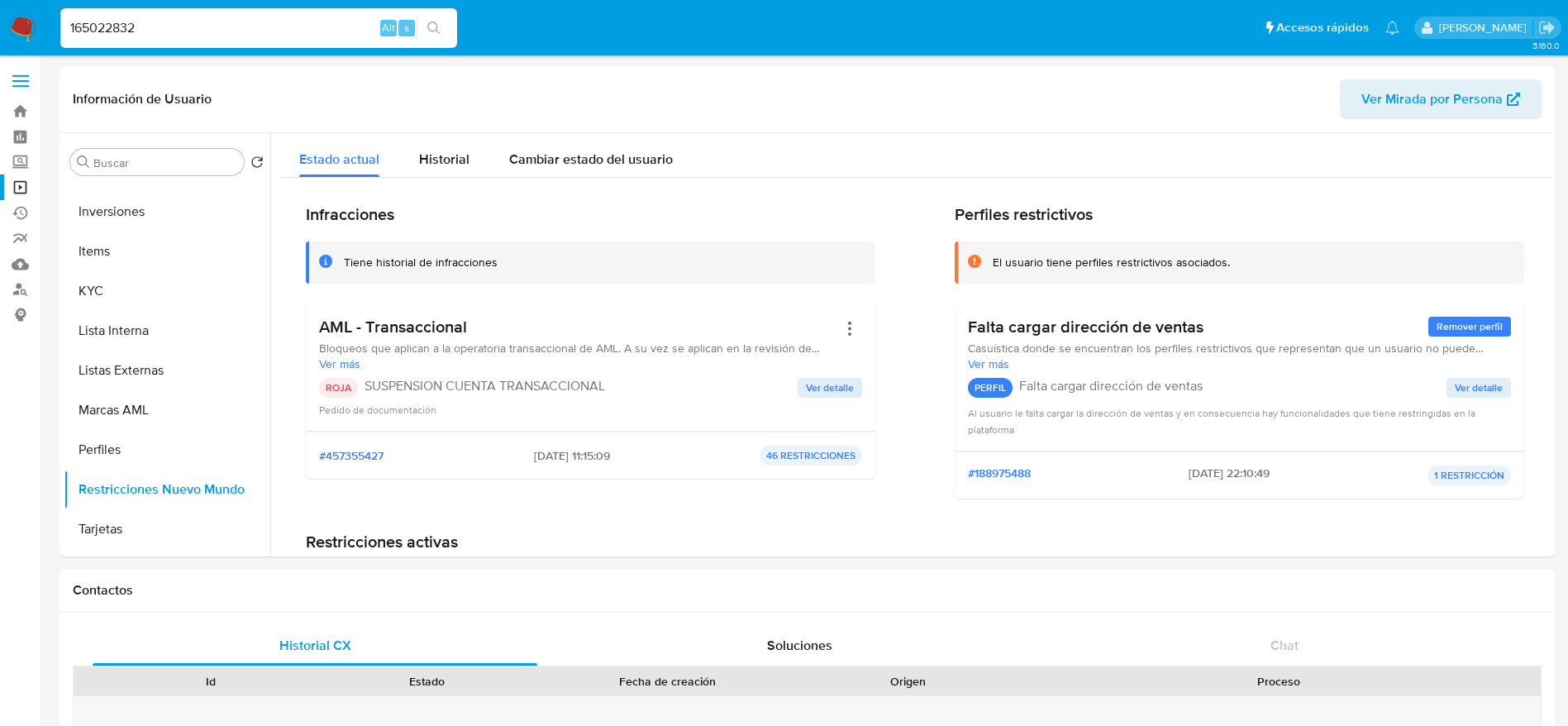
click at [206, 39] on div "165022832 Alt s" at bounding box center [259, 28] width 397 height 40
click at [191, 19] on input "165022832" at bounding box center [259, 28] width 397 height 22
paste input "fQD2KrdI4DJY7lBJLqDzSZLV"
type input "fQD2KrdI4DJY7lBJLqDzSZLV"
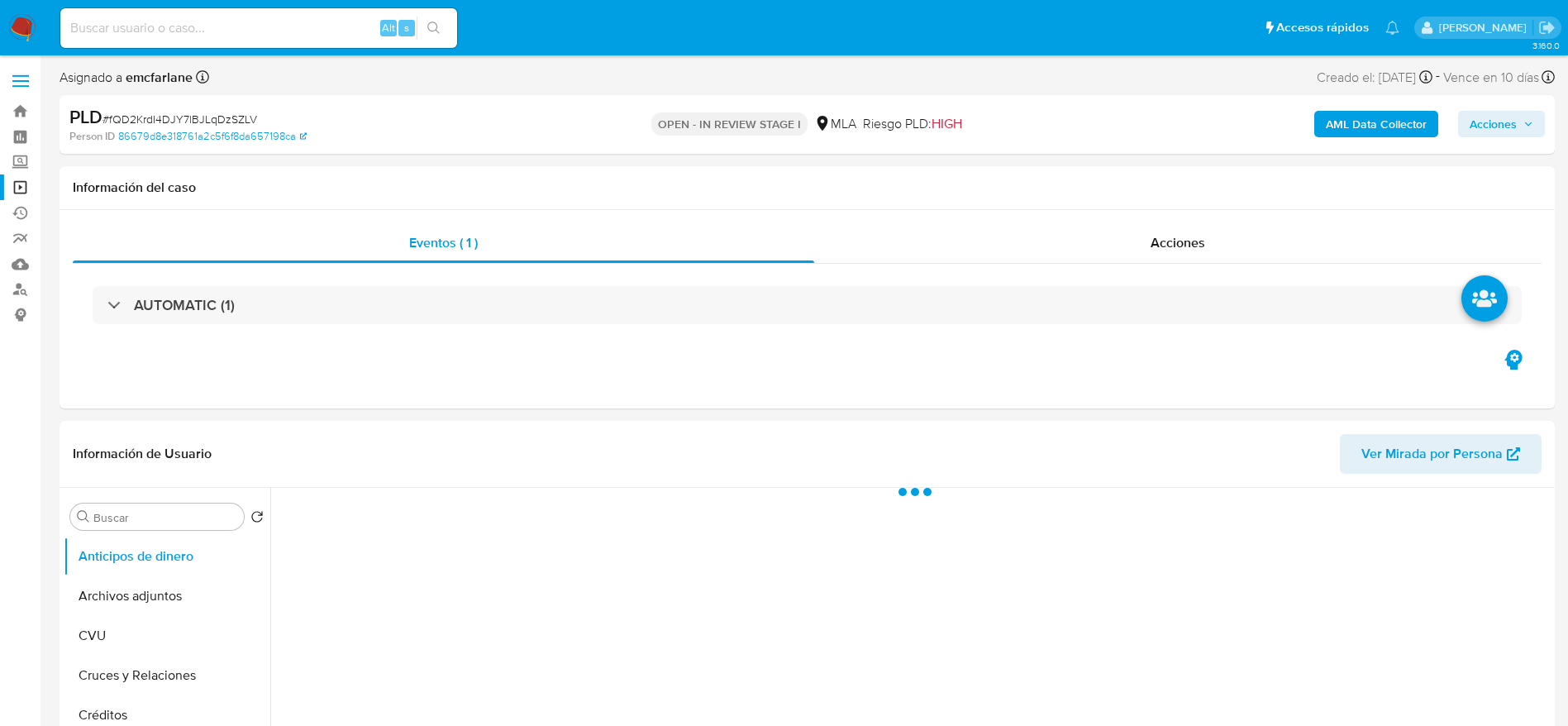
select select "10"
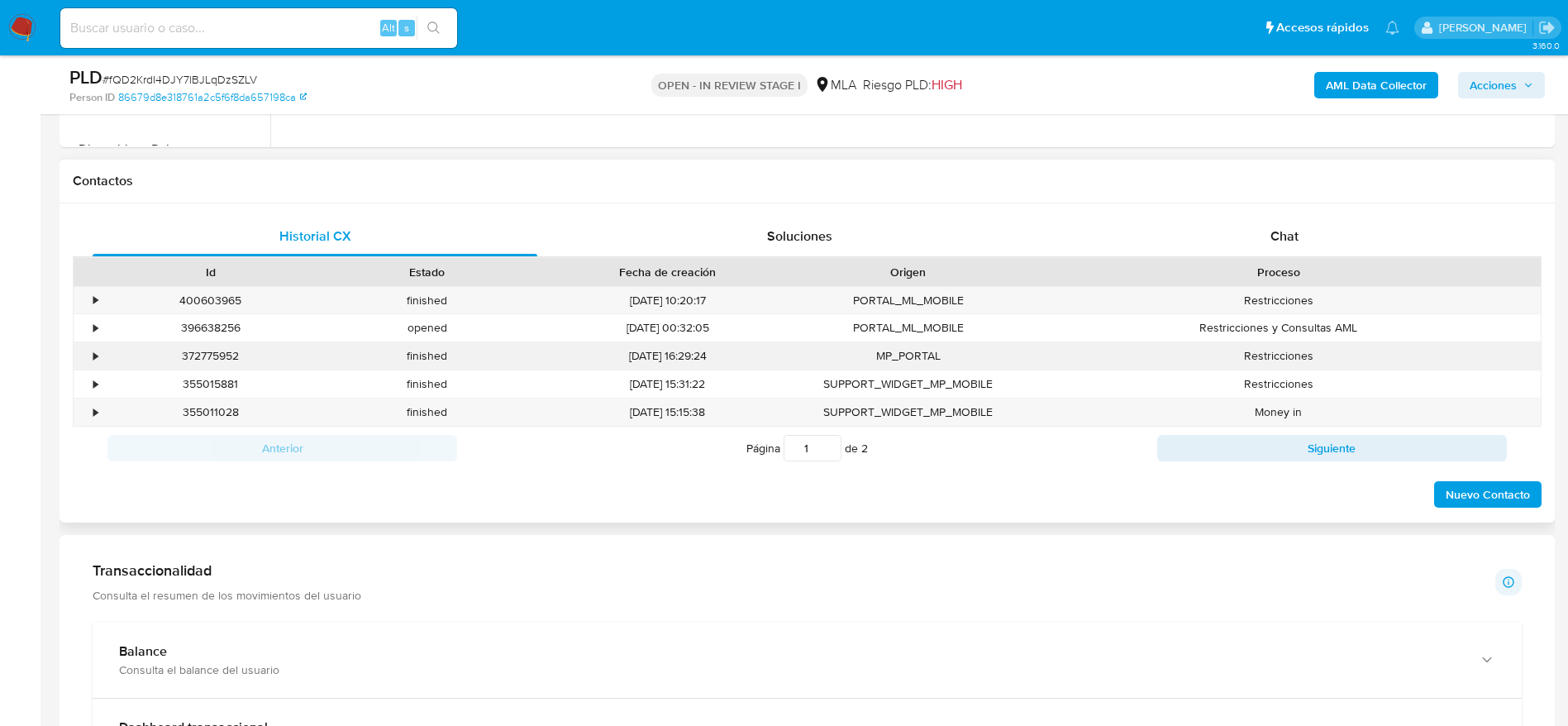
scroll to position [744, 0]
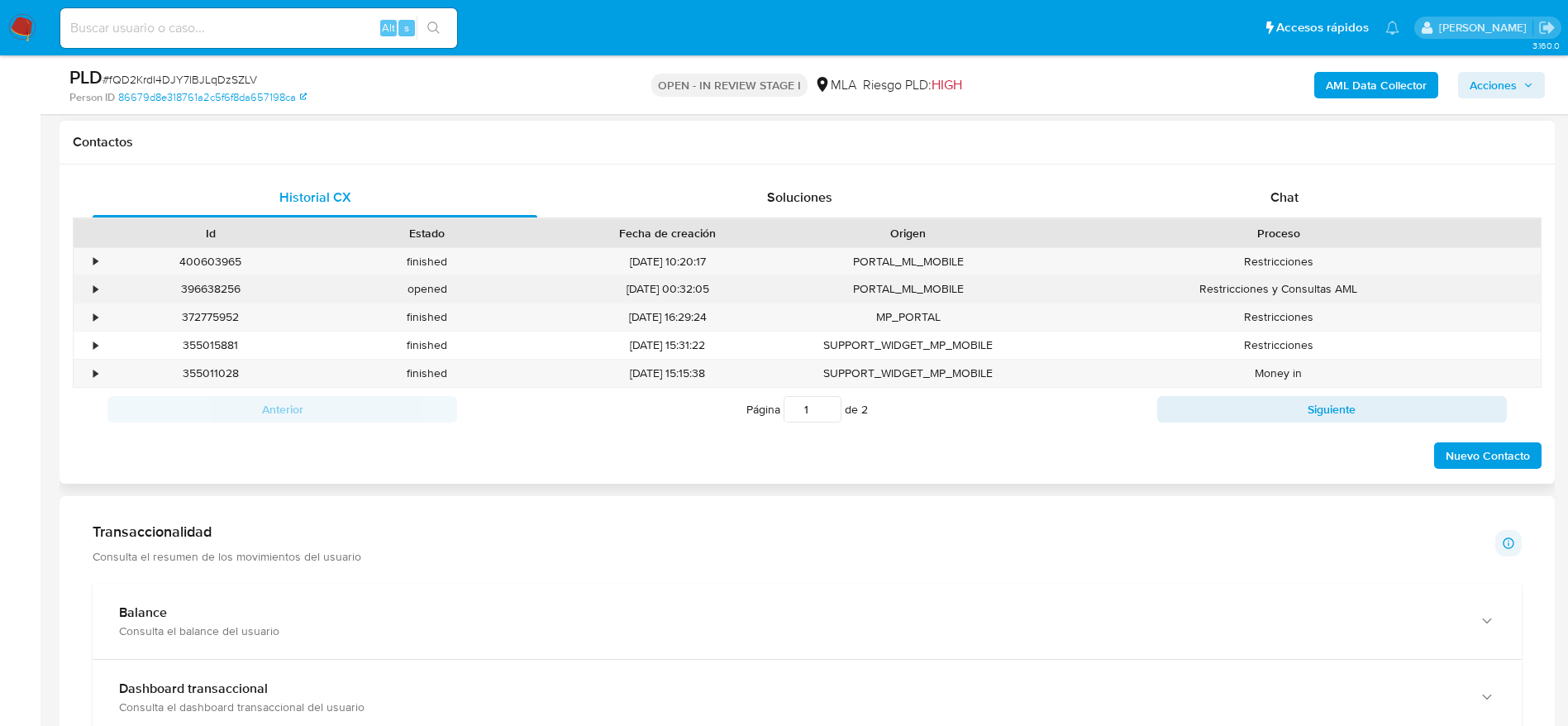
click at [221, 289] on div "396638256" at bounding box center [210, 289] width 216 height 28
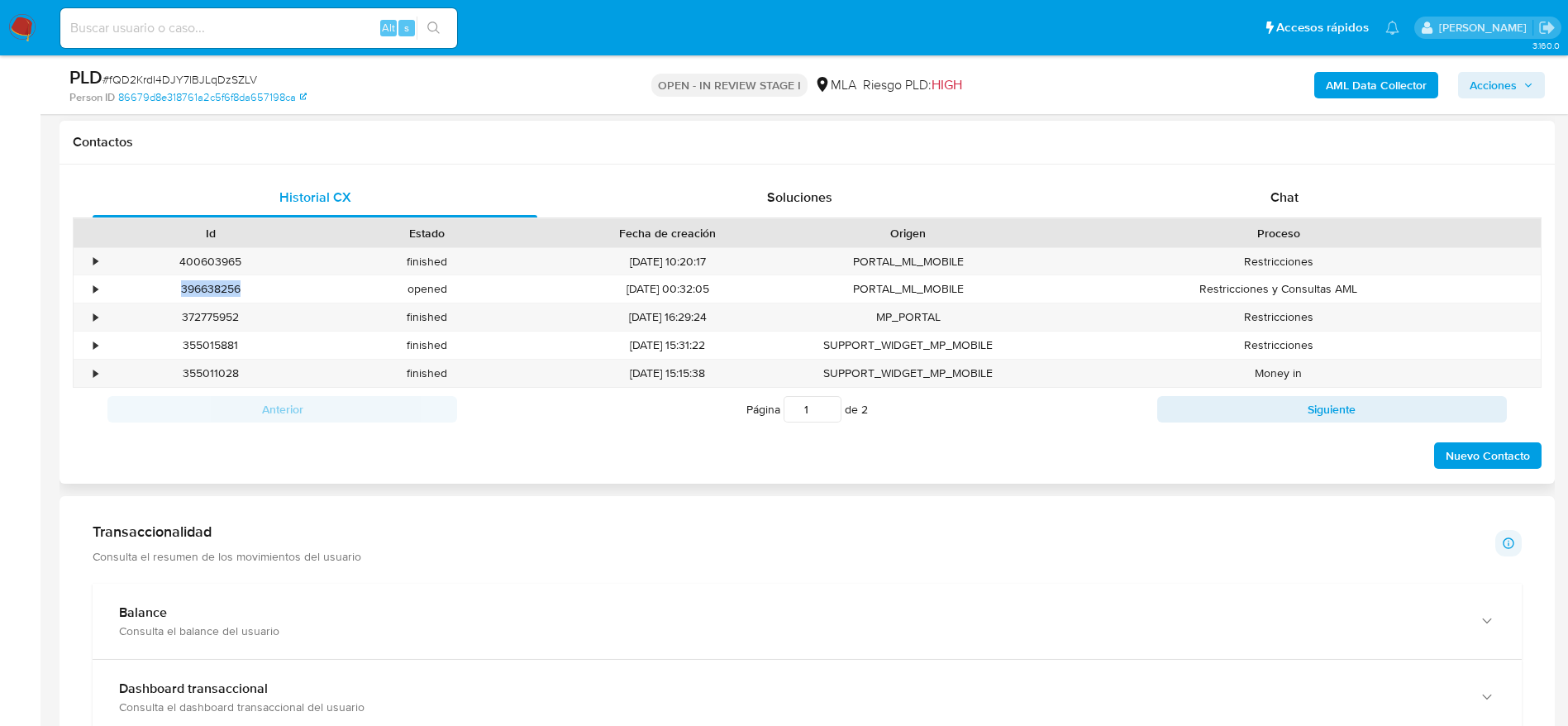
copy div "396638256"
click at [279, 33] on input at bounding box center [259, 28] width 397 height 22
paste input "2377312513"
type input "2377312513"
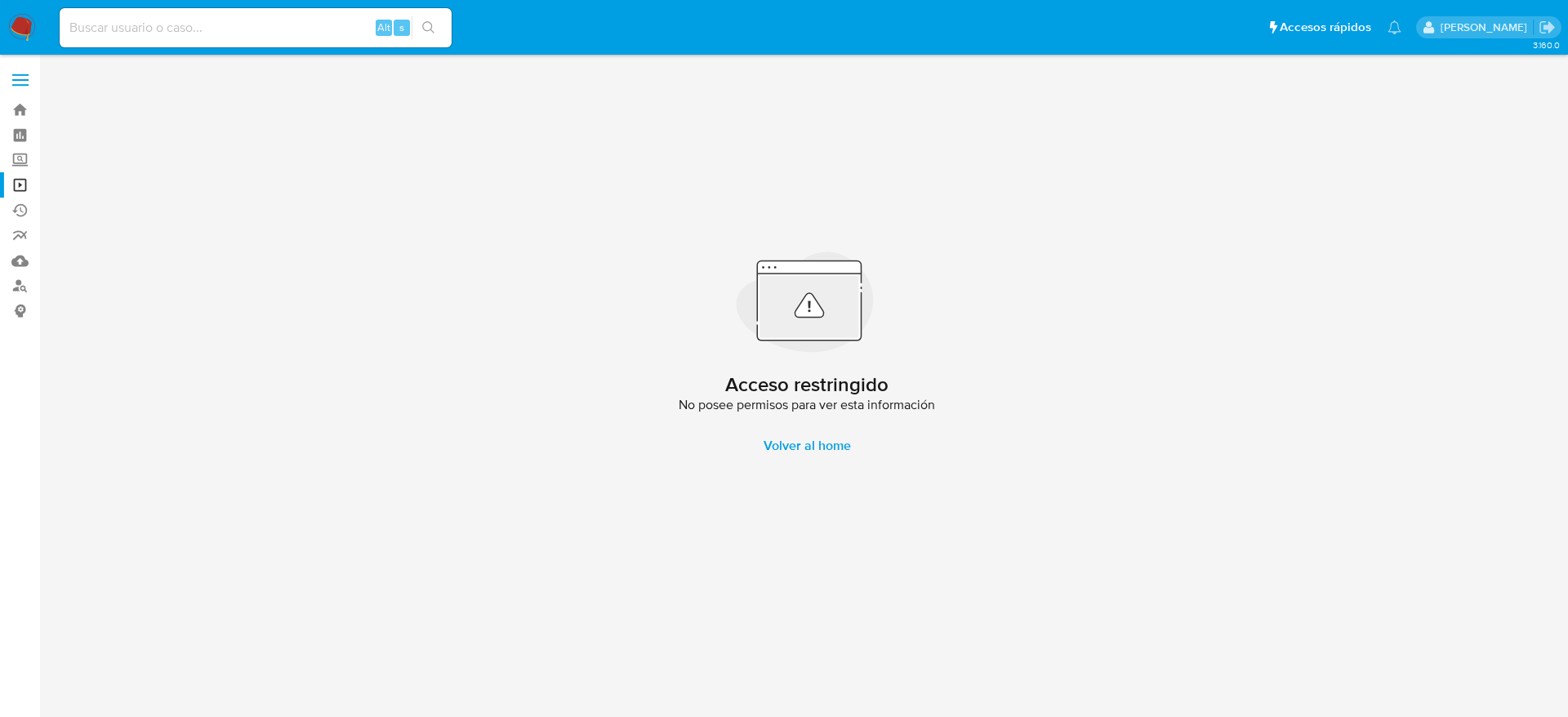
click at [14, 26] on img at bounding box center [22, 27] width 28 height 28
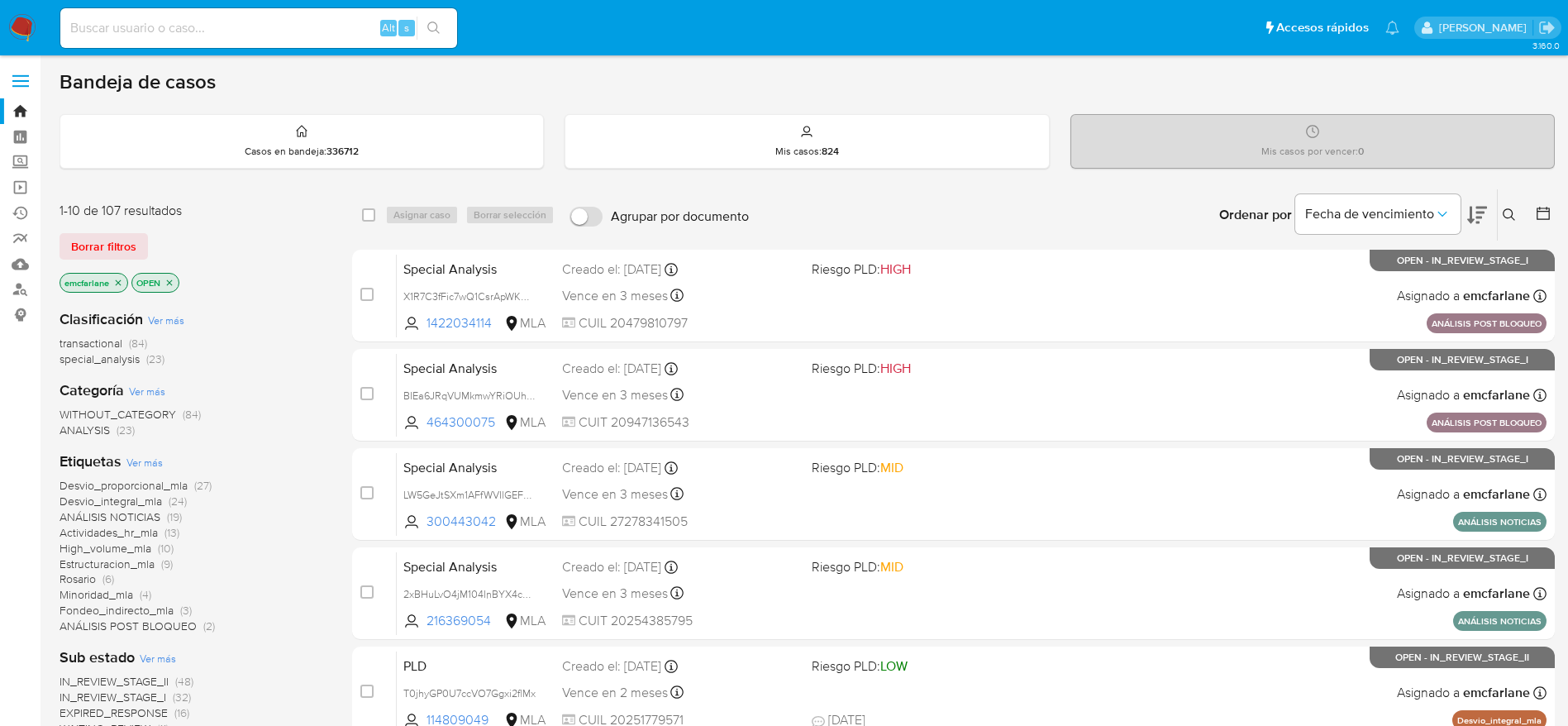
click at [284, 23] on input at bounding box center [259, 28] width 397 height 22
paste input "PLJ2AuZSftPk6GJmbsZkrxSm"
type input "PLJ2AuZSftPk6GJmbsZkrxSm"
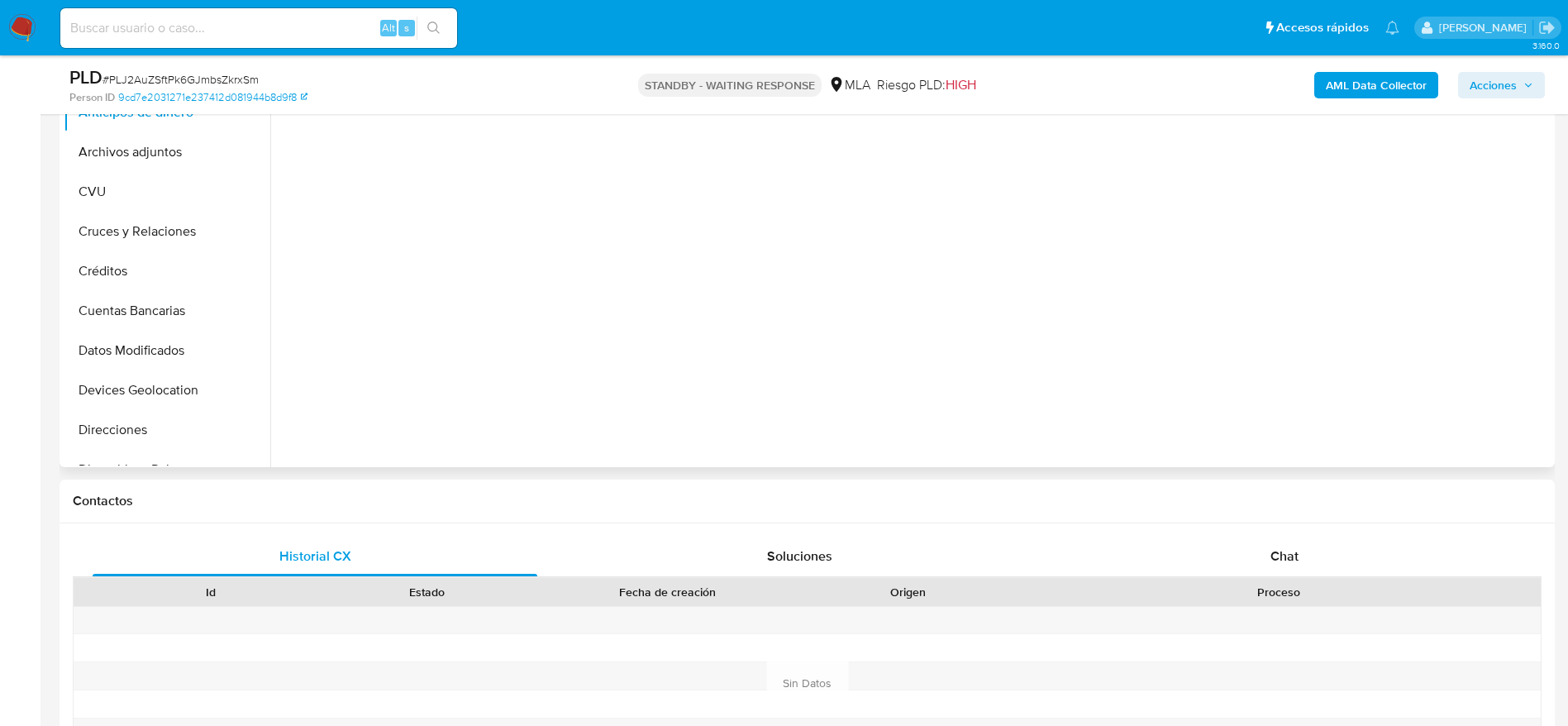
scroll to position [620, 0]
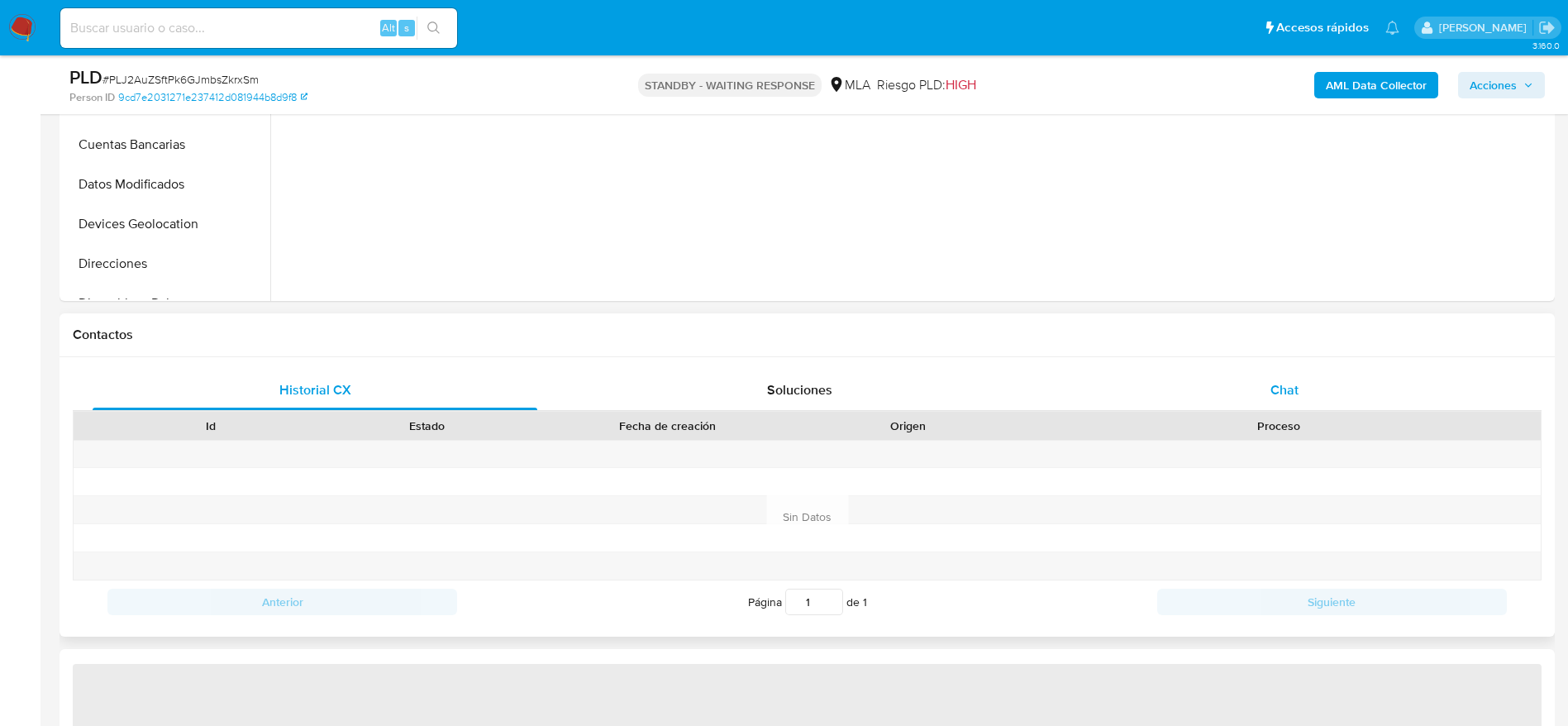
click at [1297, 388] on span "Chat" at bounding box center [1284, 390] width 28 height 19
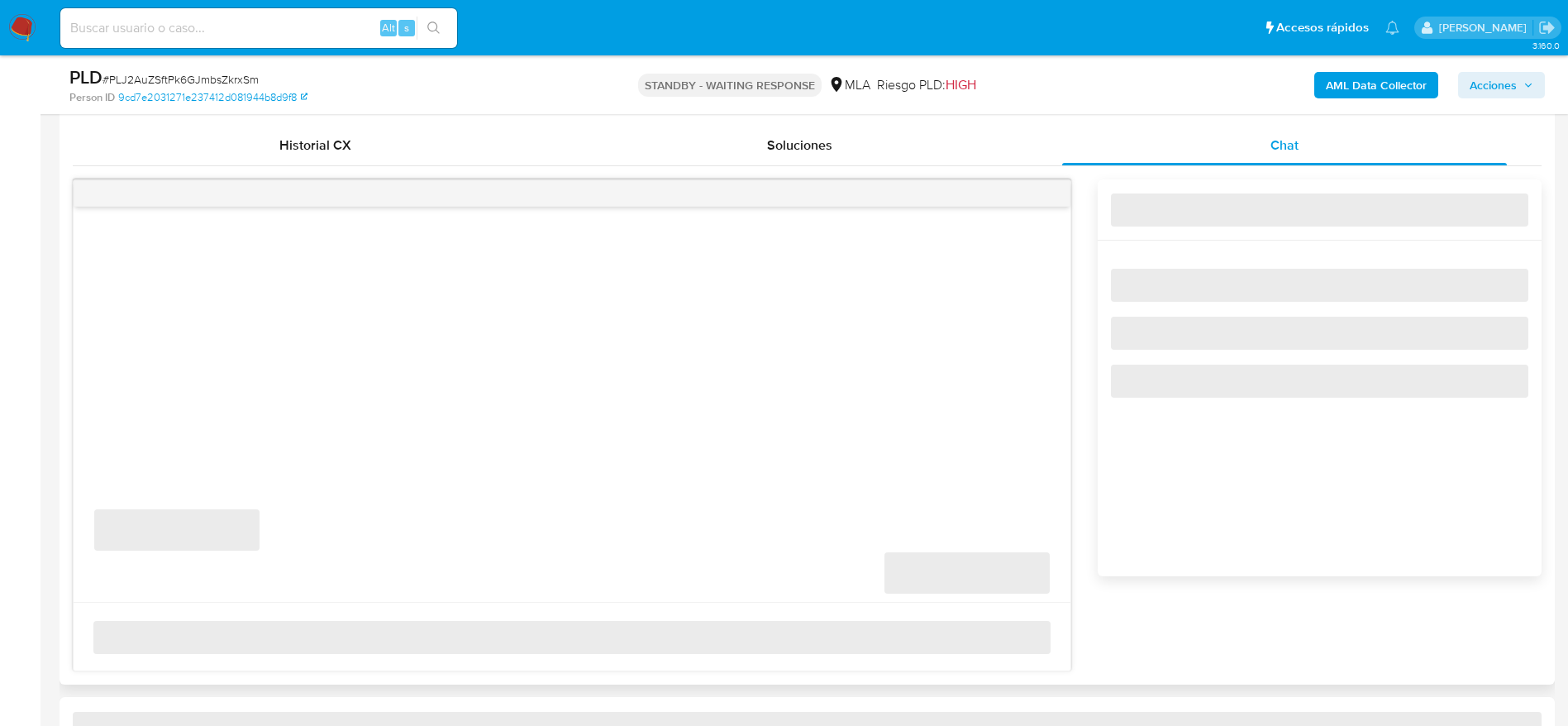
scroll to position [868, 0]
select select "10"
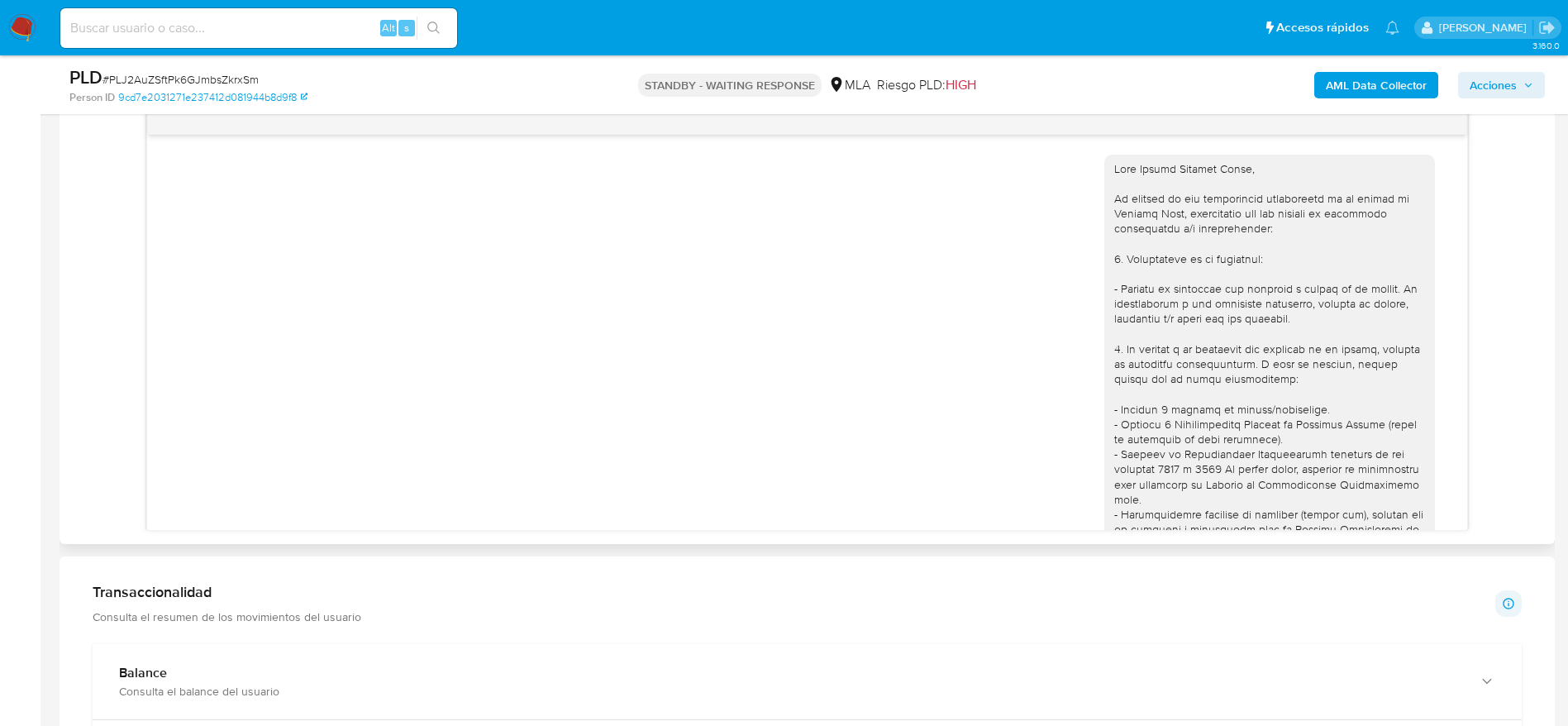
scroll to position [1318, 0]
